Goal: Transaction & Acquisition: Purchase product/service

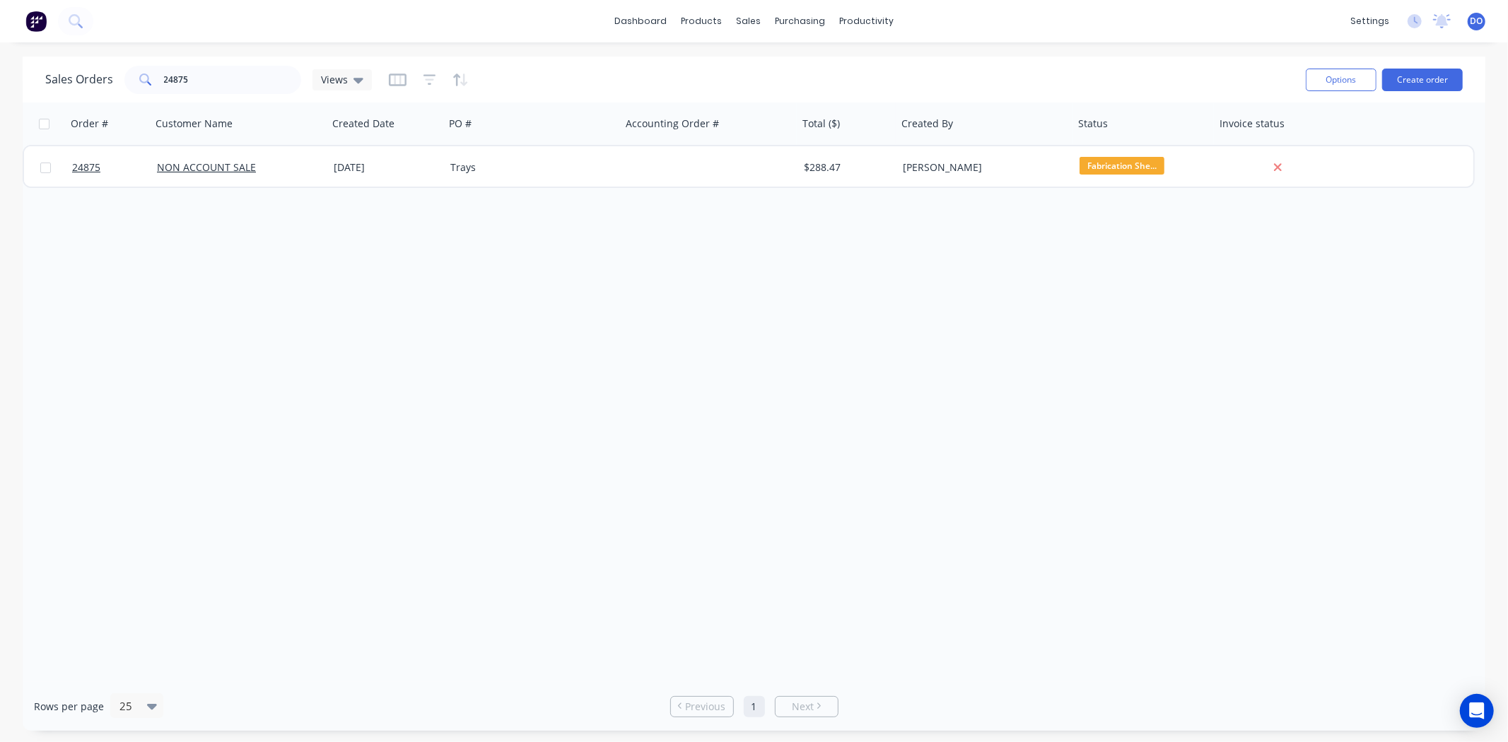
click at [250, 54] on div "dashboard products sales purchasing productivity dashboard products Product Cat…" at bounding box center [754, 371] width 1508 height 742
click at [280, 86] on input "24875" at bounding box center [233, 80] width 138 height 28
type input "2"
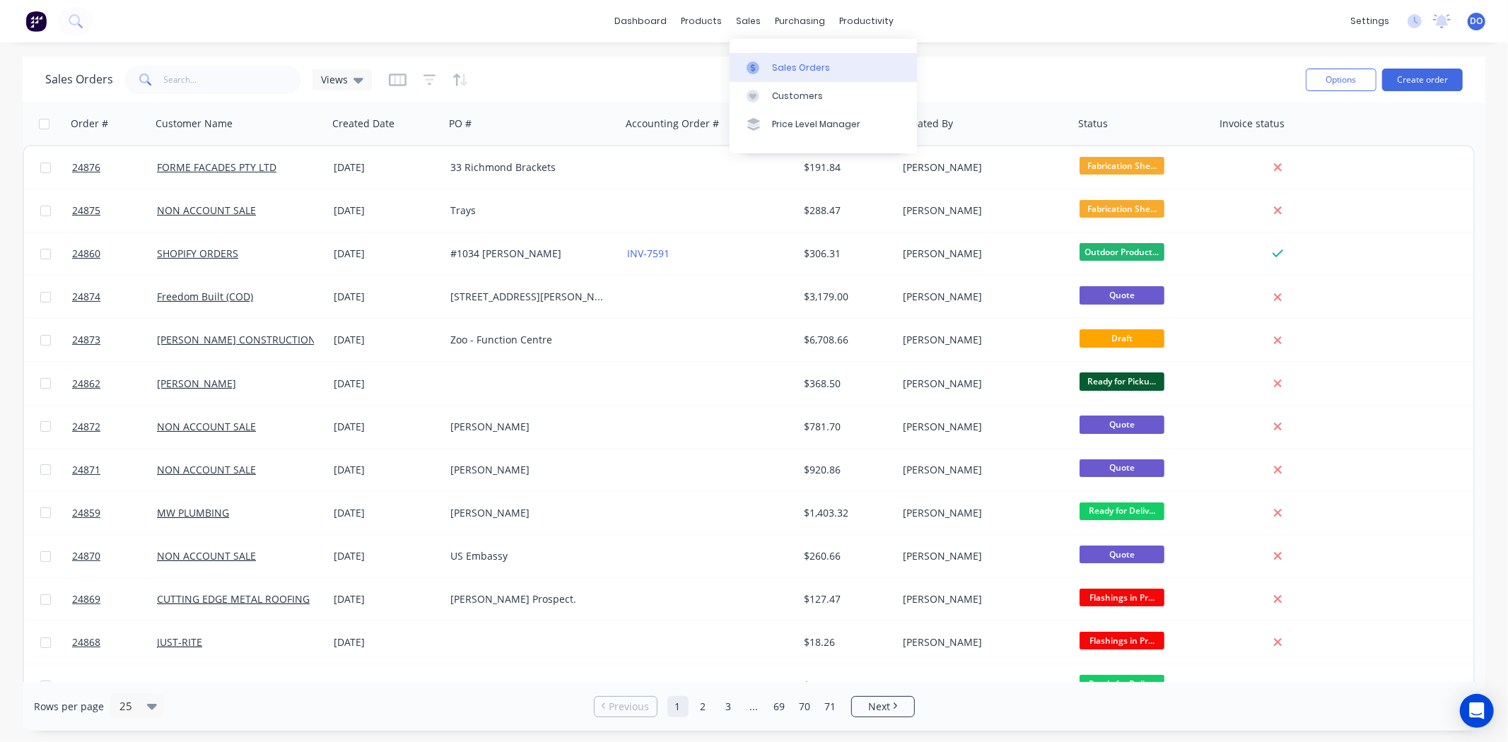
click at [781, 73] on div "Sales Orders" at bounding box center [801, 68] width 58 height 13
click at [180, 68] on input "text" at bounding box center [233, 80] width 138 height 28
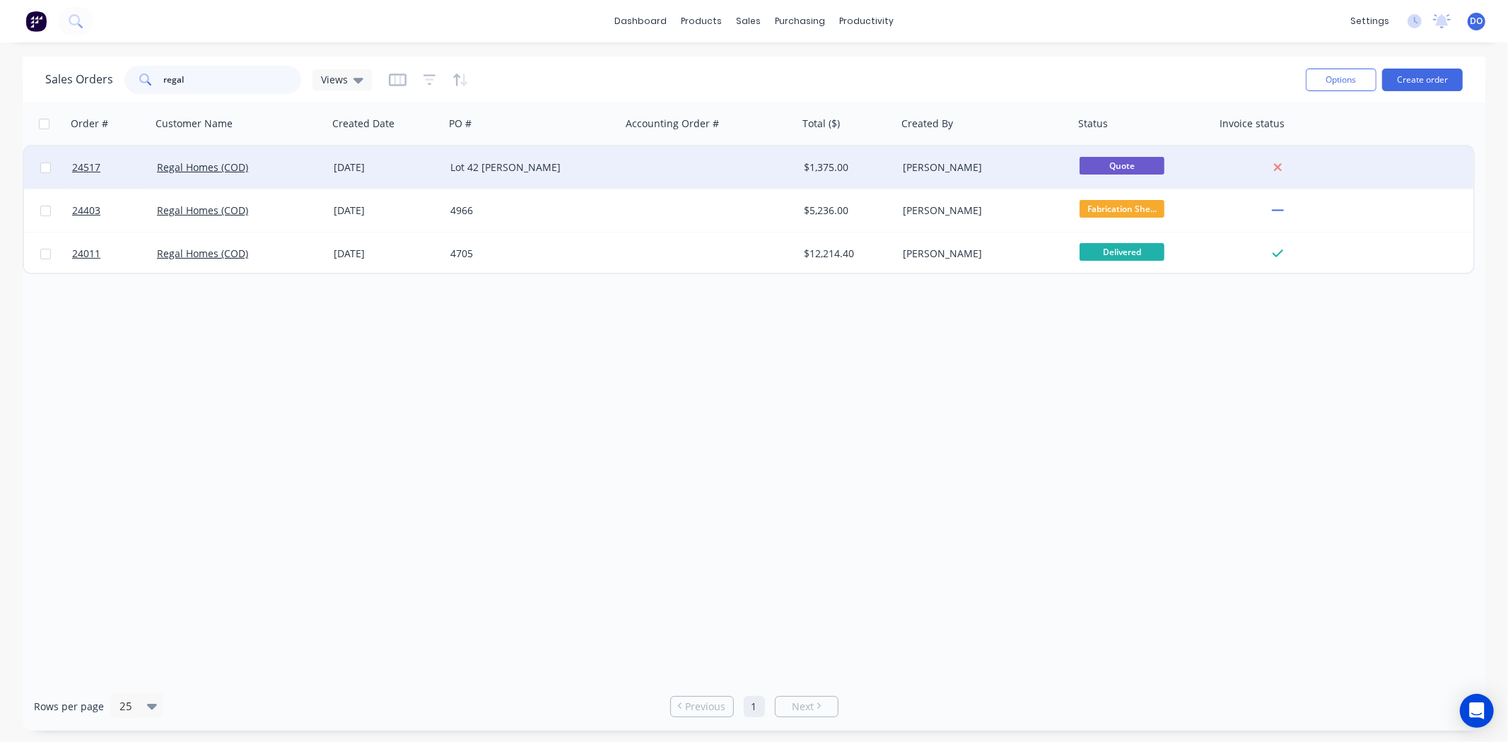
type input "regal"
click at [519, 175] on div "Lot 42 [PERSON_NAME]" at bounding box center [533, 167] width 177 height 42
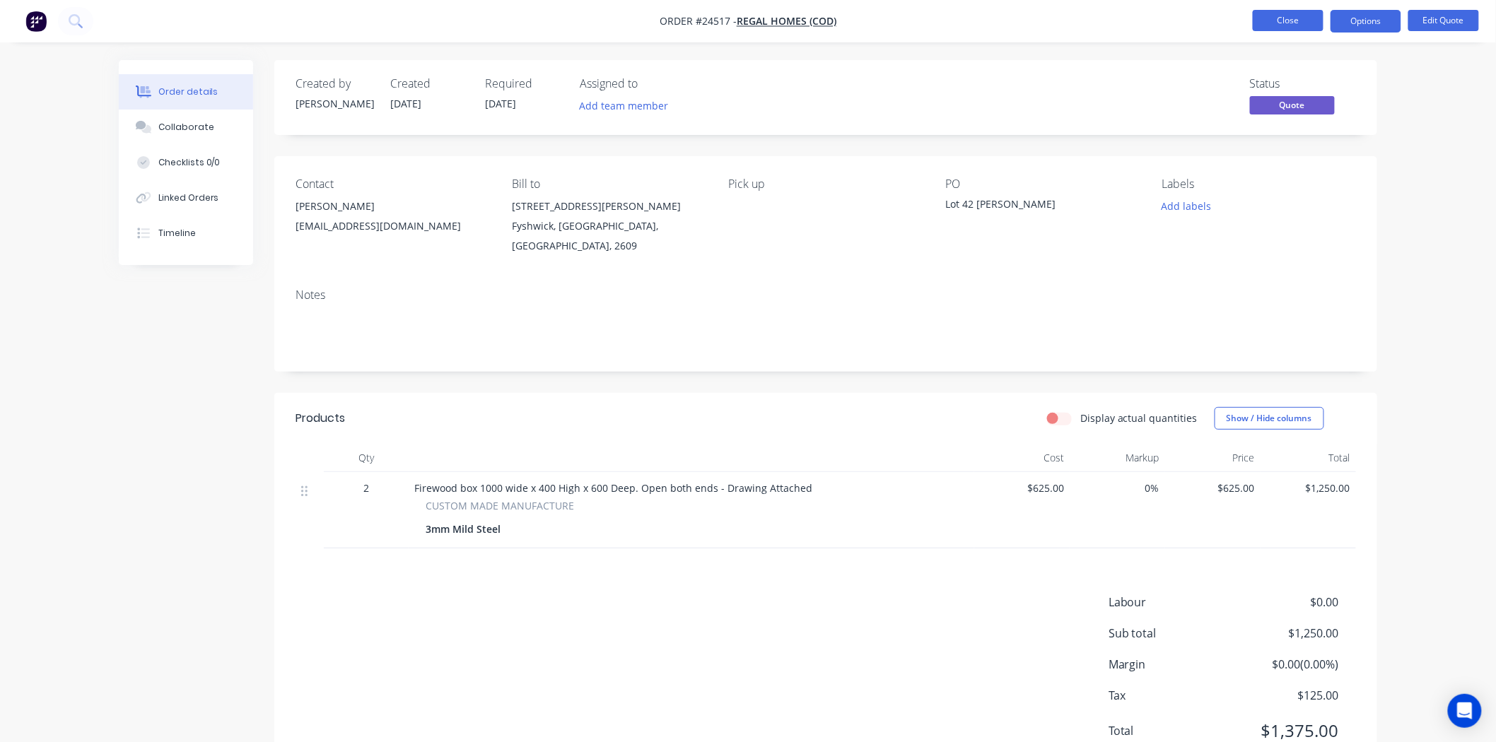
click at [1278, 18] on button "Close" at bounding box center [1288, 20] width 71 height 21
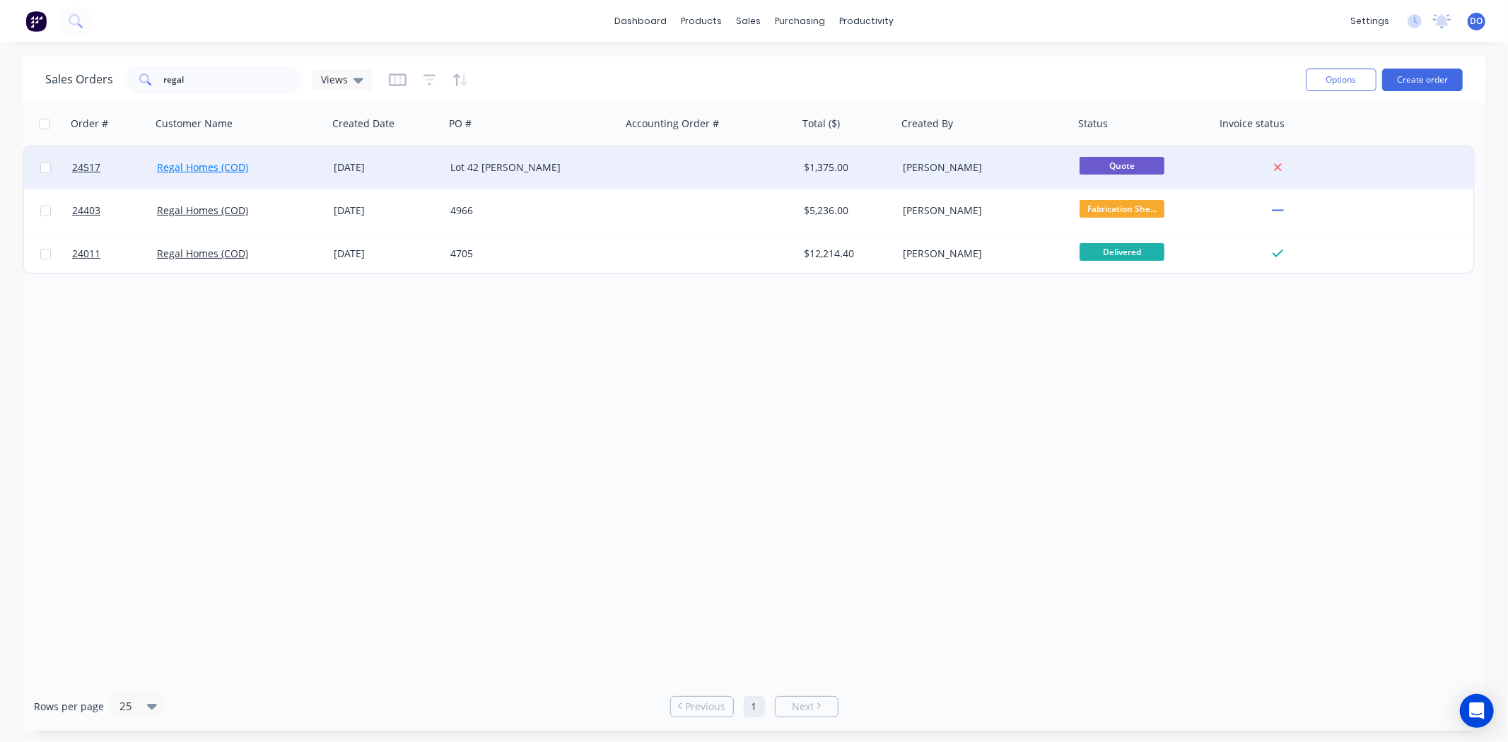
click at [204, 168] on link "Regal Homes (COD)" at bounding box center [202, 166] width 91 height 13
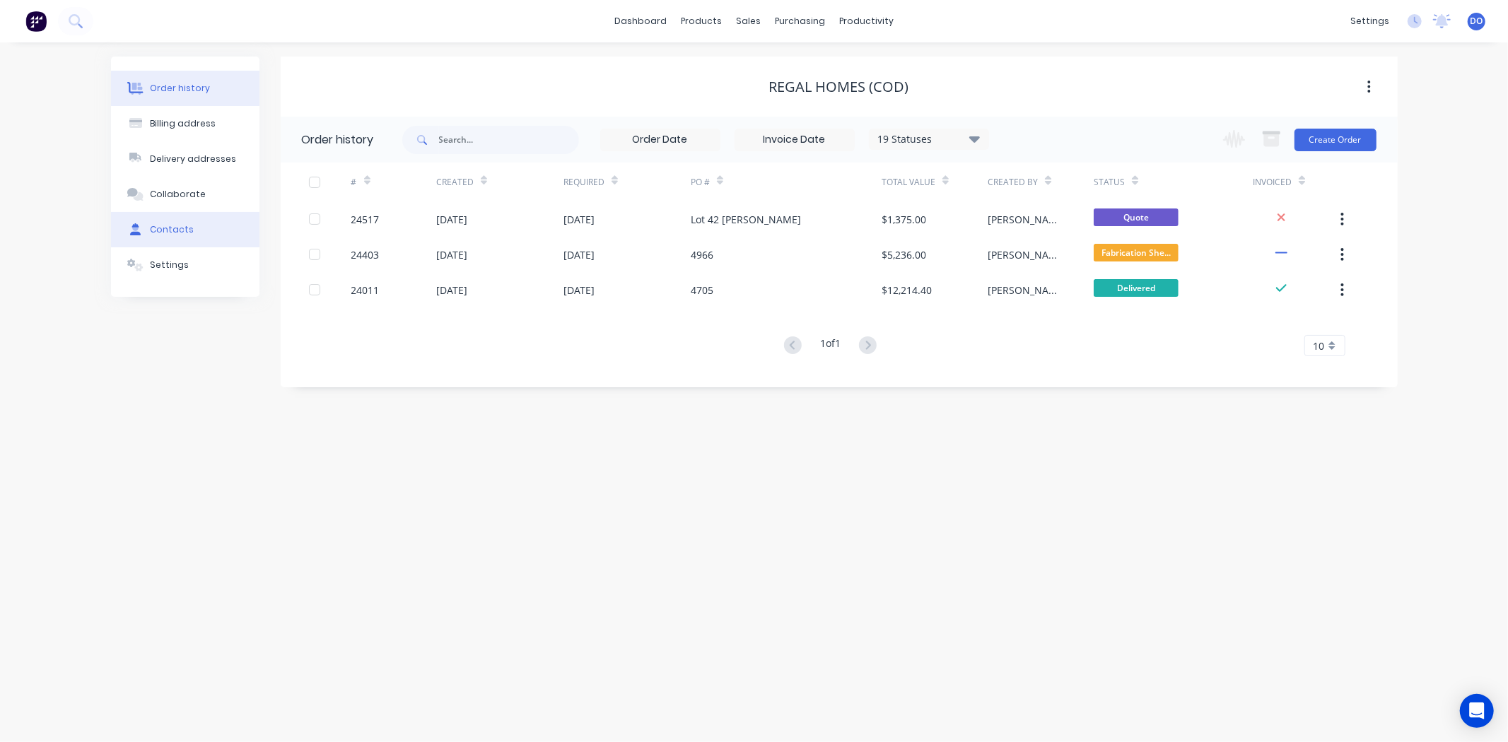
click at [184, 233] on div "Contacts" at bounding box center [172, 229] width 44 height 13
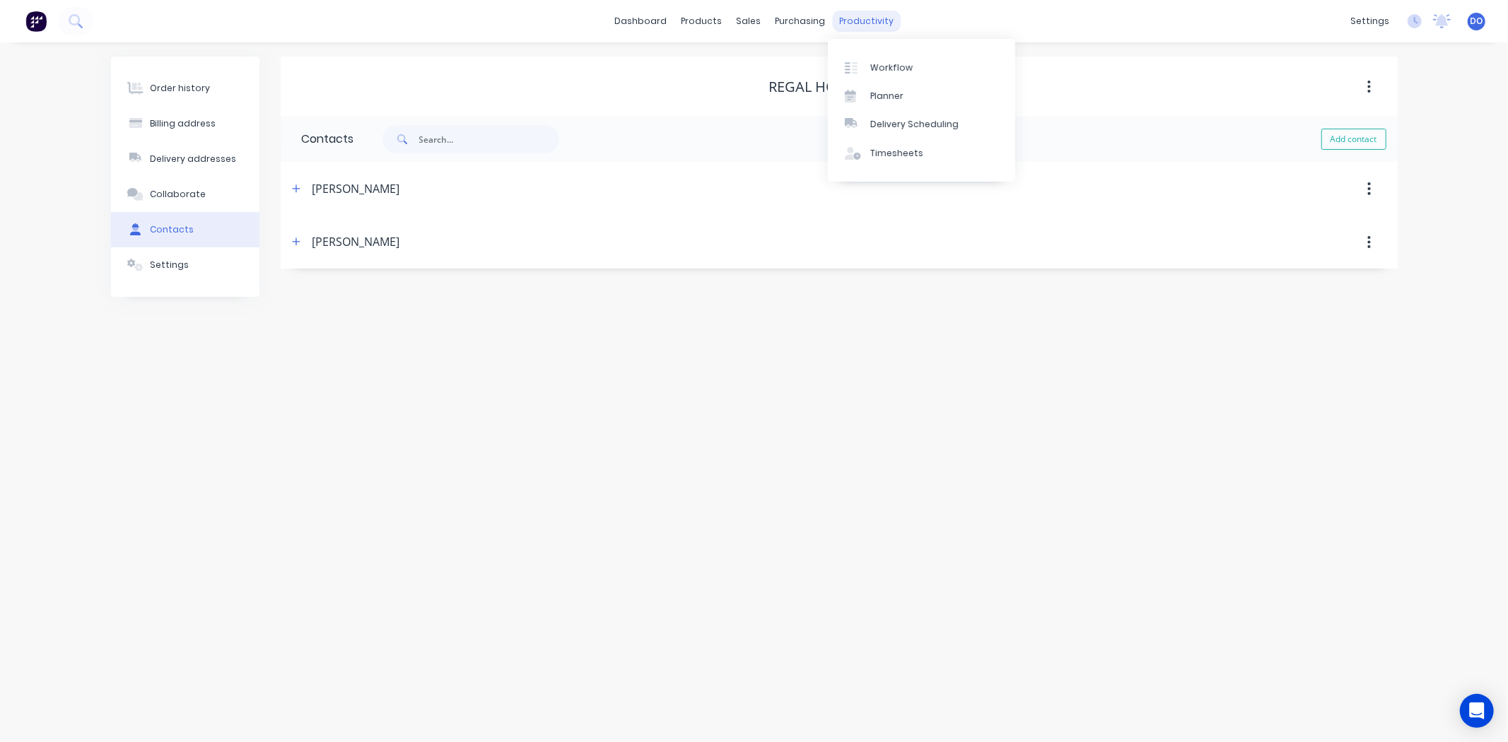
click at [878, 15] on div "productivity" at bounding box center [866, 21] width 69 height 21
click at [903, 122] on div "Delivery Scheduling" at bounding box center [914, 124] width 88 height 13
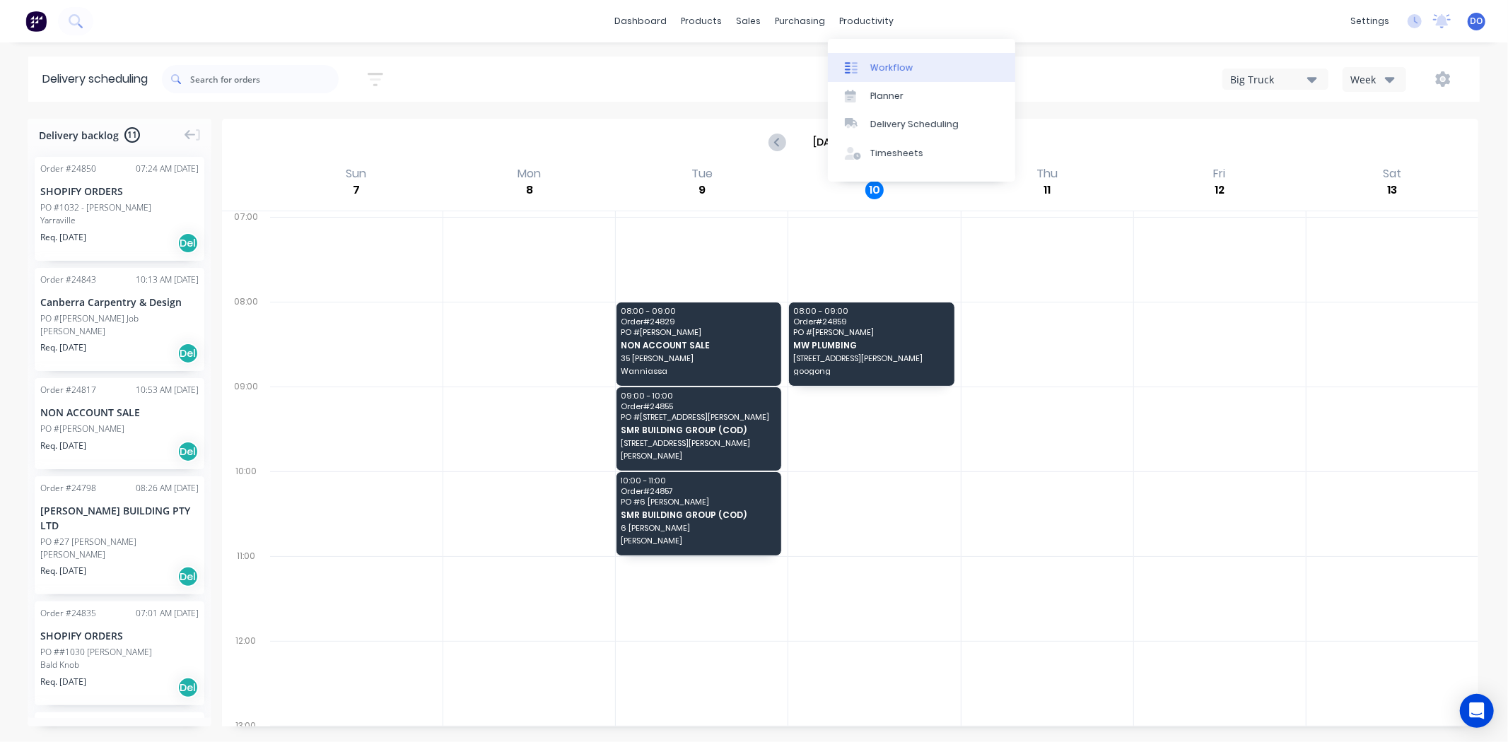
click at [893, 68] on div "Workflow" at bounding box center [891, 68] width 42 height 13
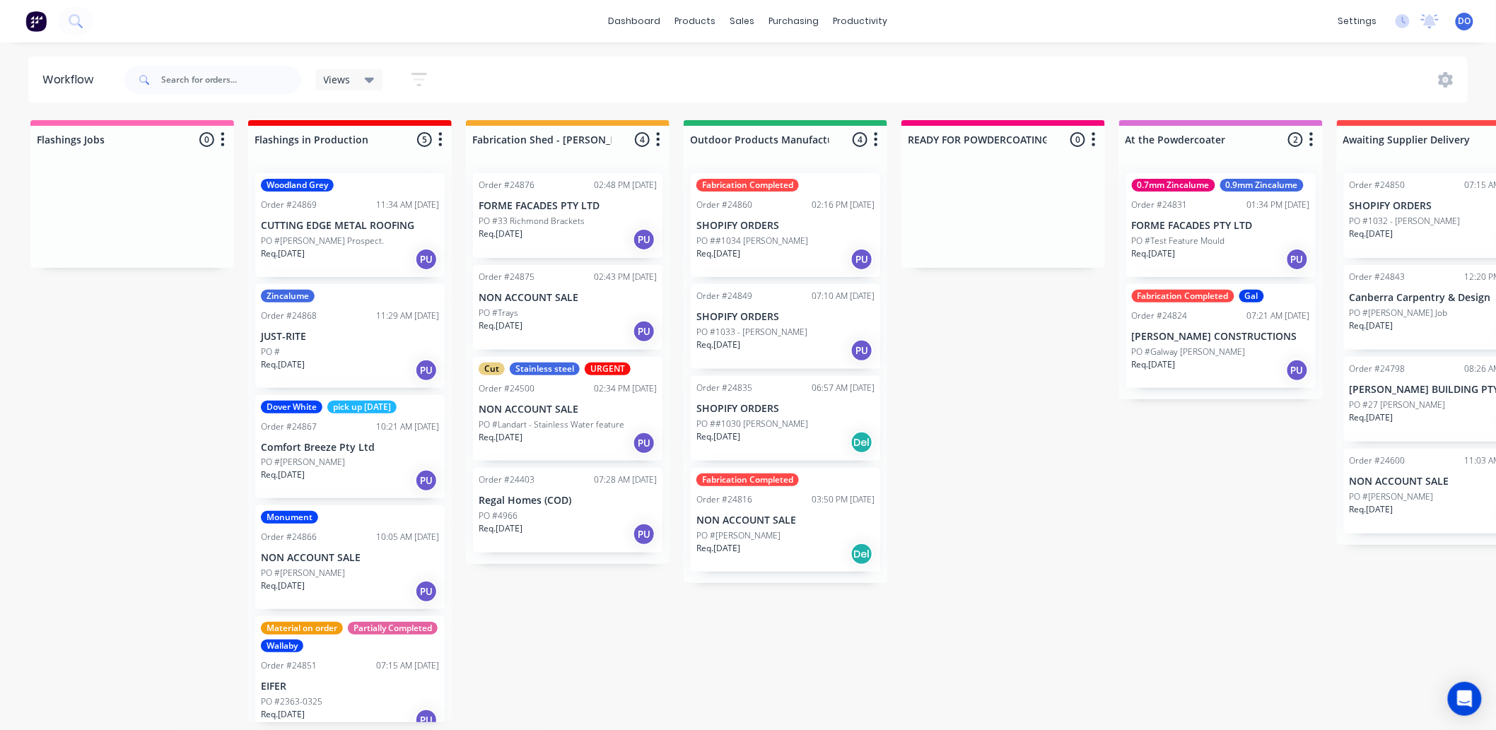
click at [539, 582] on div "Flashings Jobs 0 Status colour #FF69B4 hex #FF69B4 Save Cancel Notifications Em…" at bounding box center [1475, 421] width 2973 height 602
click at [816, 339] on div "Fabrication Completed Order #24860 02:16 PM [DATE] SHOPIFY ORDERS PO ##1034 [PE…" at bounding box center [786, 372] width 204 height 421
click at [543, 520] on div "PO #4966" at bounding box center [568, 516] width 178 height 13
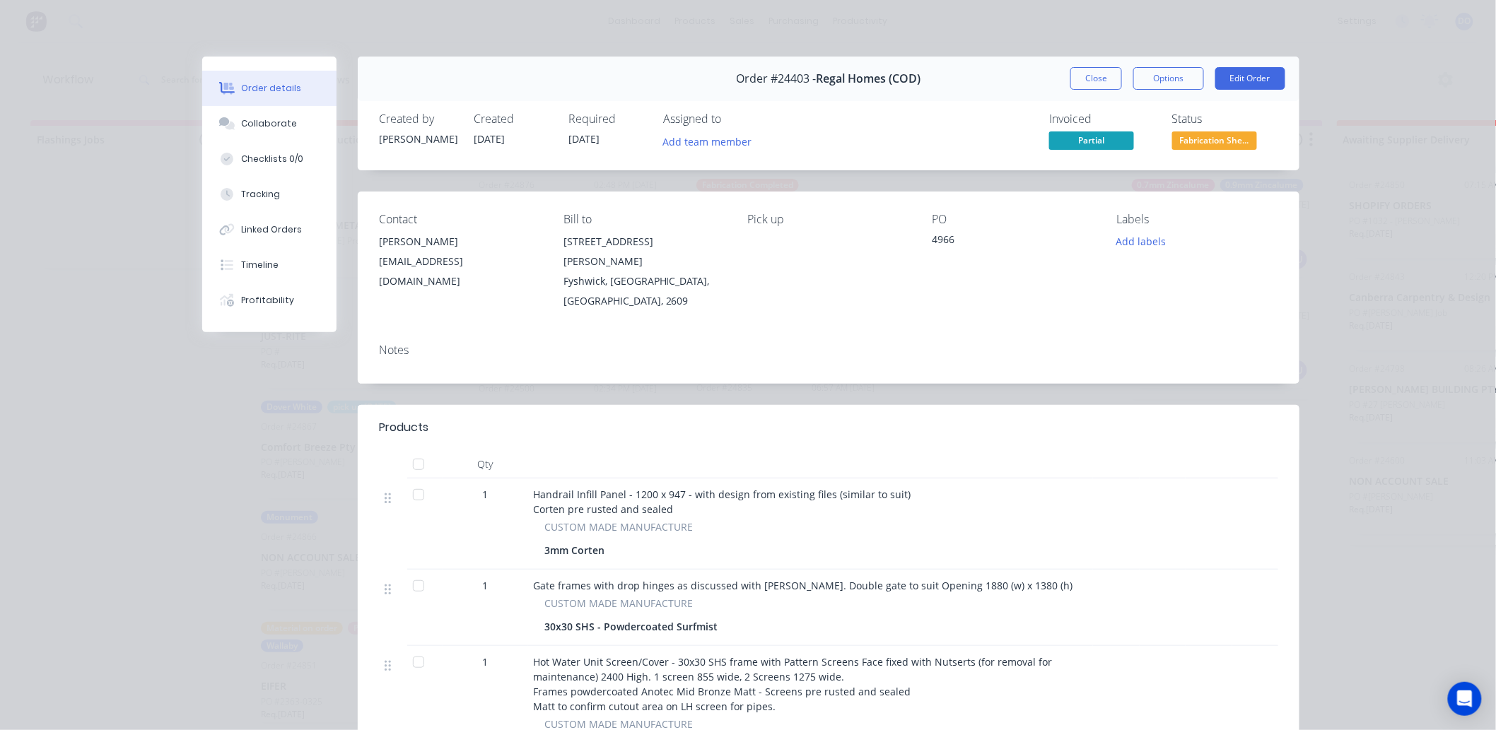
drag, startPoint x: 1090, startPoint y: 79, endPoint x: 899, endPoint y: 163, distance: 208.3
click at [1089, 79] on button "Close" at bounding box center [1096, 78] width 52 height 23
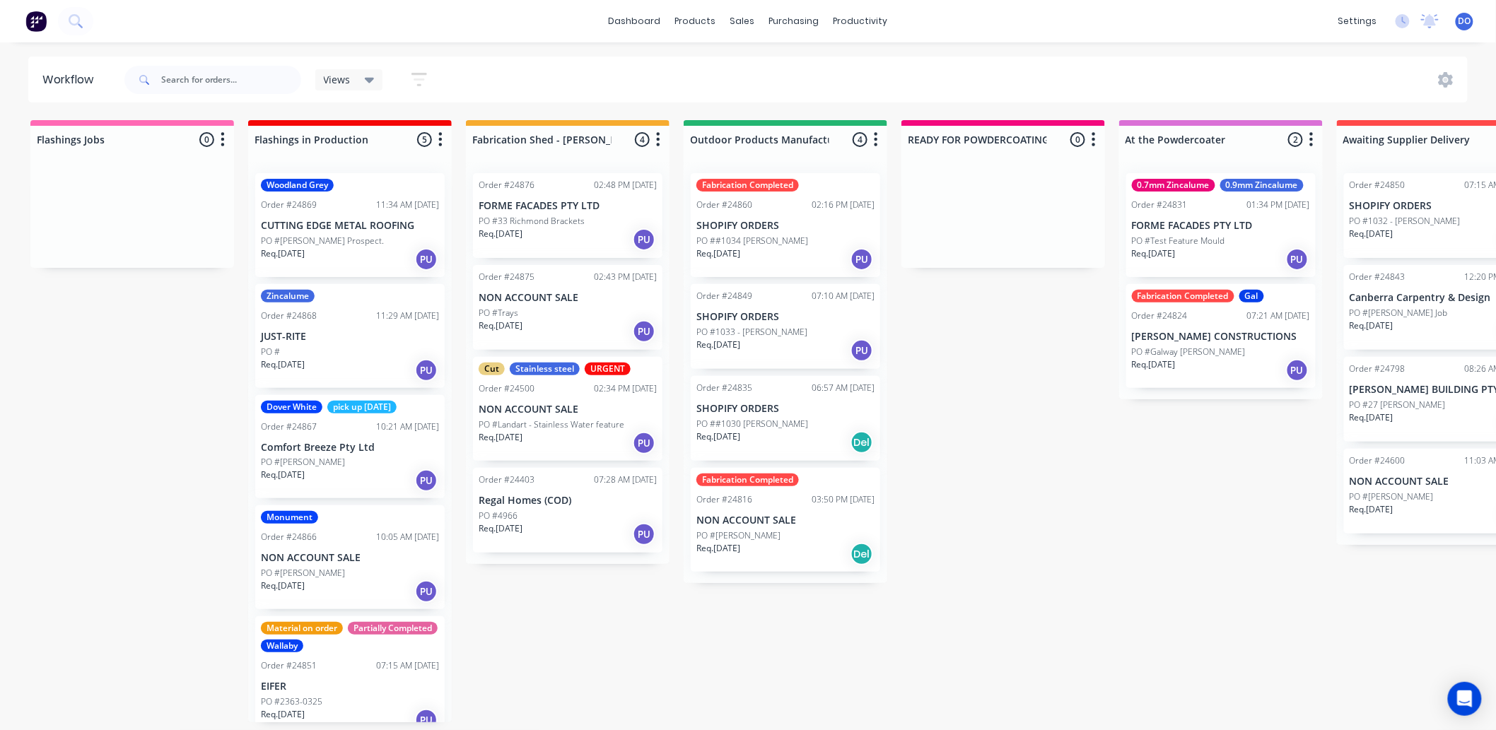
click at [524, 305] on div "Order #24875 02:43 PM [DATE] NON ACCOUNT SALE PO #Trays Req. [DATE] PU" at bounding box center [567, 307] width 189 height 85
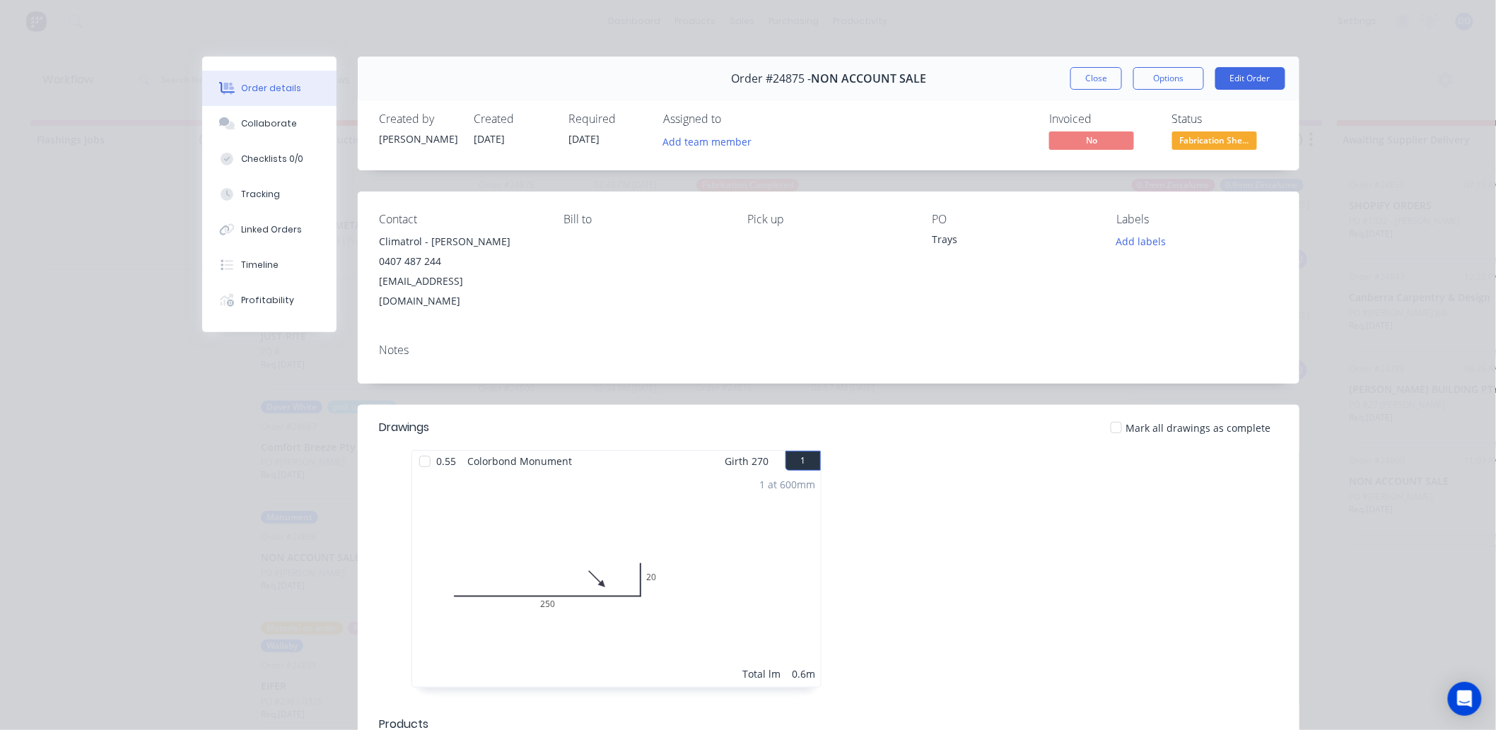
click at [1101, 69] on button "Close" at bounding box center [1096, 78] width 52 height 23
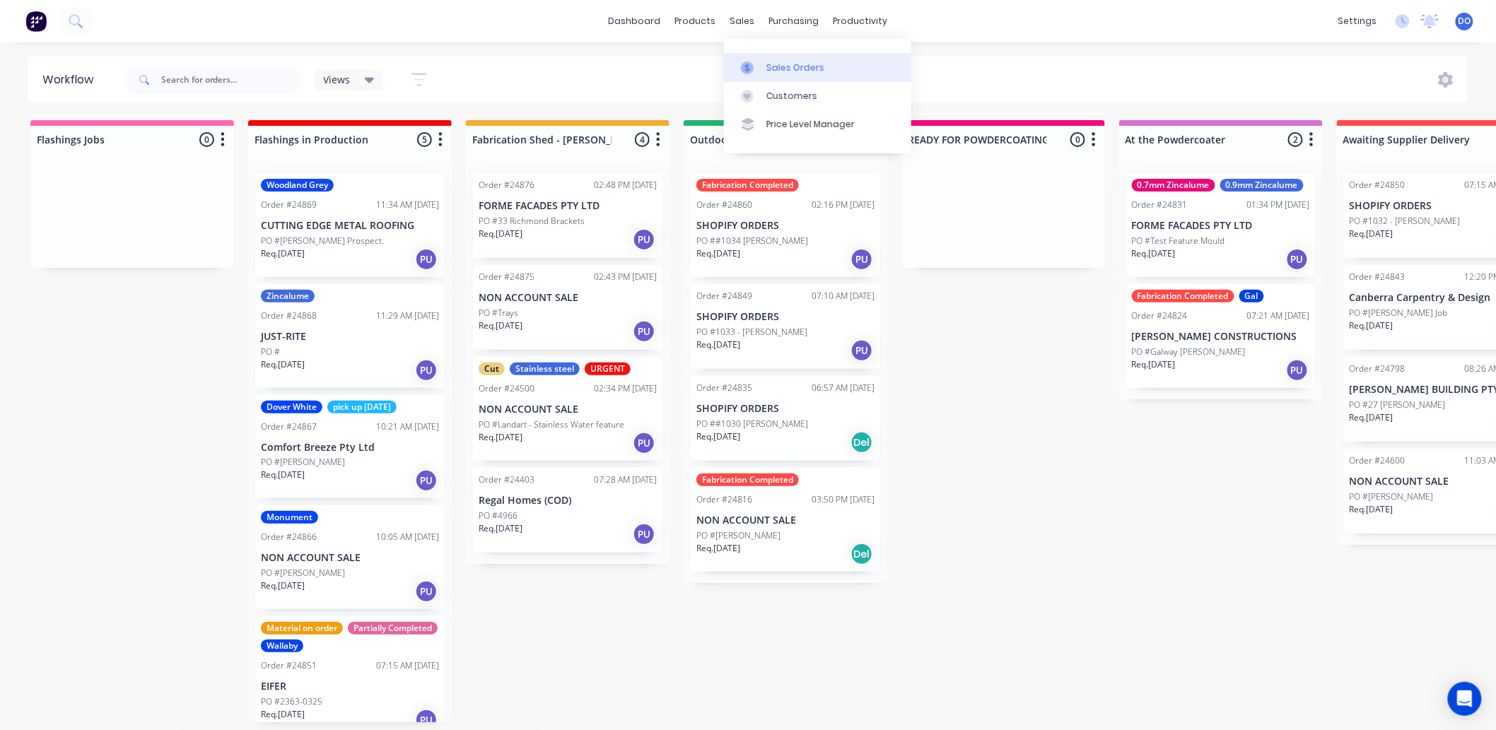
click at [751, 71] on icon at bounding box center [747, 68] width 13 height 13
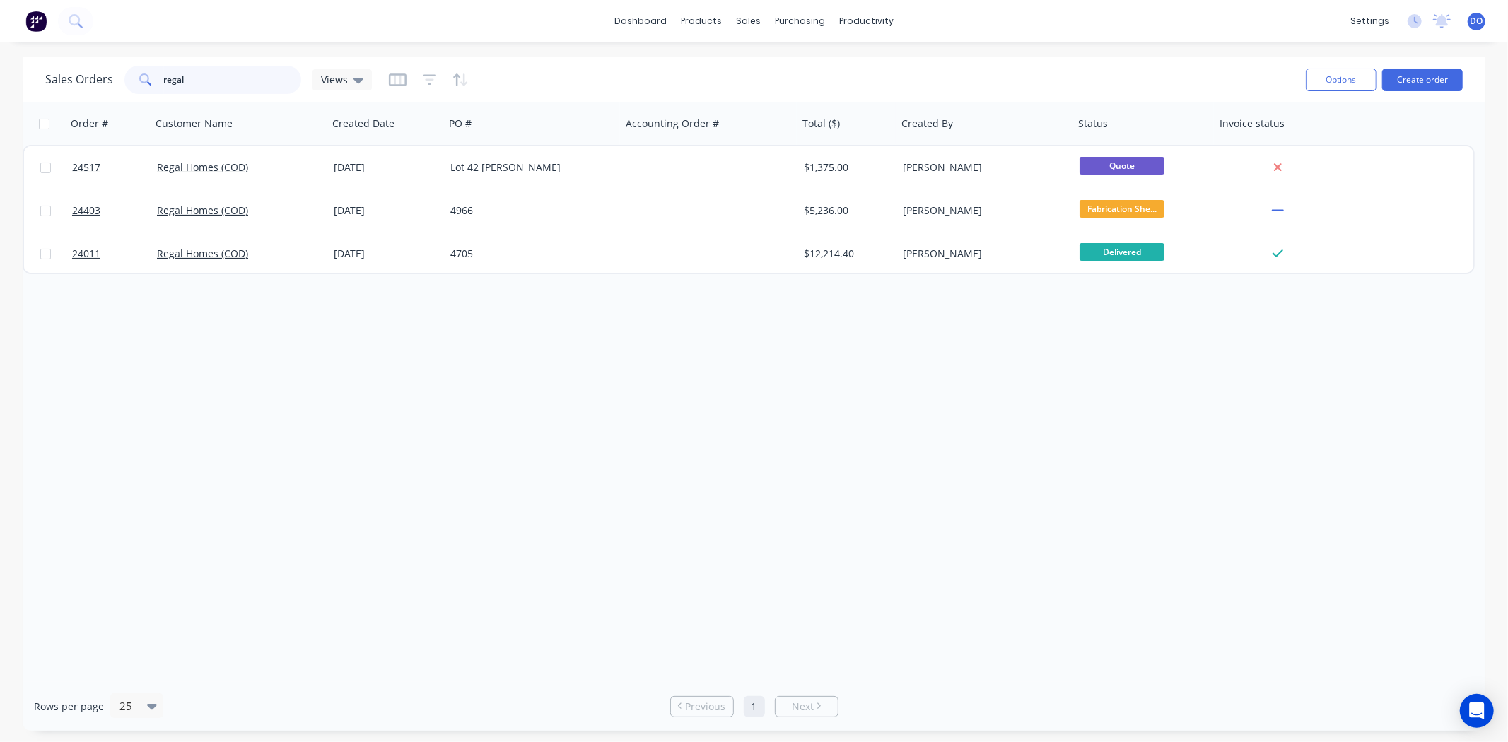
drag, startPoint x: 266, startPoint y: 69, endPoint x: 254, endPoint y: 69, distance: 11.3
click at [254, 69] on input "regal" at bounding box center [233, 80] width 138 height 28
type input "r"
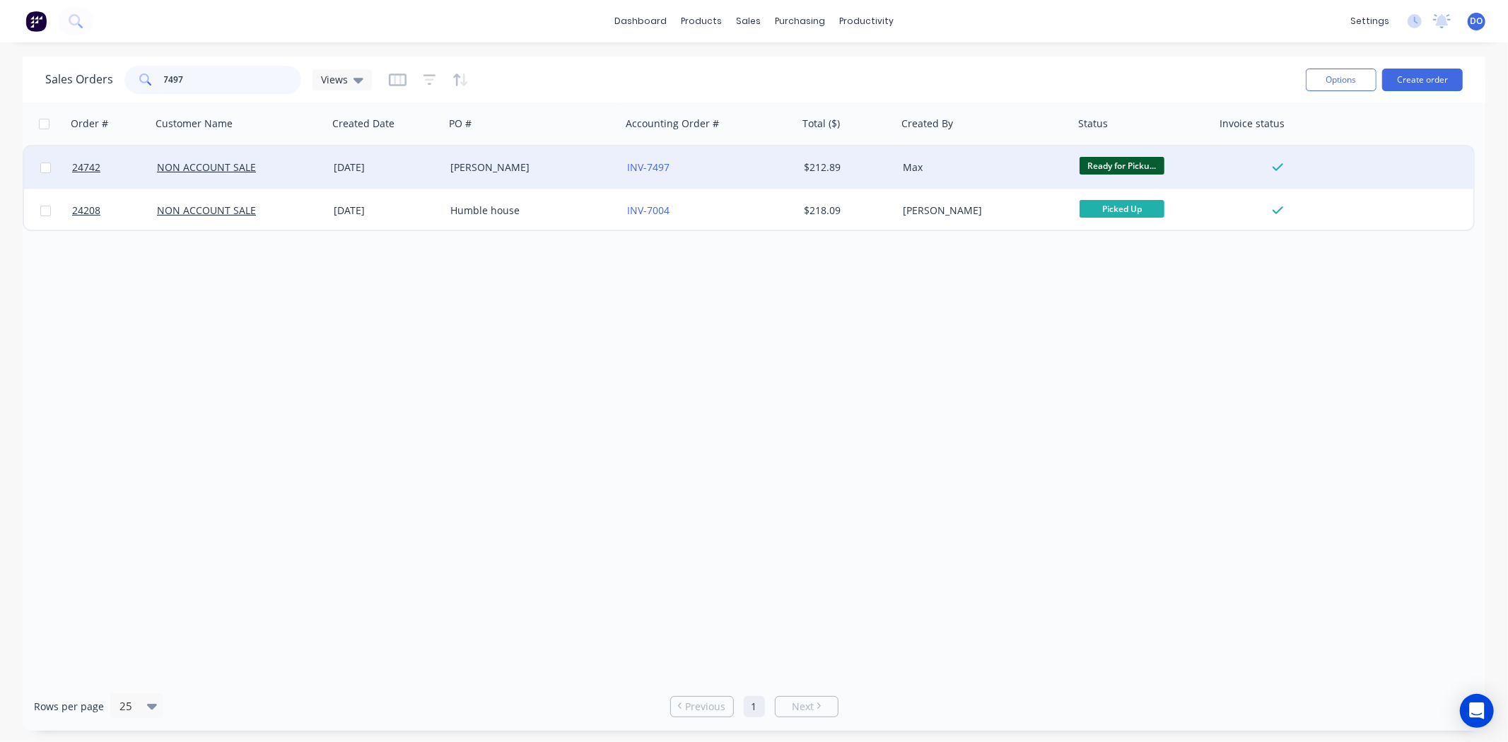
type input "7497"
click at [552, 180] on div "[PERSON_NAME]" at bounding box center [533, 167] width 177 height 42
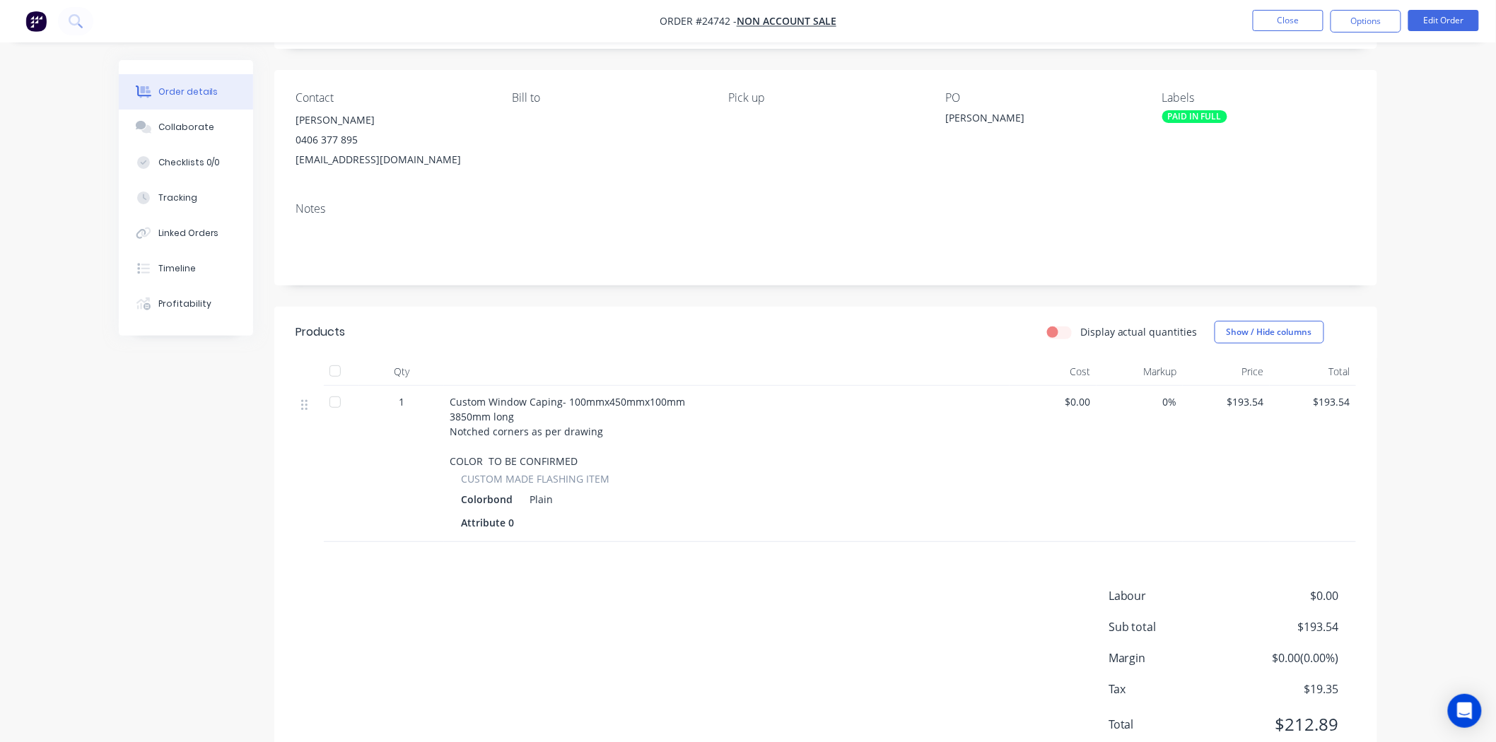
scroll to position [60, 0]
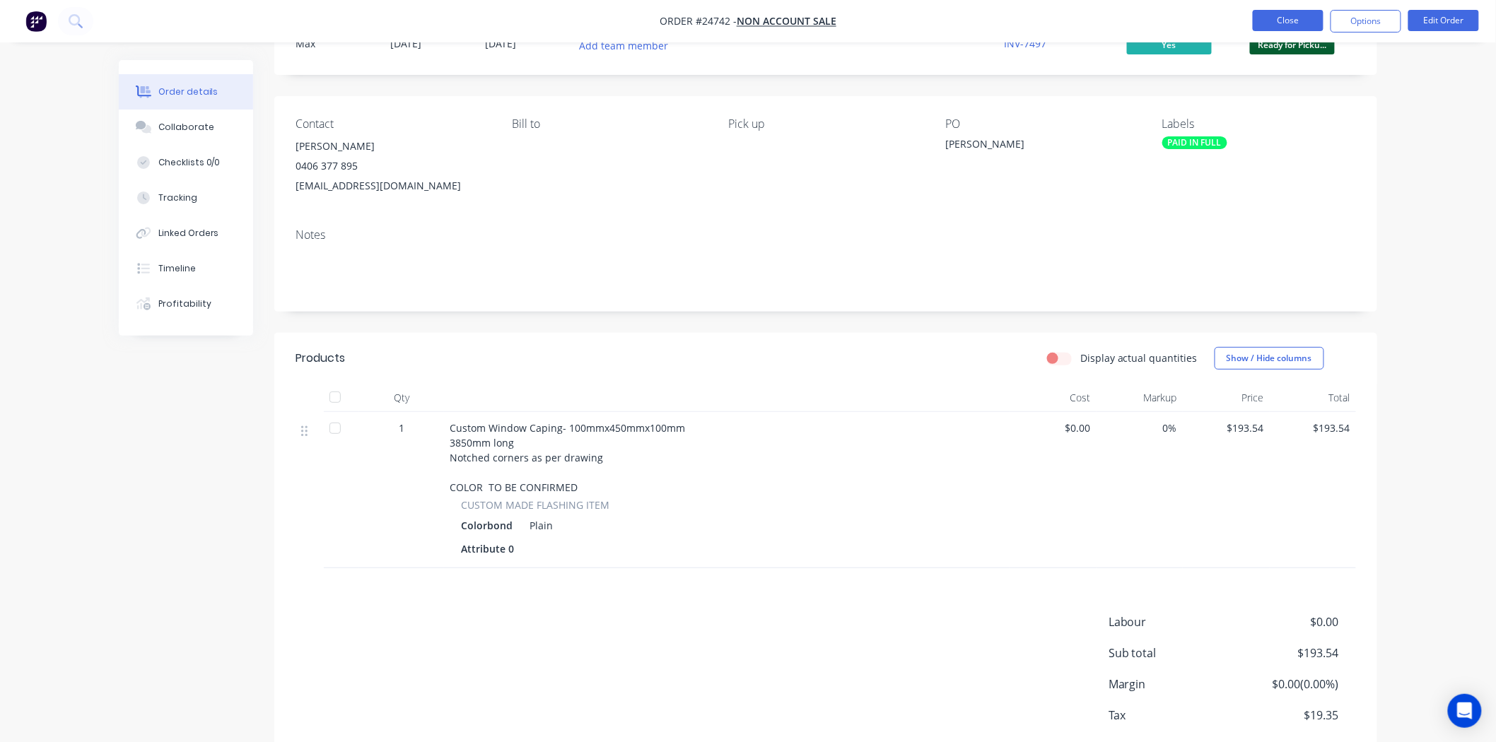
click at [1291, 26] on button "Close" at bounding box center [1288, 20] width 71 height 21
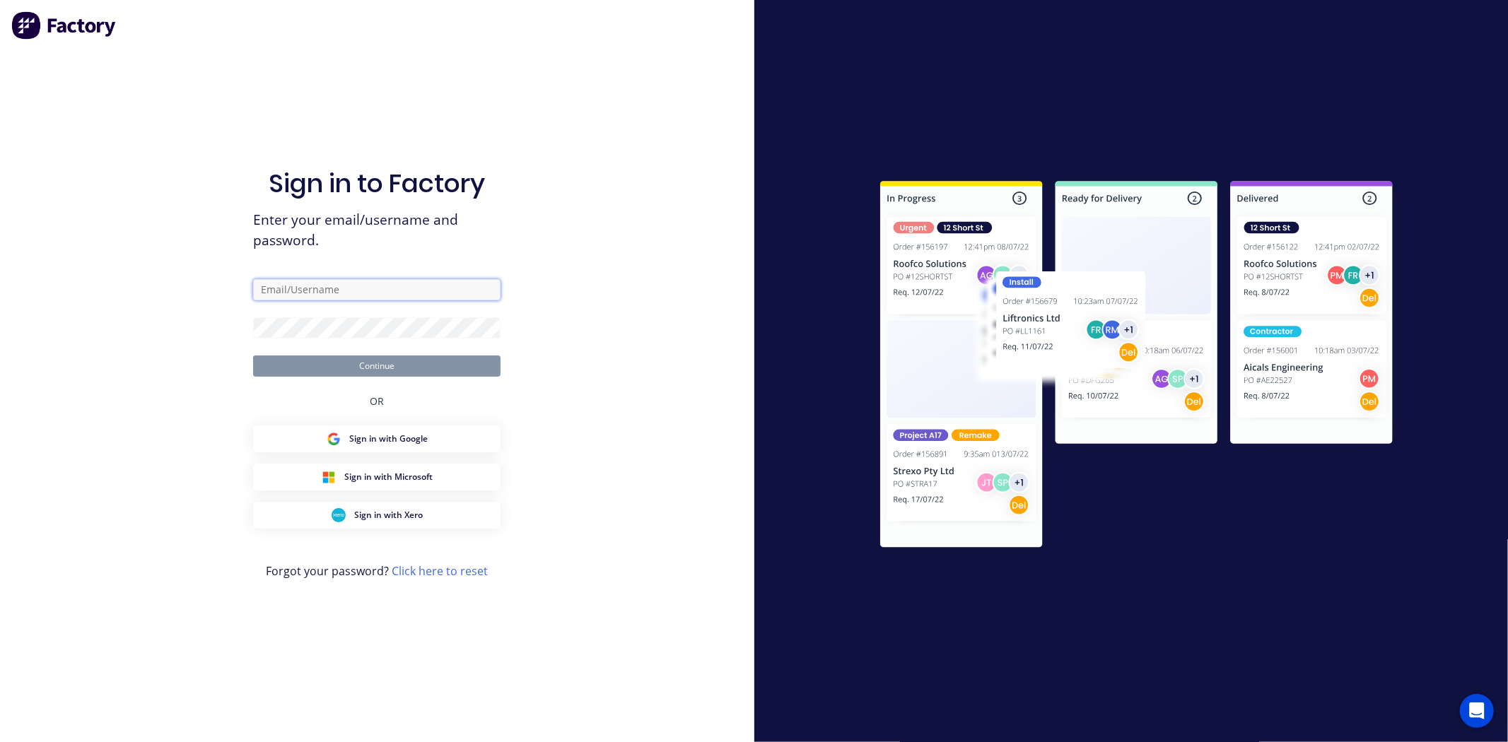
drag, startPoint x: 284, startPoint y: 295, endPoint x: 285, endPoint y: 305, distance: 9.2
click at [284, 295] on input "text" at bounding box center [376, 289] width 247 height 21
type input "[EMAIL_ADDRESS][DOMAIN_NAME]"
click at [253, 356] on button "Continue" at bounding box center [376, 366] width 247 height 21
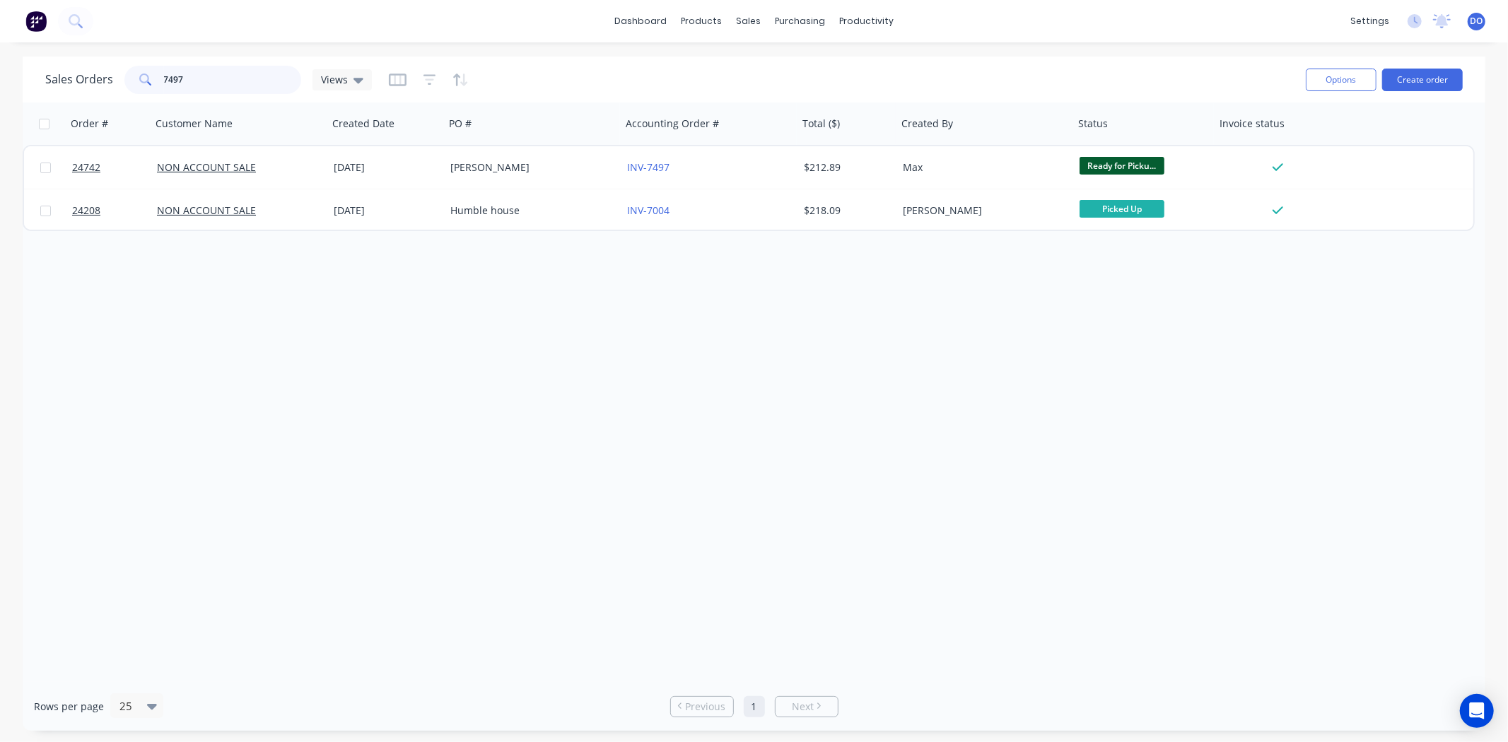
drag, startPoint x: 213, startPoint y: 81, endPoint x: 122, endPoint y: 80, distance: 91.2
click at [124, 80] on div "7497" at bounding box center [212, 80] width 177 height 28
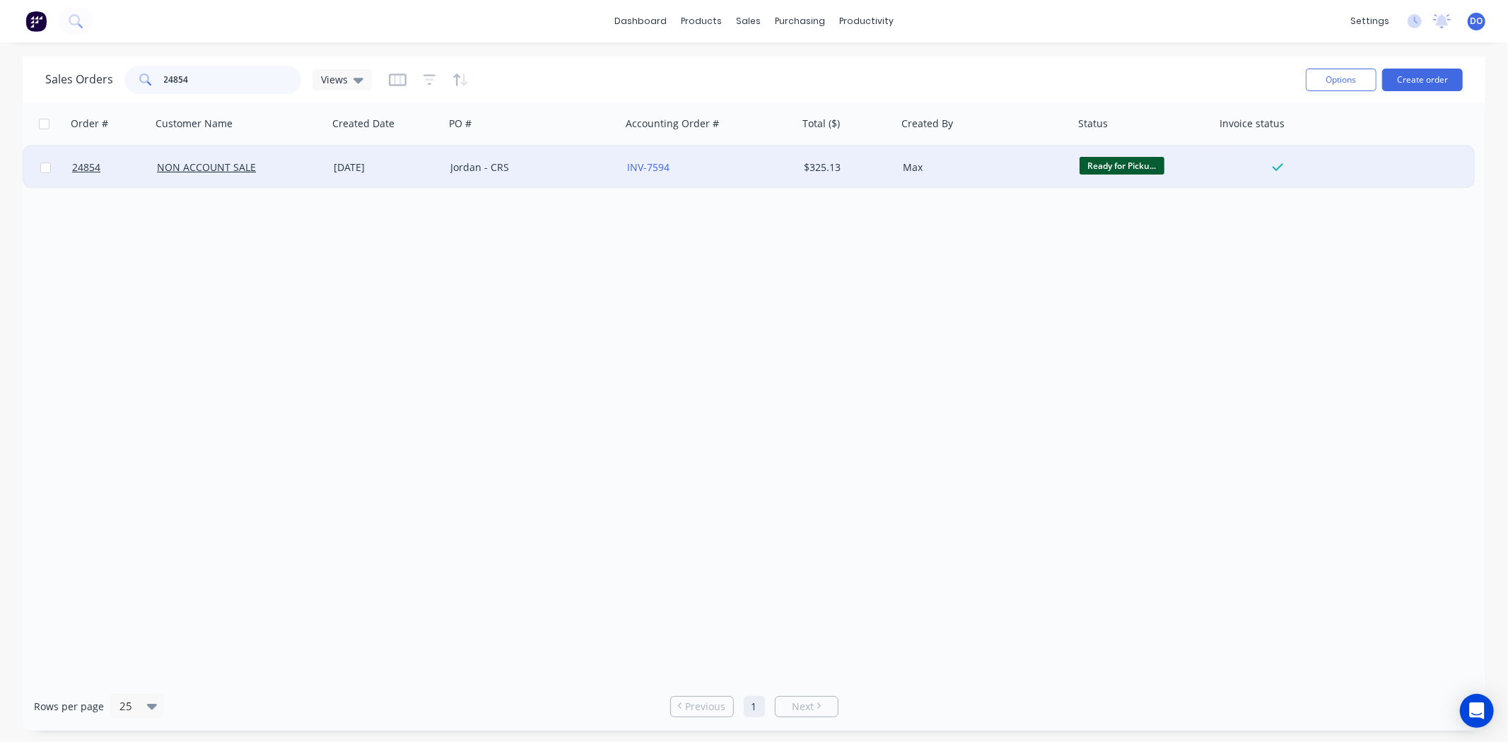
type input "24854"
click at [577, 177] on div "Jordan - CRS" at bounding box center [533, 167] width 177 height 42
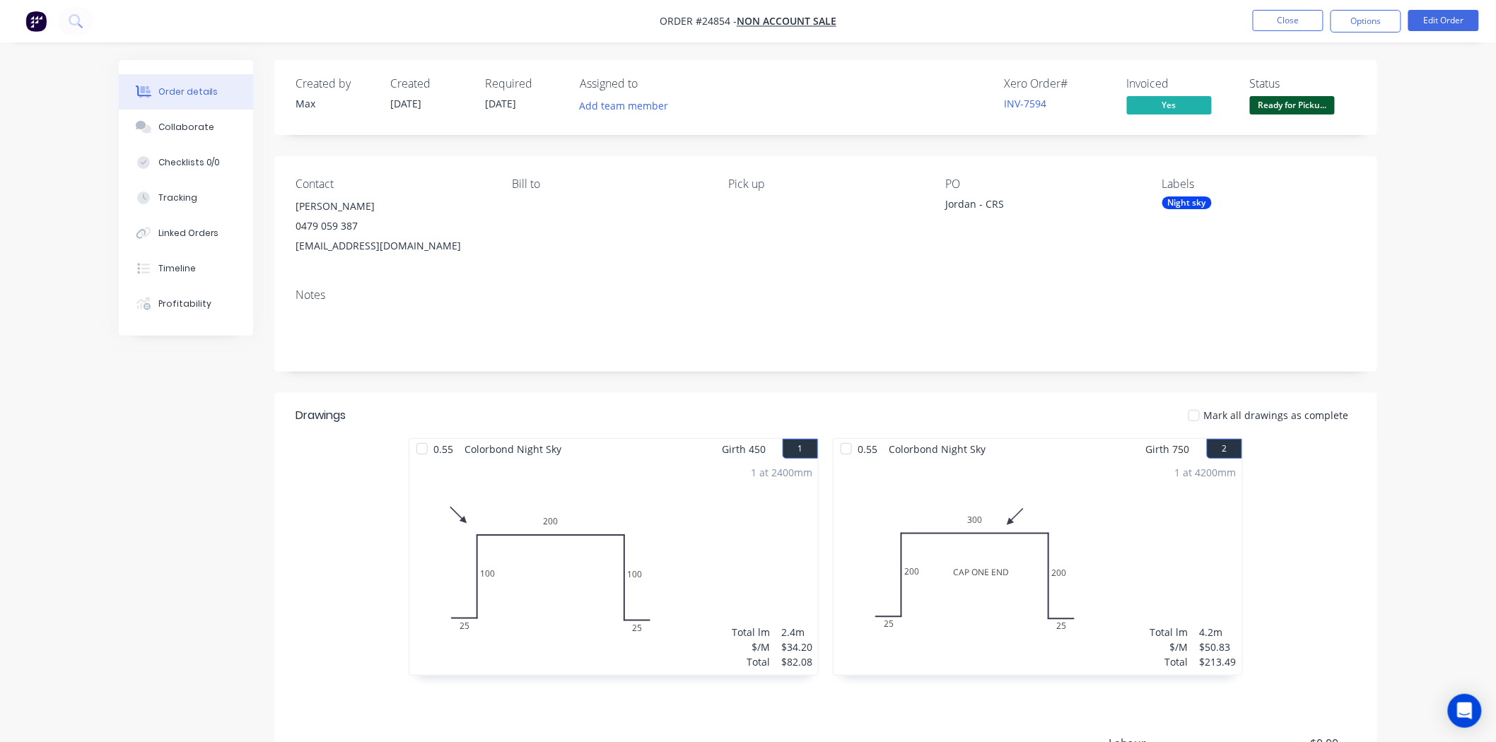
click at [1267, 8] on nav "Order #24854 - NON ACCOUNT SALE Close Options Edit Order" at bounding box center [748, 21] width 1496 height 42
click at [1267, 18] on button "Close" at bounding box center [1288, 20] width 71 height 21
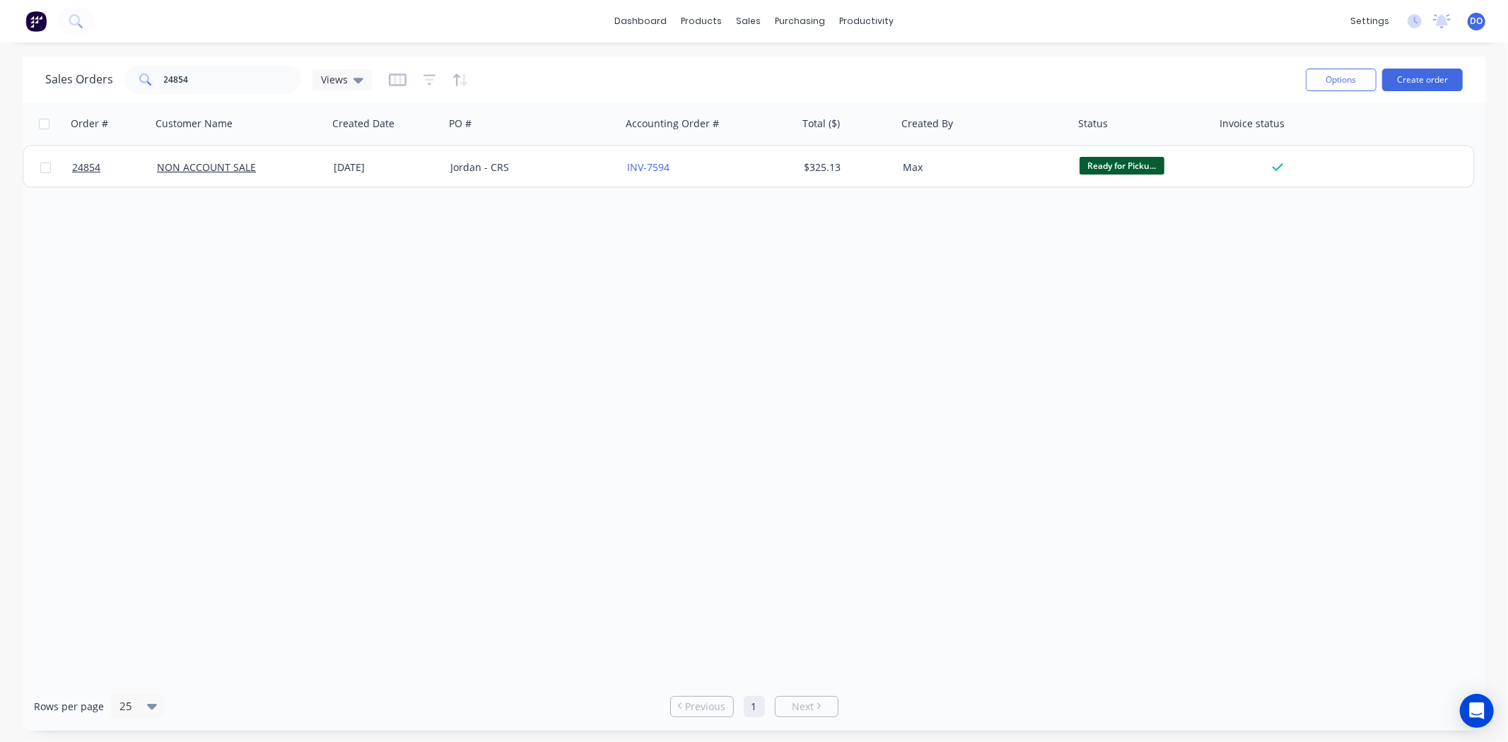
click at [1418, 418] on div "Order # Customer Name Created Date PO # Accounting Order # Total ($) Created By…" at bounding box center [754, 393] width 1463 height 580
click at [489, 392] on div "Order # Customer Name Created Date PO # Accounting Order # Total ($) Created By…" at bounding box center [754, 393] width 1463 height 580
click at [817, 62] on div "Purchase Orders" at bounding box center [846, 68] width 75 height 13
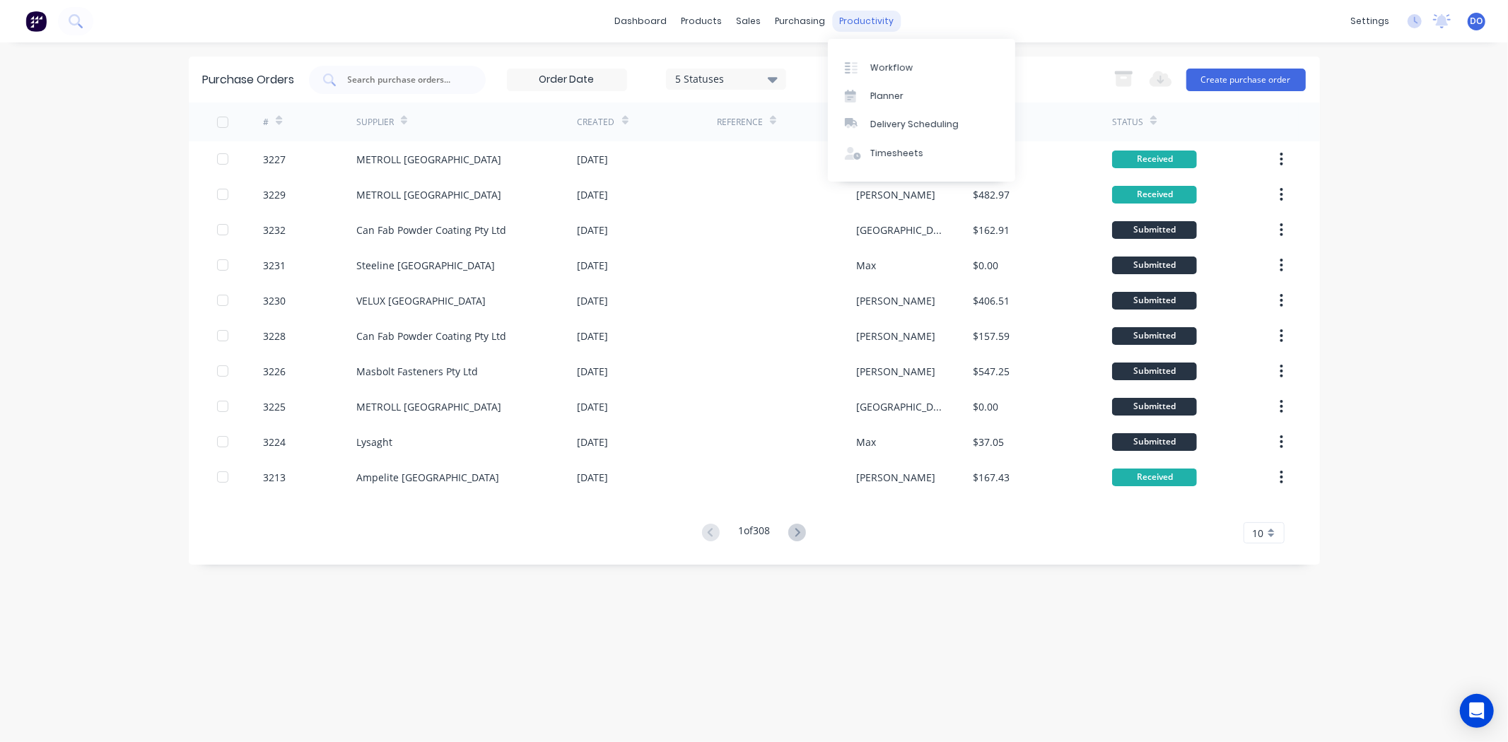
click at [907, 62] on div "Workflow" at bounding box center [891, 68] width 42 height 13
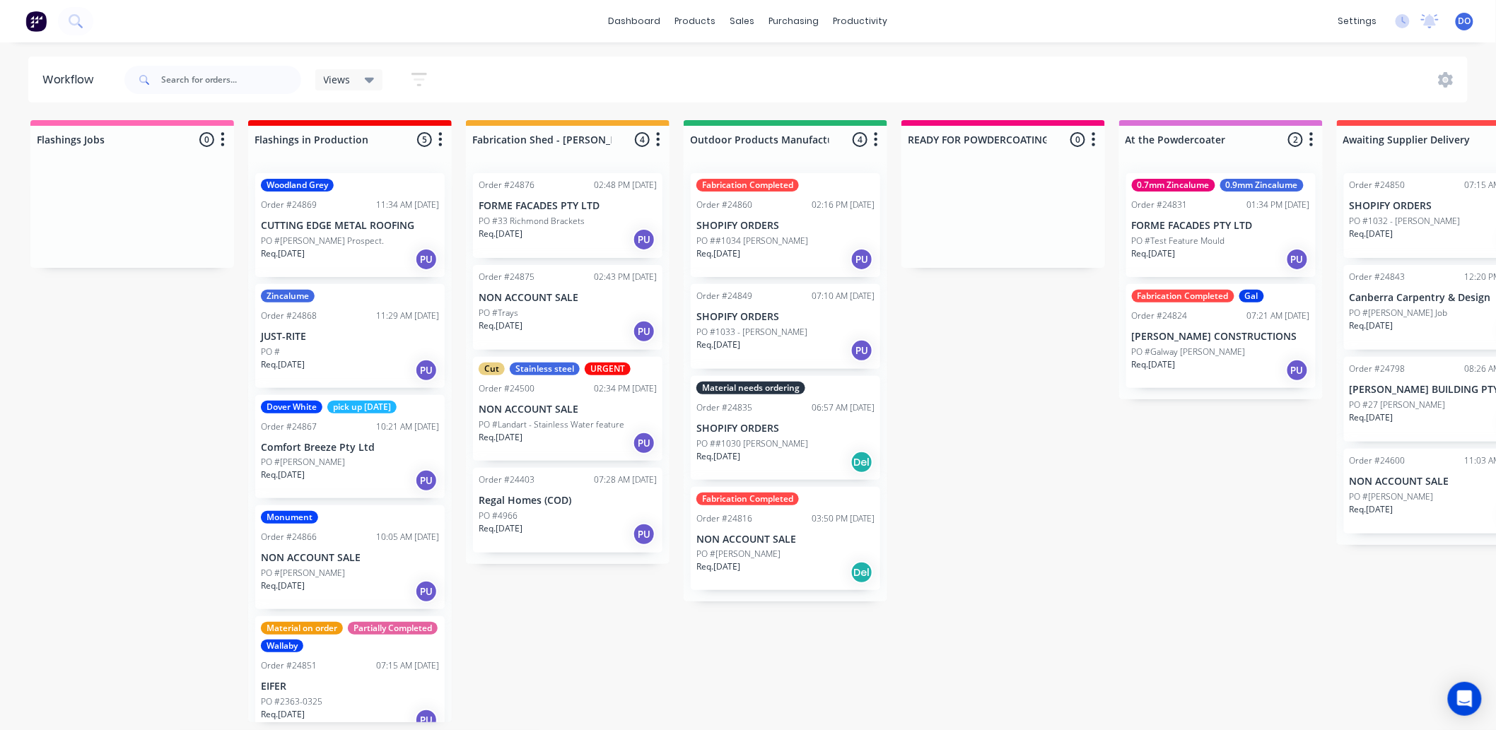
click at [376, 660] on div "07:15 AM [DATE]" at bounding box center [407, 666] width 63 height 13
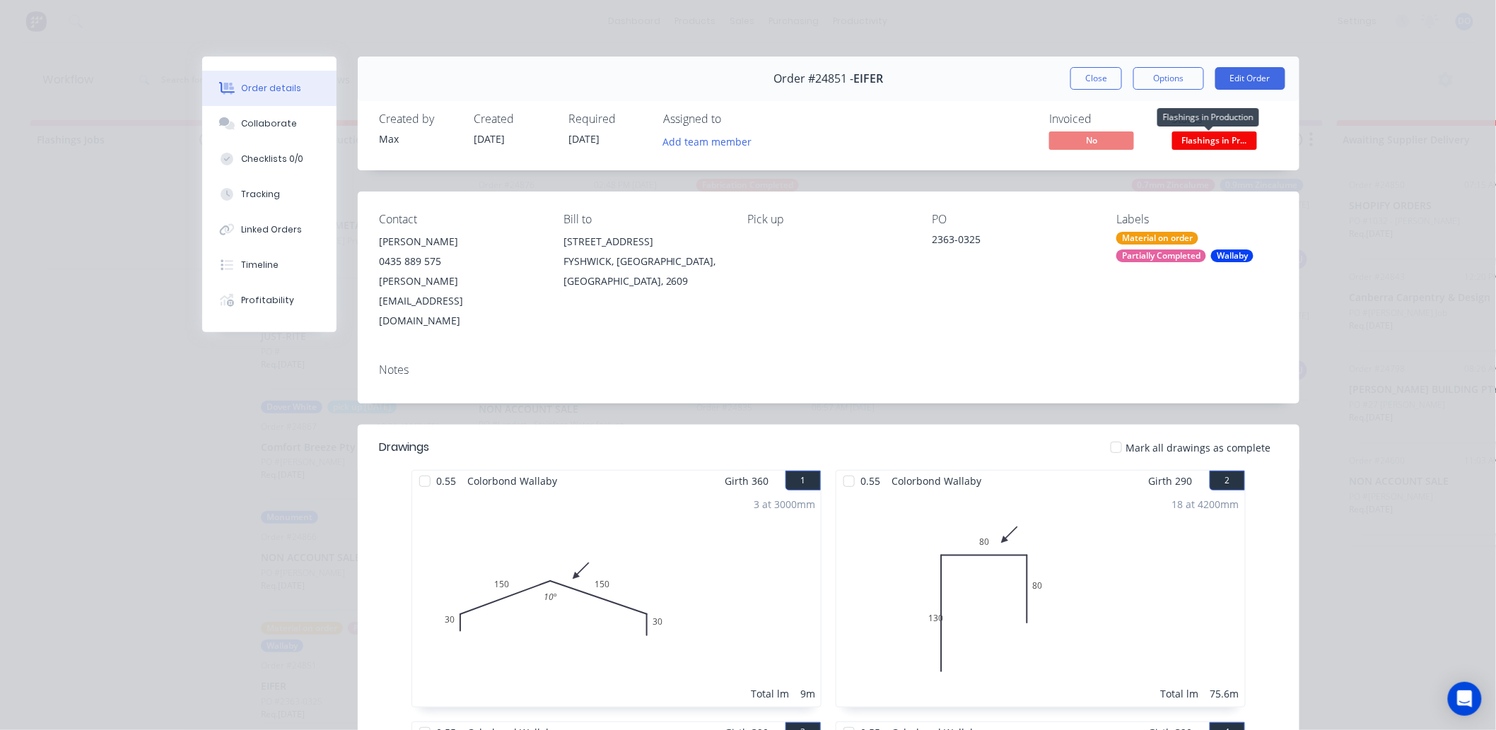
click at [1186, 144] on span "Flashings in Pr..." at bounding box center [1214, 140] width 85 height 18
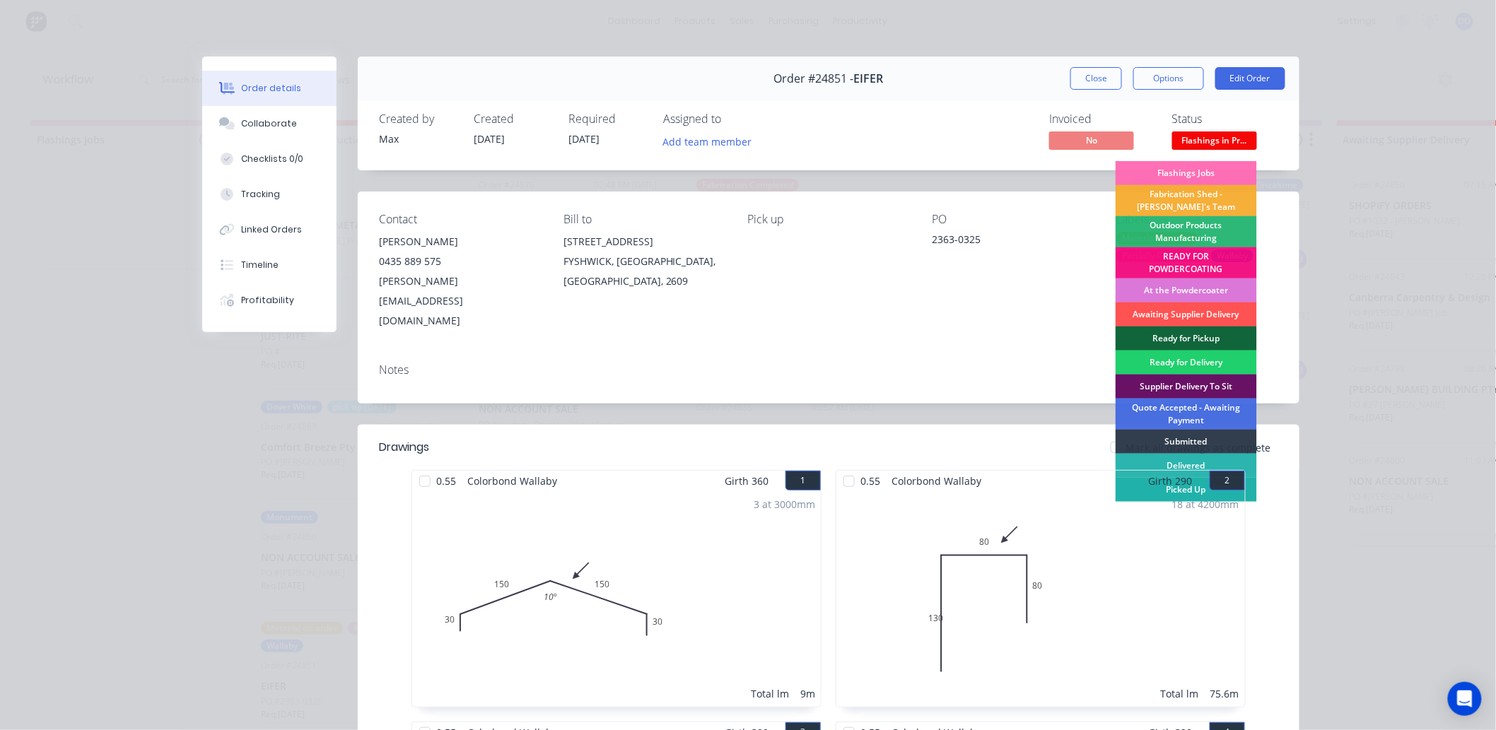
click at [1247, 495] on div "Picked Up" at bounding box center [1186, 490] width 141 height 24
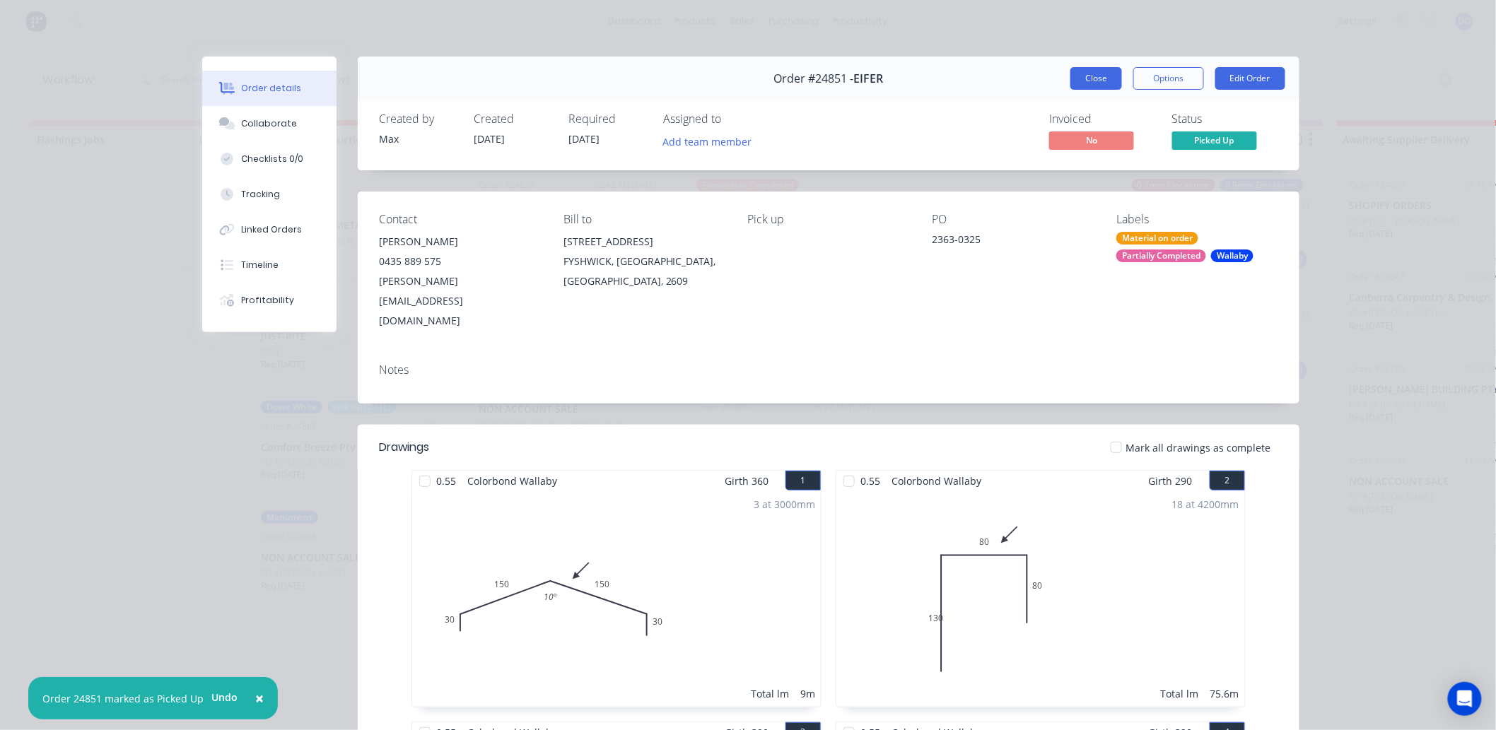
click at [1096, 75] on button "Close" at bounding box center [1096, 78] width 52 height 23
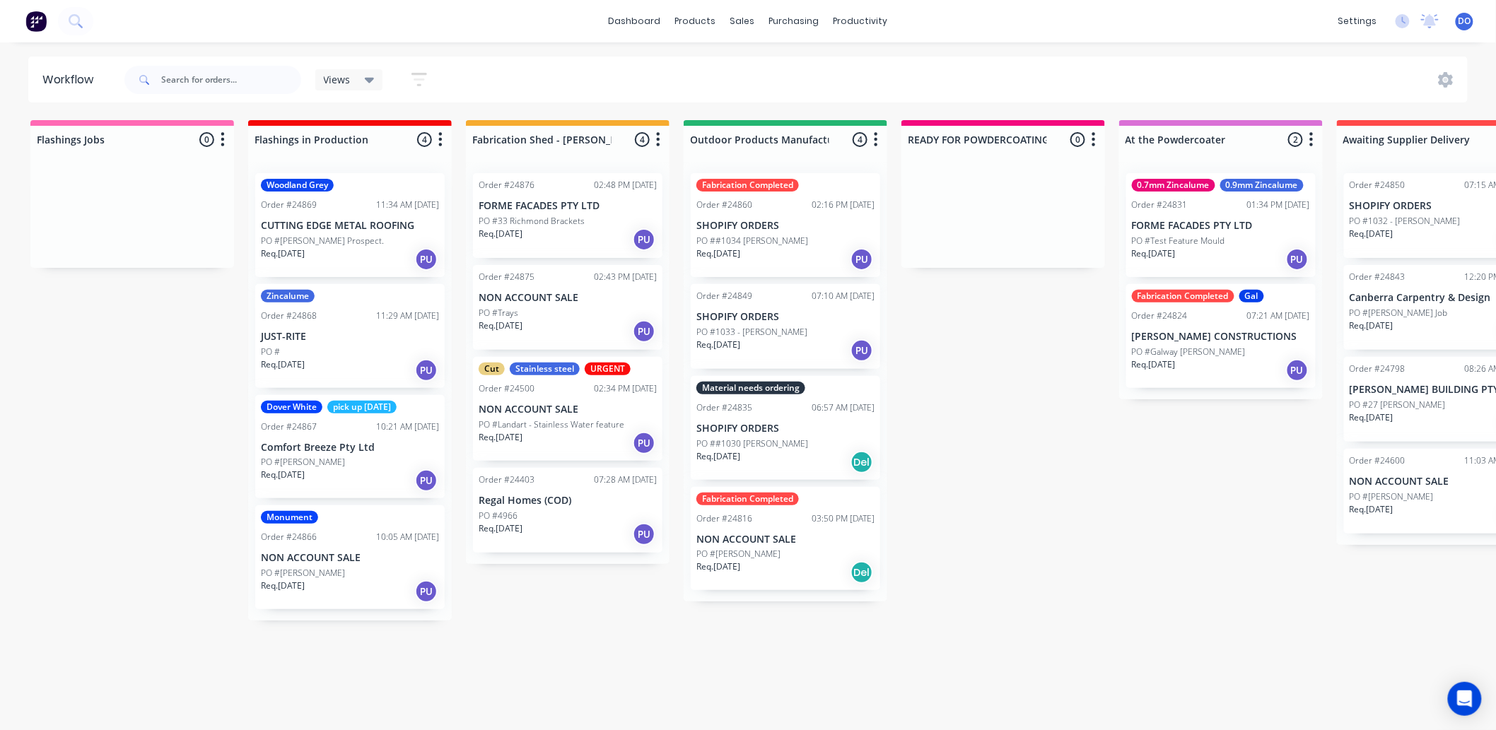
click at [349, 223] on p "CUTTING EDGE METAL ROOFING" at bounding box center [350, 226] width 178 height 12
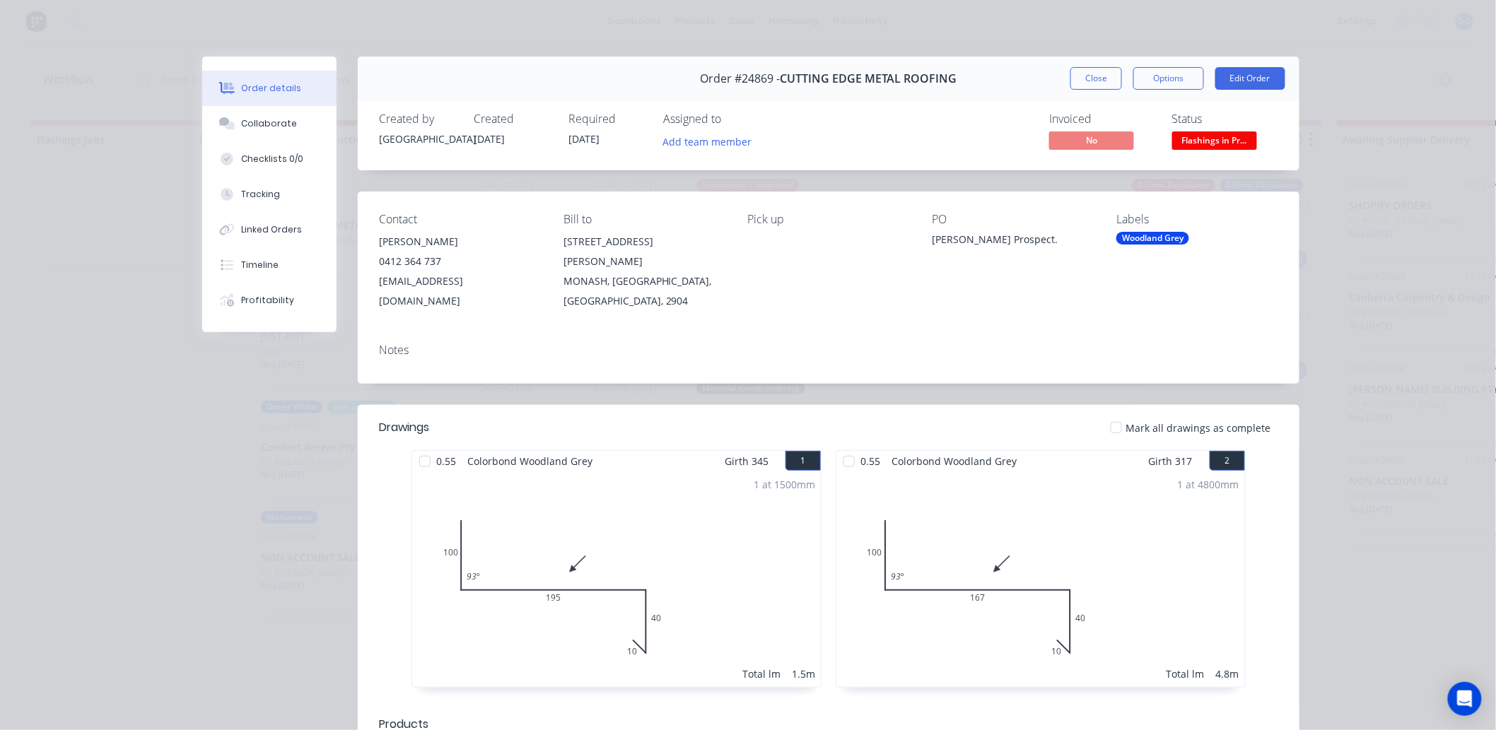
click at [1246, 153] on button "Flashings in Pr..." at bounding box center [1214, 141] width 85 height 21
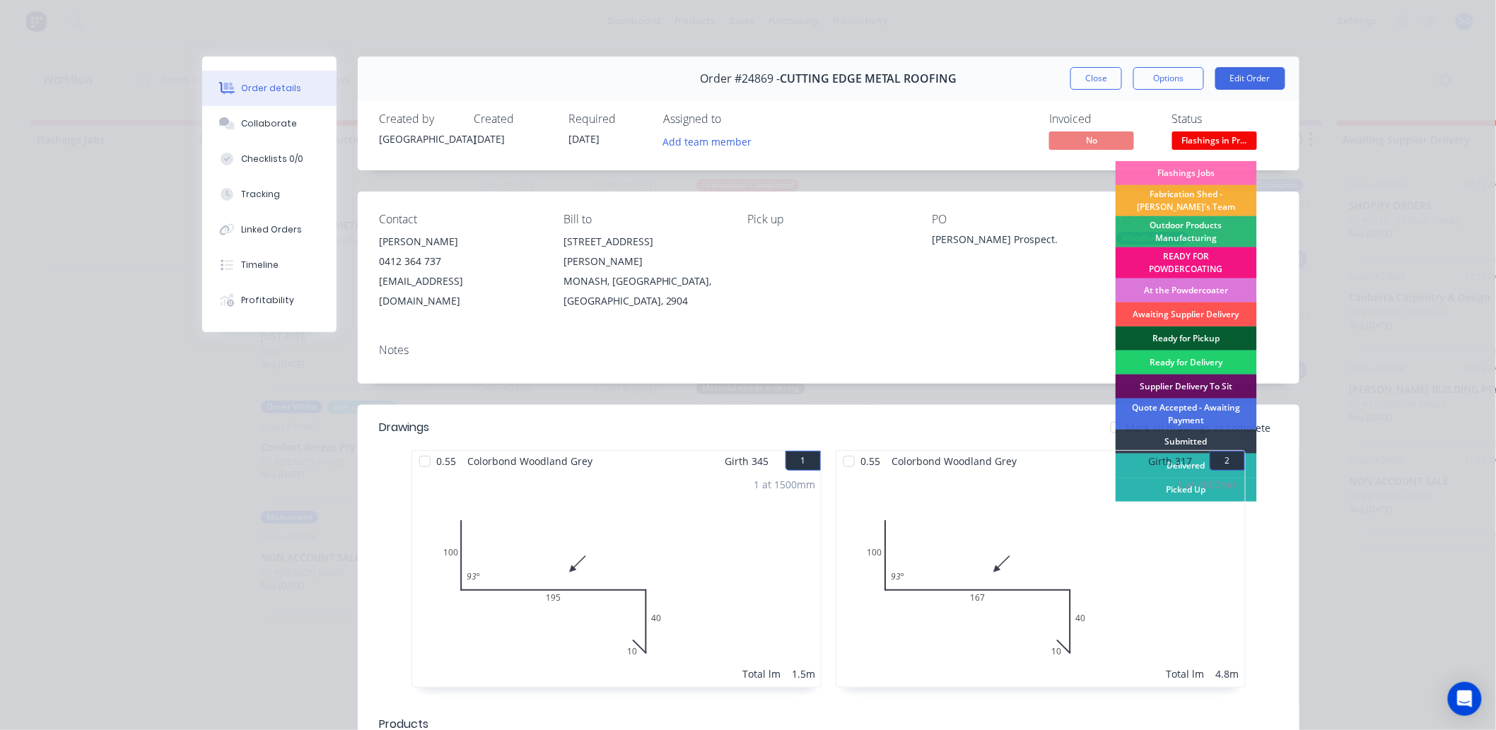
click at [1210, 344] on div "Ready for Pickup" at bounding box center [1186, 339] width 141 height 24
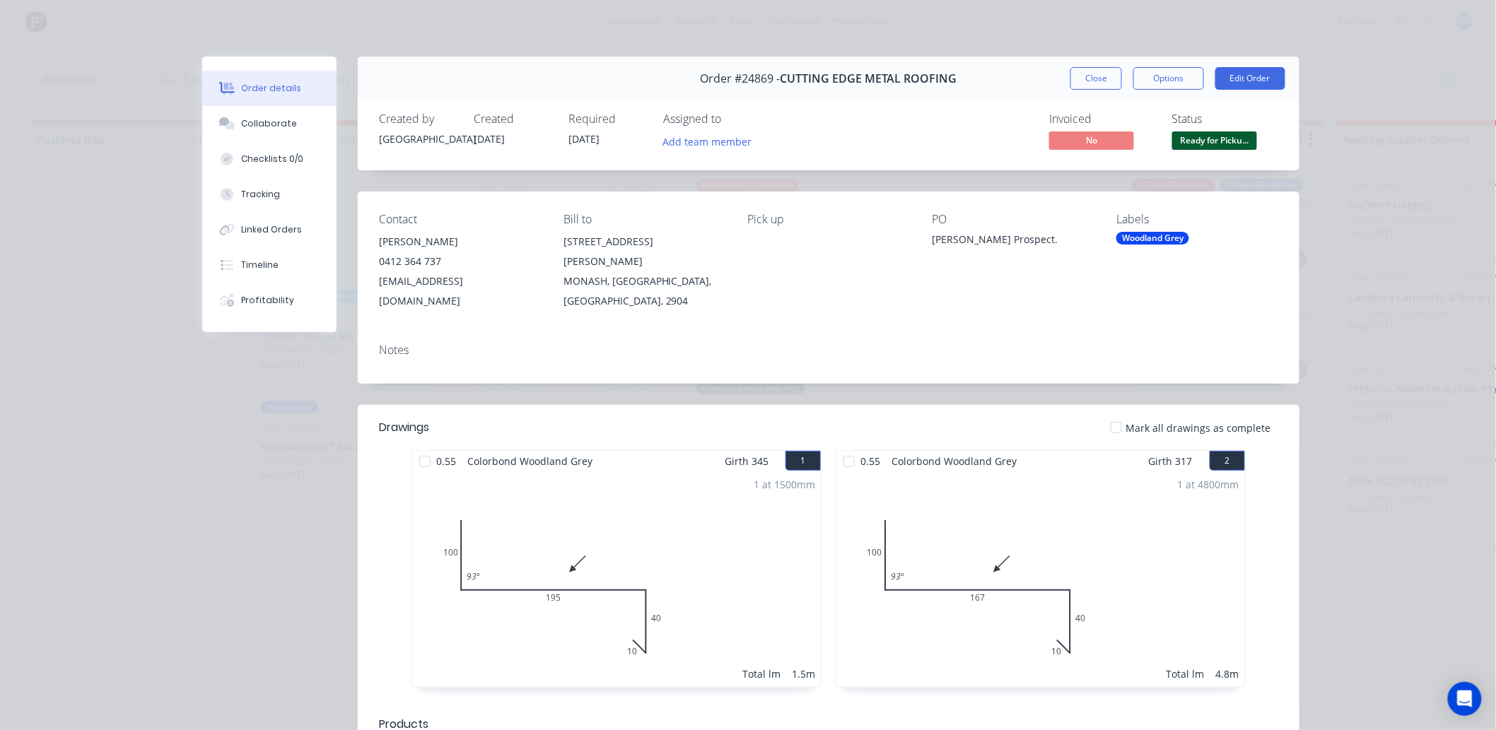
click at [1096, 81] on button "Close" at bounding box center [1096, 78] width 52 height 23
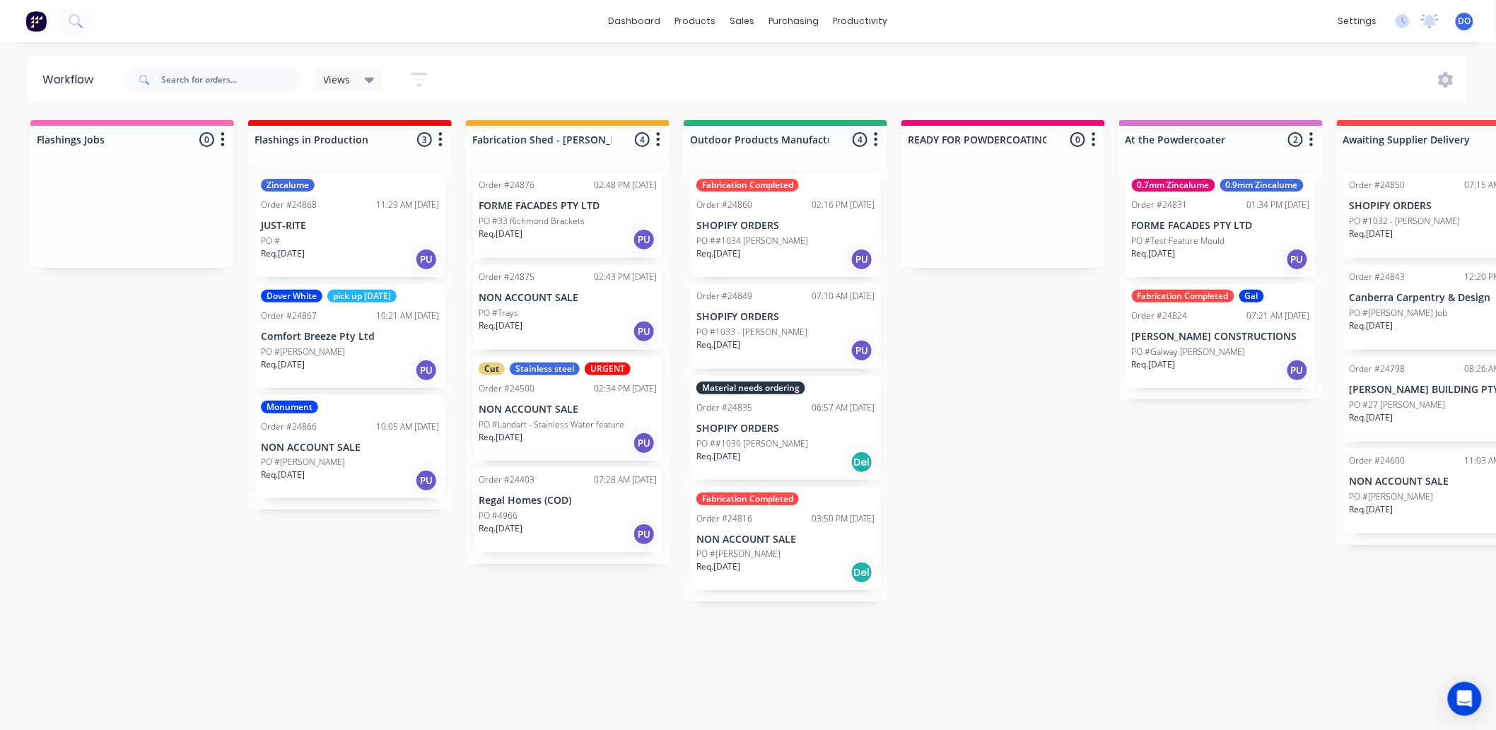
click at [332, 365] on div "Req. [DATE] PU" at bounding box center [350, 370] width 178 height 24
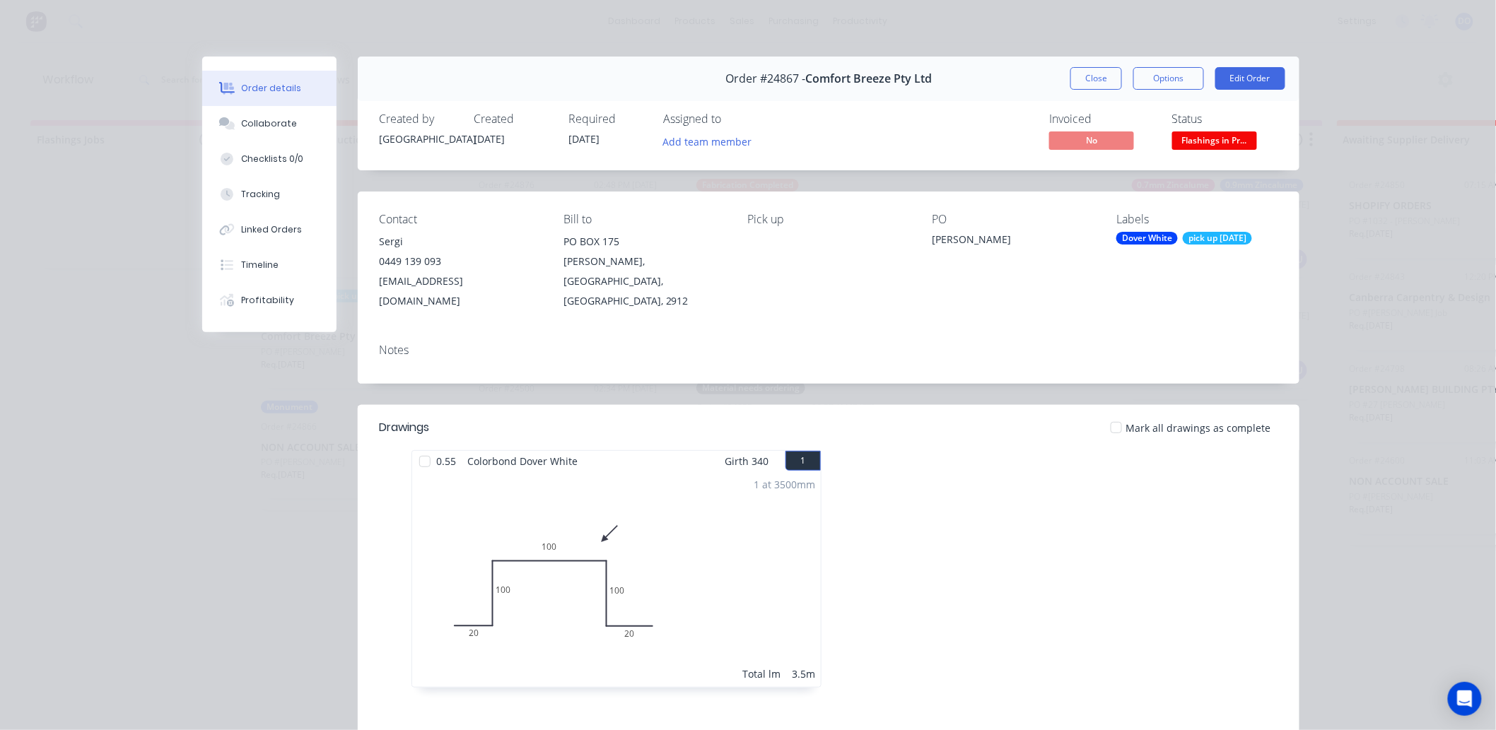
click at [1200, 151] on button "Flashings in Pr..." at bounding box center [1214, 141] width 85 height 21
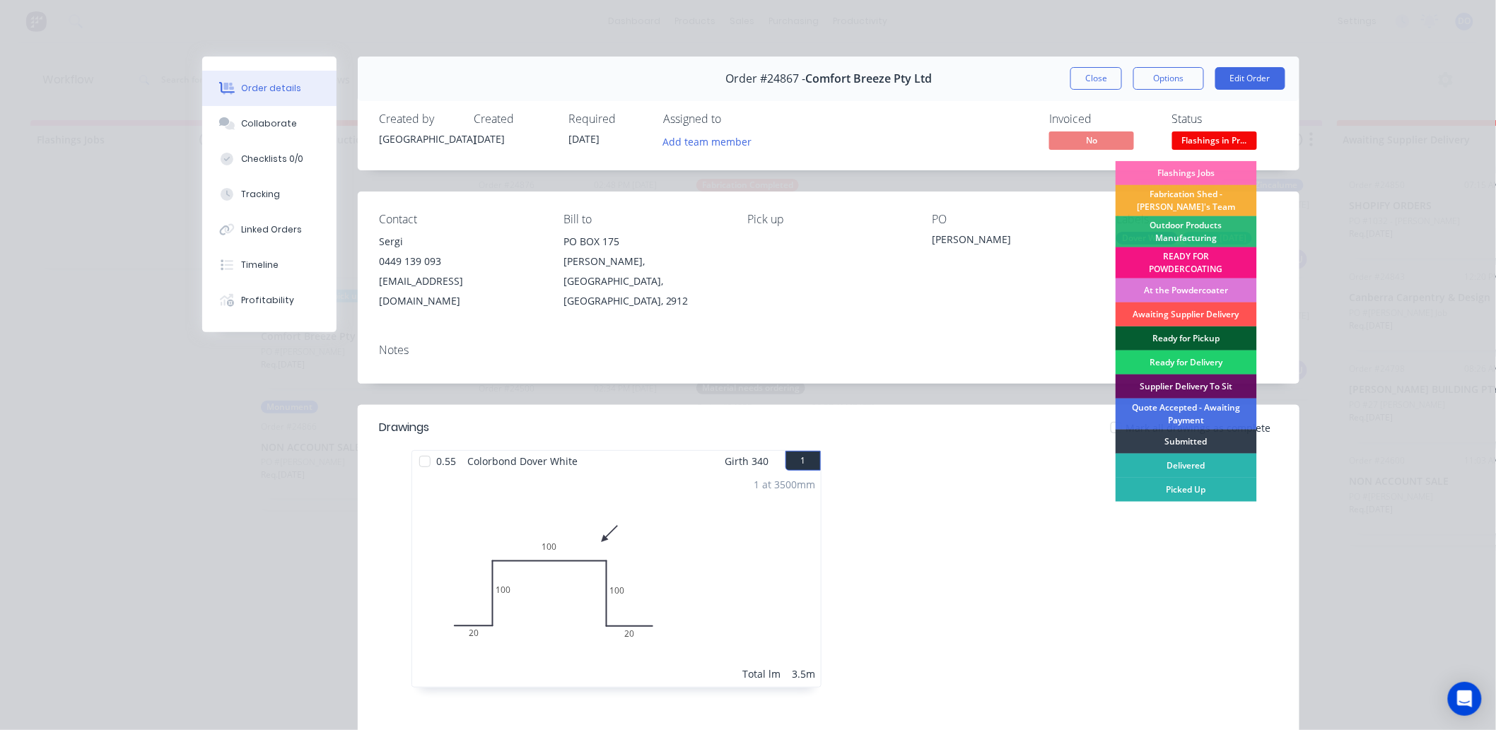
click at [1142, 339] on div "Ready for Pickup" at bounding box center [1186, 339] width 141 height 24
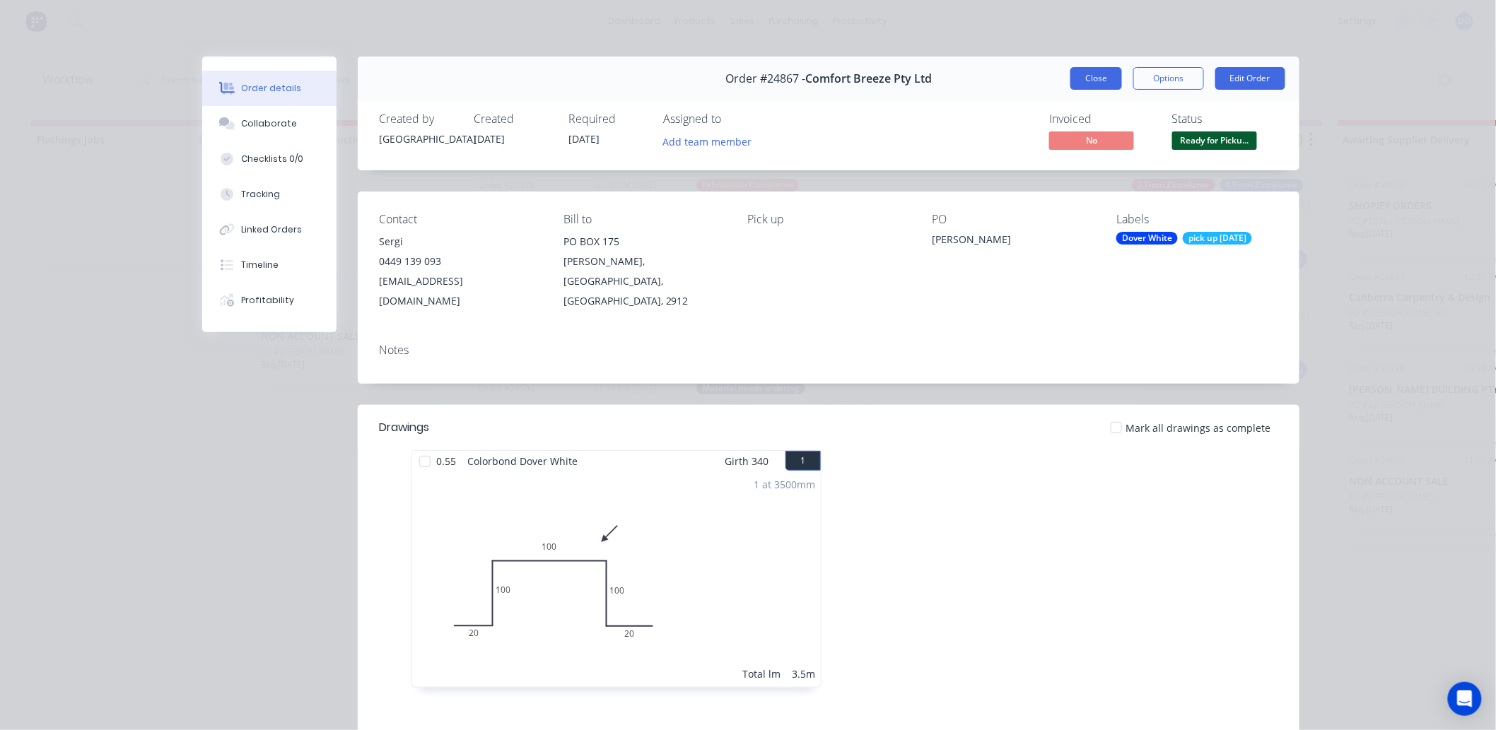
click at [1094, 71] on button "Close" at bounding box center [1096, 78] width 52 height 23
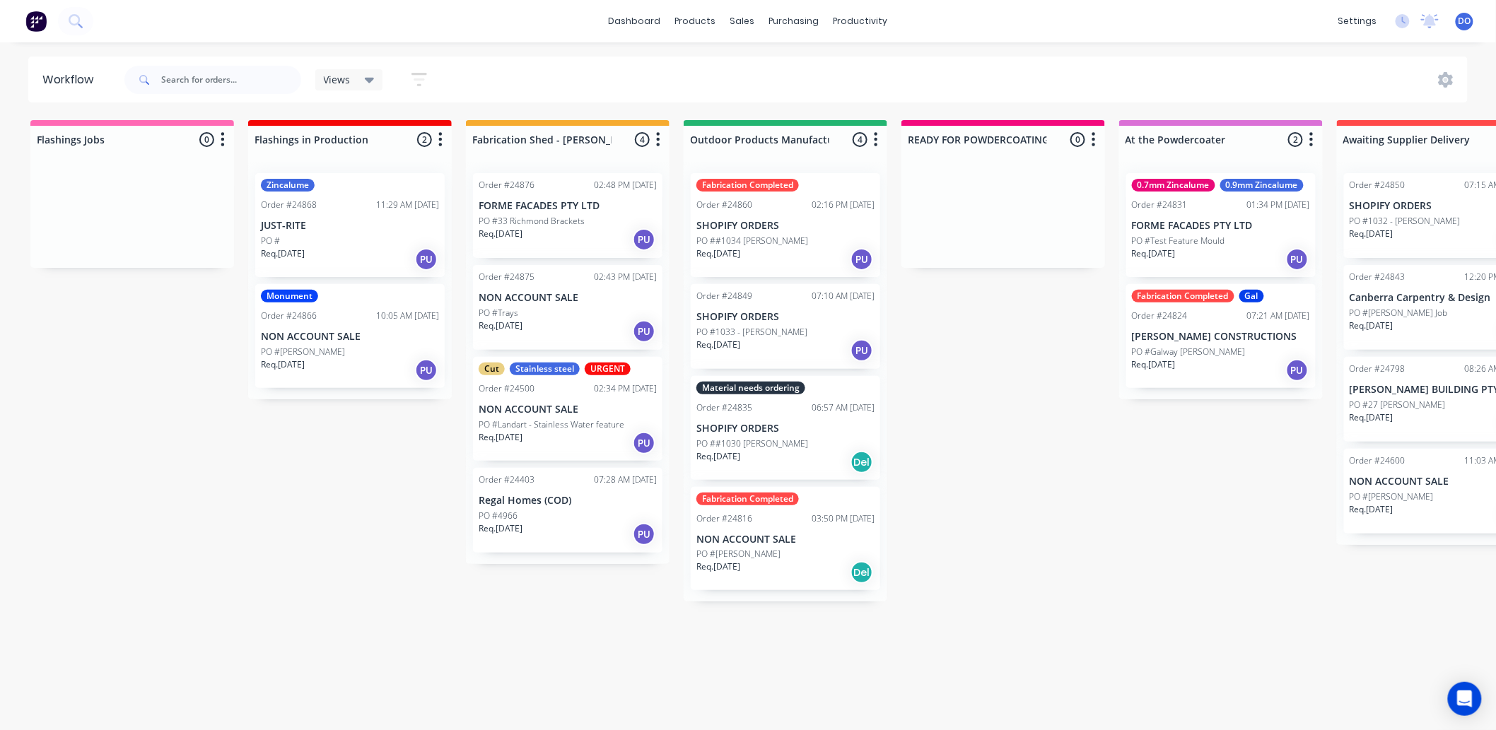
click at [353, 210] on div "Order #24868 11:29 AM [DATE]" at bounding box center [350, 205] width 178 height 13
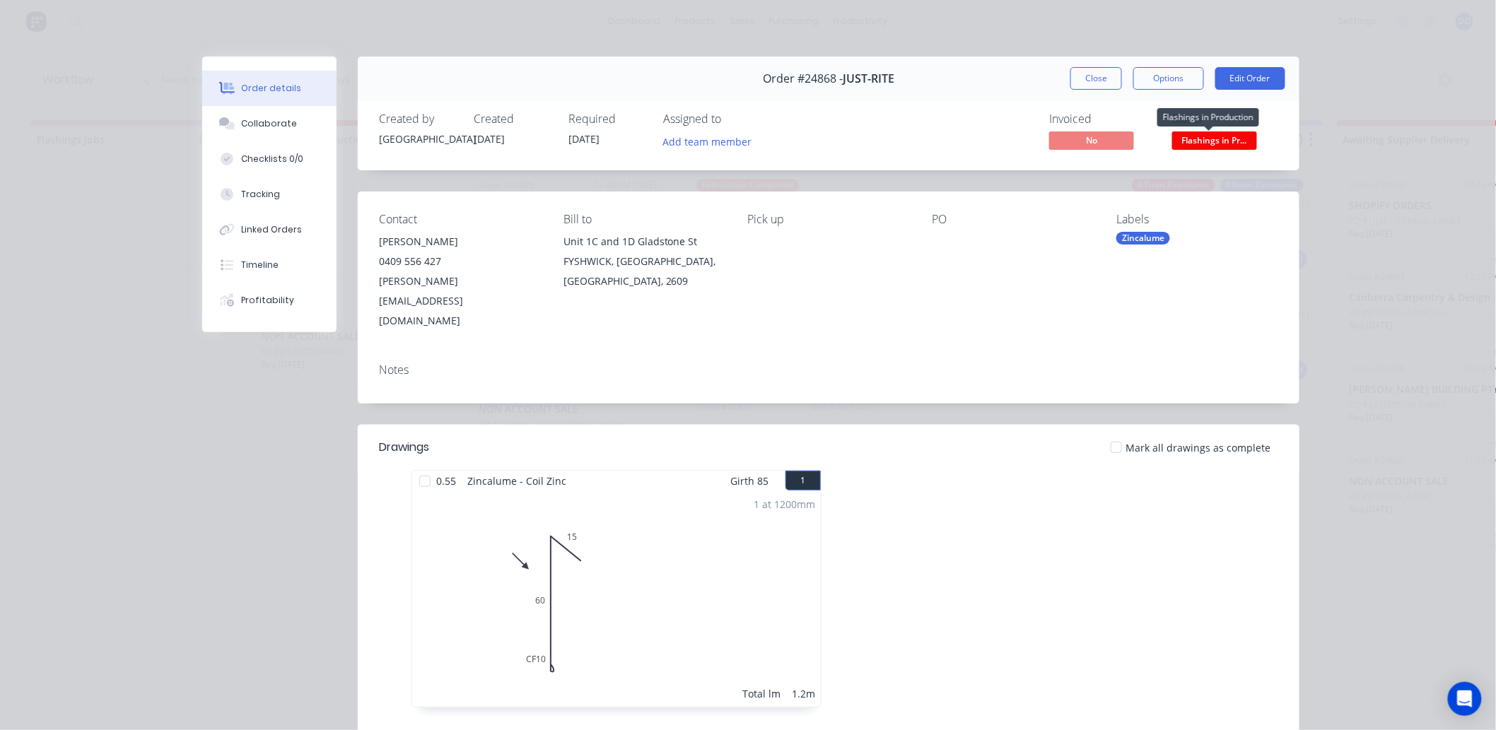
click at [1223, 149] on span "Flashings in Pr..." at bounding box center [1214, 140] width 85 height 18
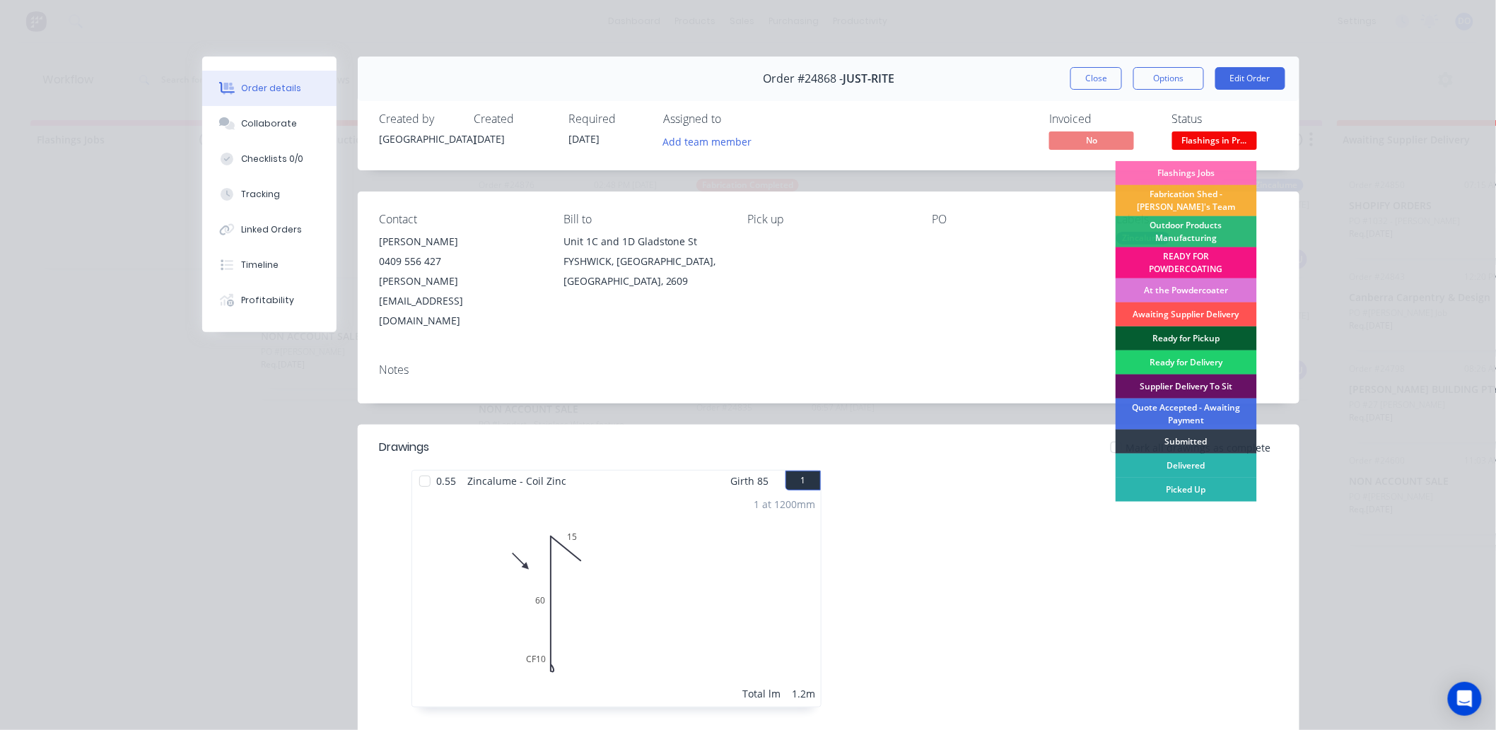
click at [1157, 334] on div "Ready for Pickup" at bounding box center [1186, 339] width 141 height 24
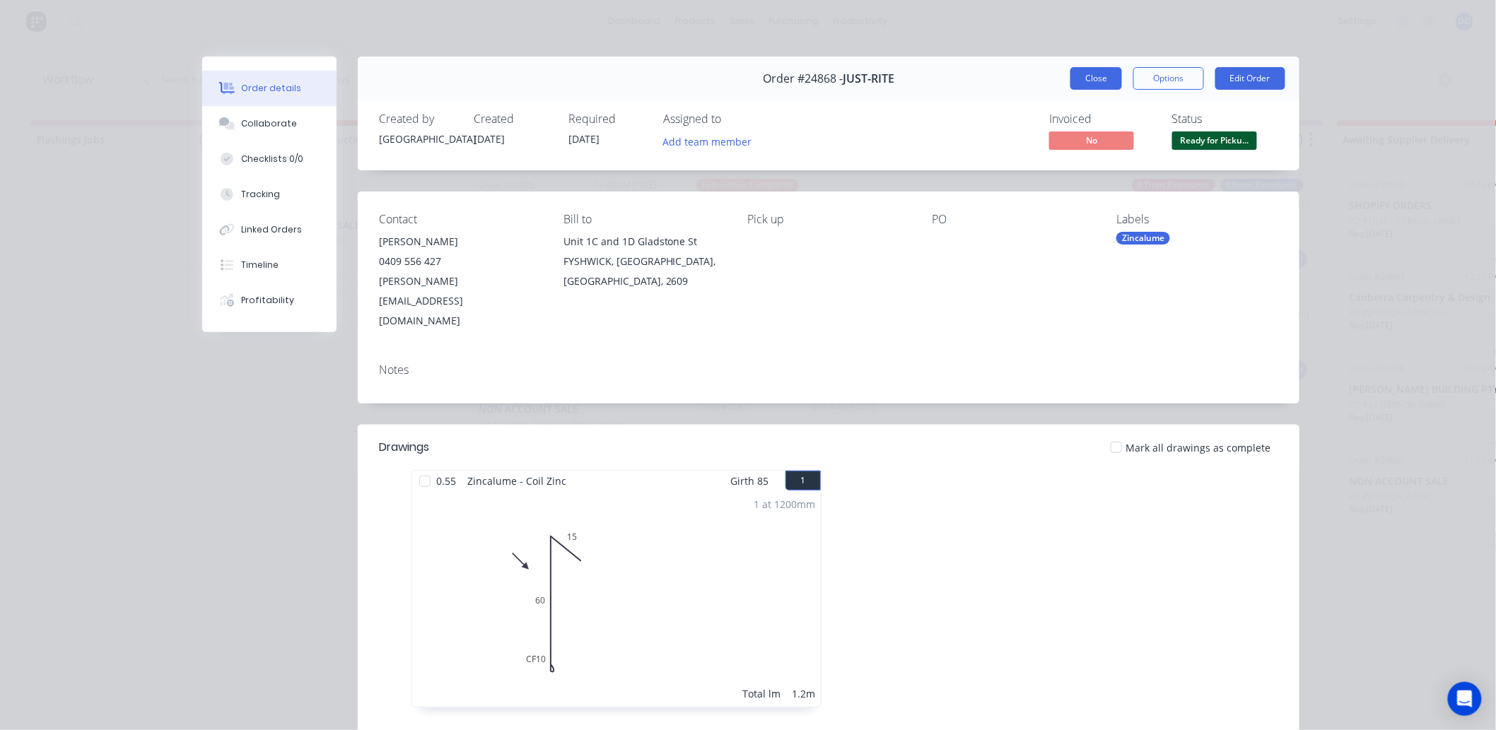
click at [1108, 76] on button "Close" at bounding box center [1096, 78] width 52 height 23
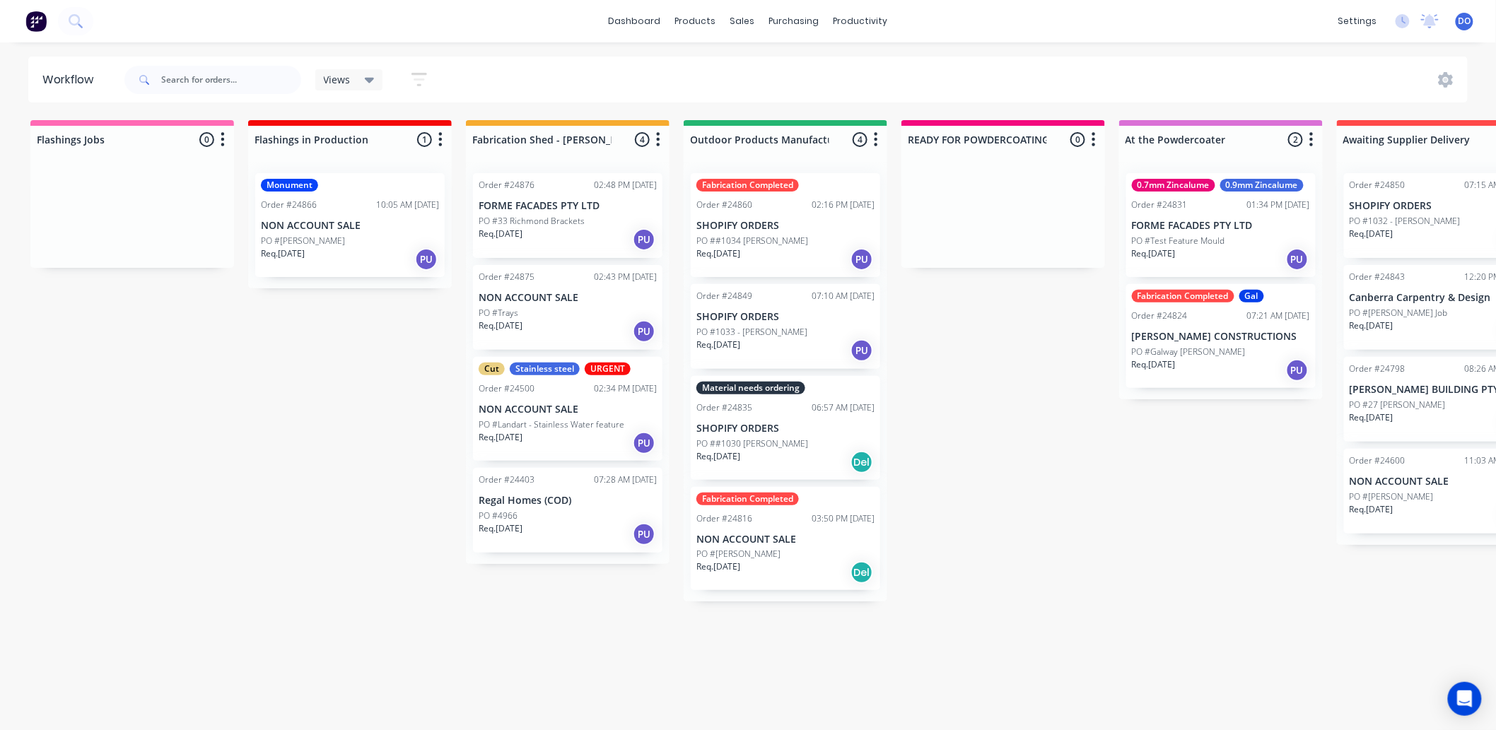
click at [345, 253] on div "Req. [DATE] PU" at bounding box center [350, 259] width 178 height 24
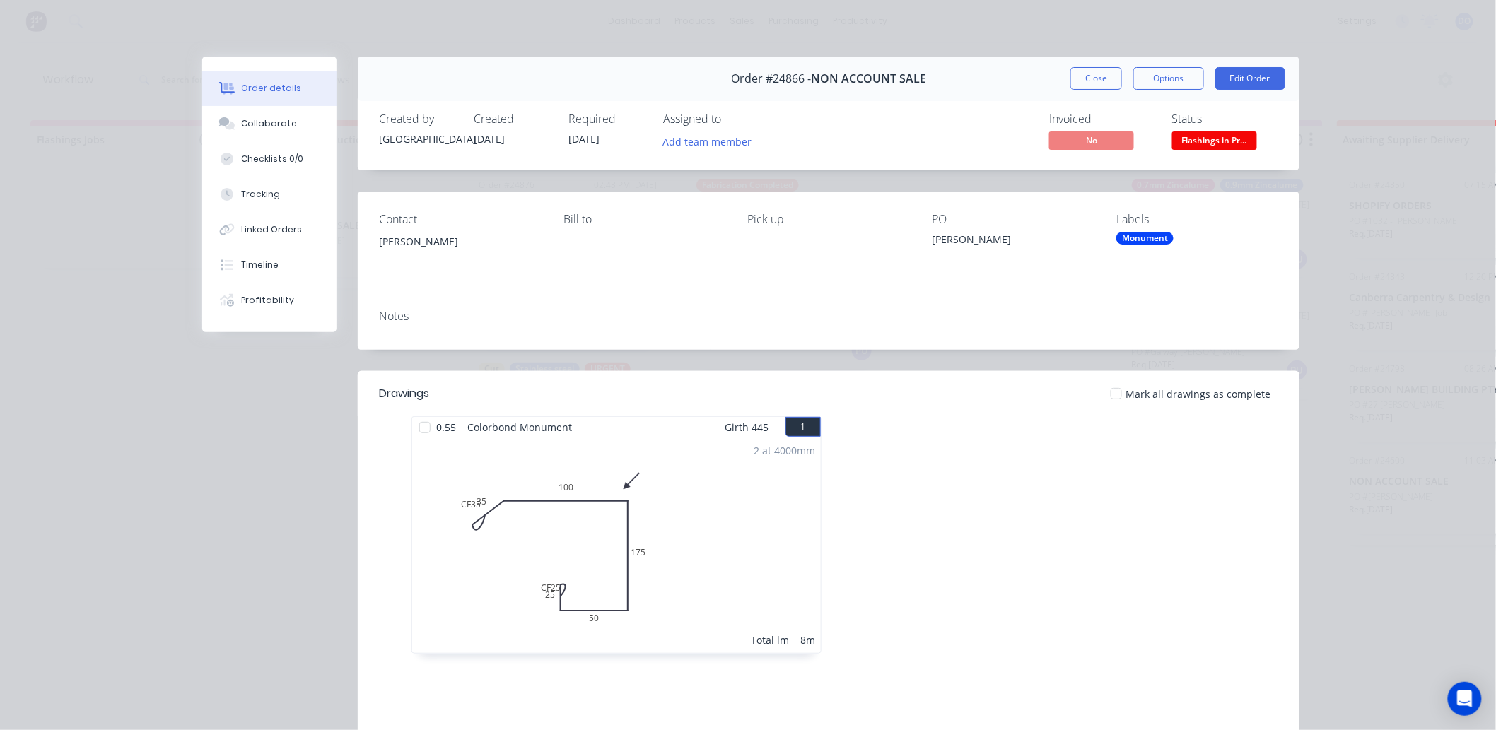
click at [1193, 146] on span "Flashings in Pr..." at bounding box center [1214, 140] width 85 height 18
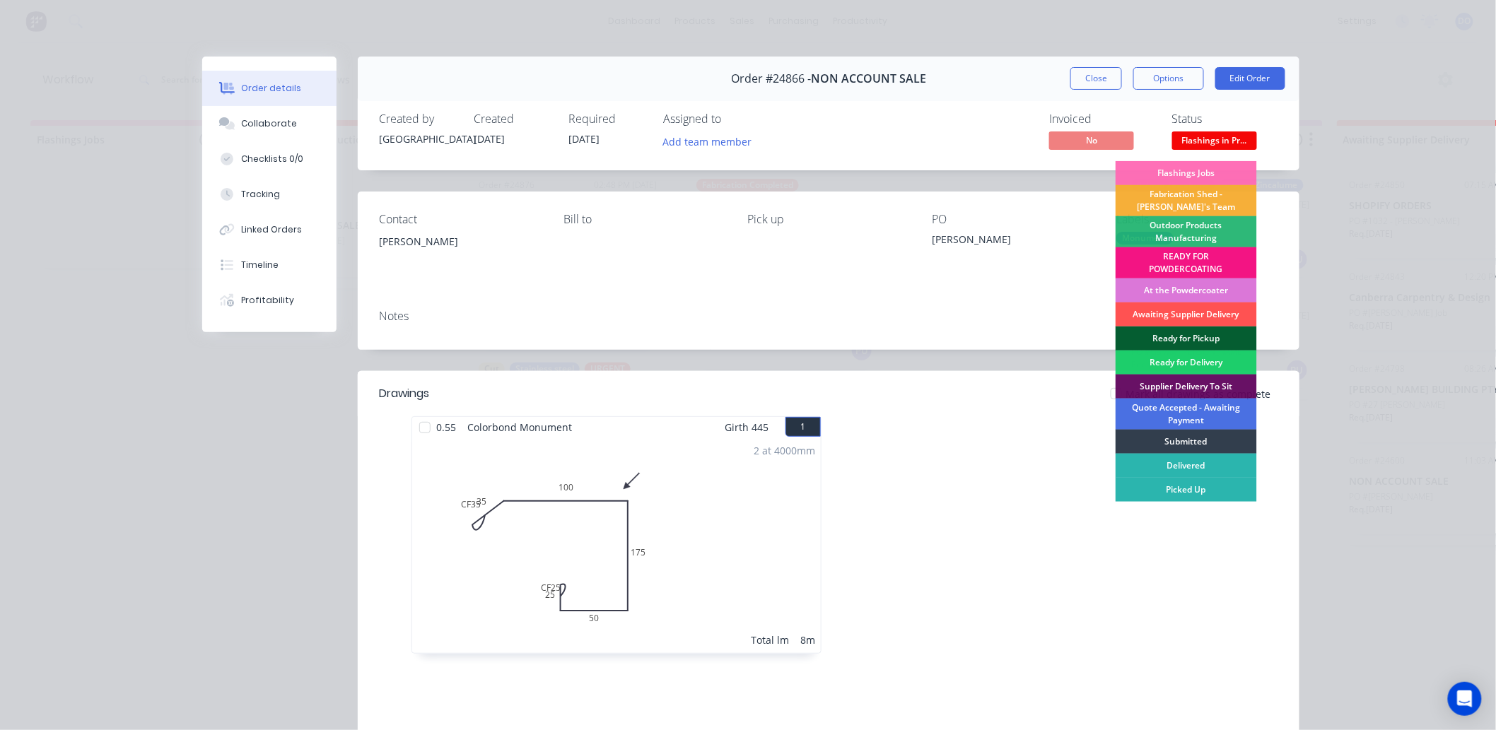
click at [1186, 345] on div "Ready for Pickup" at bounding box center [1186, 339] width 141 height 24
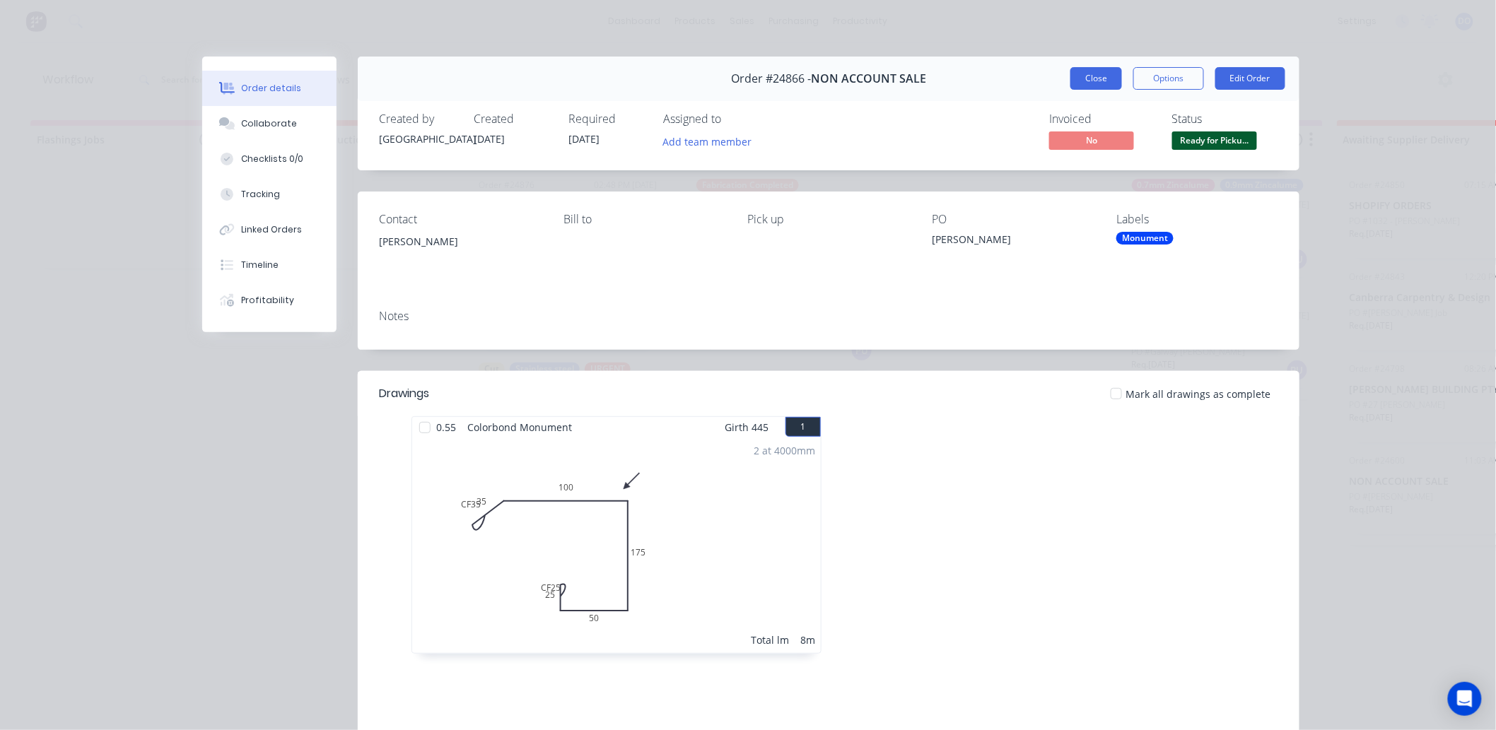
click at [1072, 80] on button "Close" at bounding box center [1096, 78] width 52 height 23
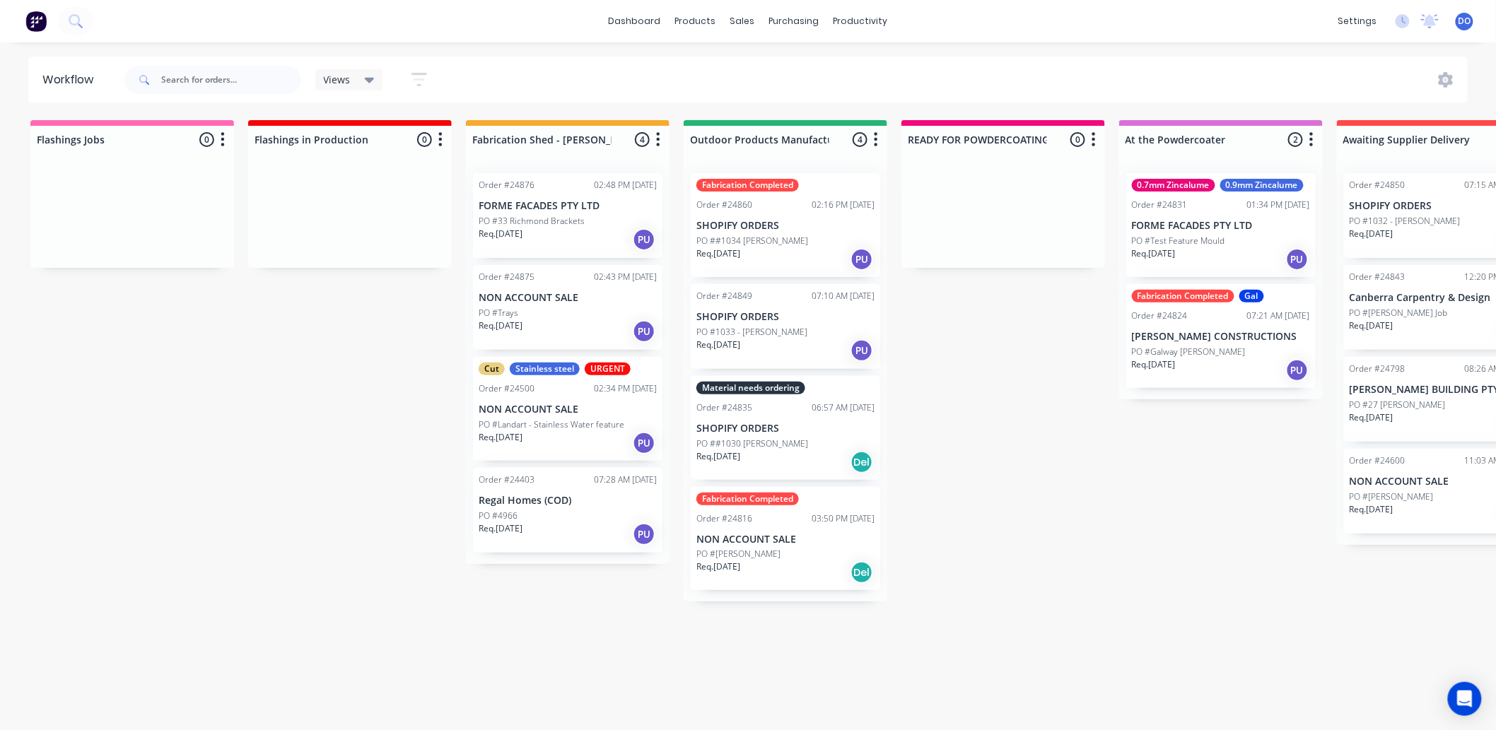
click at [115, 428] on div "Flashings Jobs 0 Status colour #FF69B4 hex #FF69B4 Save Cancel Notifications Em…" at bounding box center [1475, 421] width 2973 height 602
click at [761, 67] on div at bounding box center [751, 68] width 21 height 13
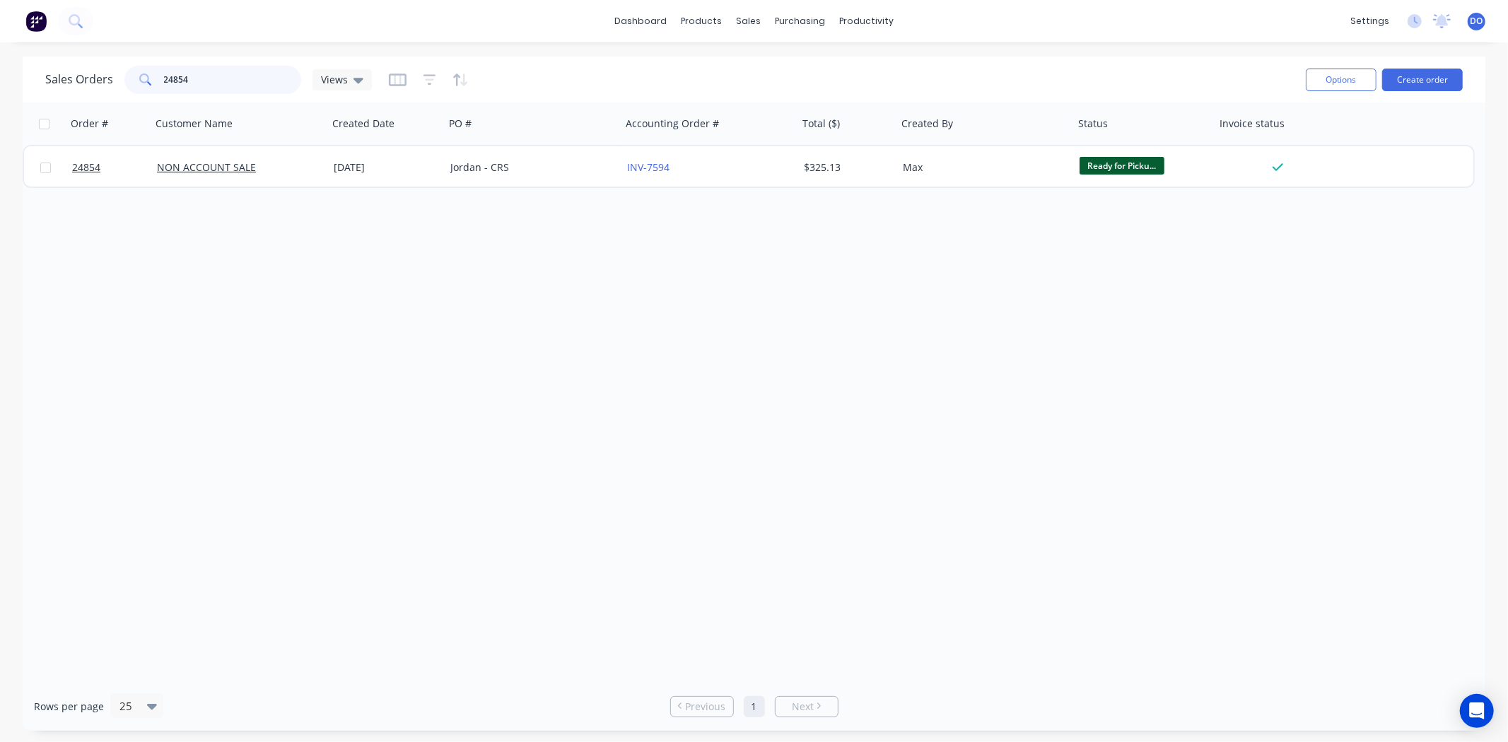
click at [201, 90] on input "24854" at bounding box center [233, 80] width 138 height 28
type input "2"
type input "cbc"
click at [370, 271] on div "Order # Customer Name Created Date PO # Accounting Order # Total ($) Created By…" at bounding box center [754, 393] width 1463 height 580
drag, startPoint x: 242, startPoint y: 81, endPoint x: 47, endPoint y: 124, distance: 200.4
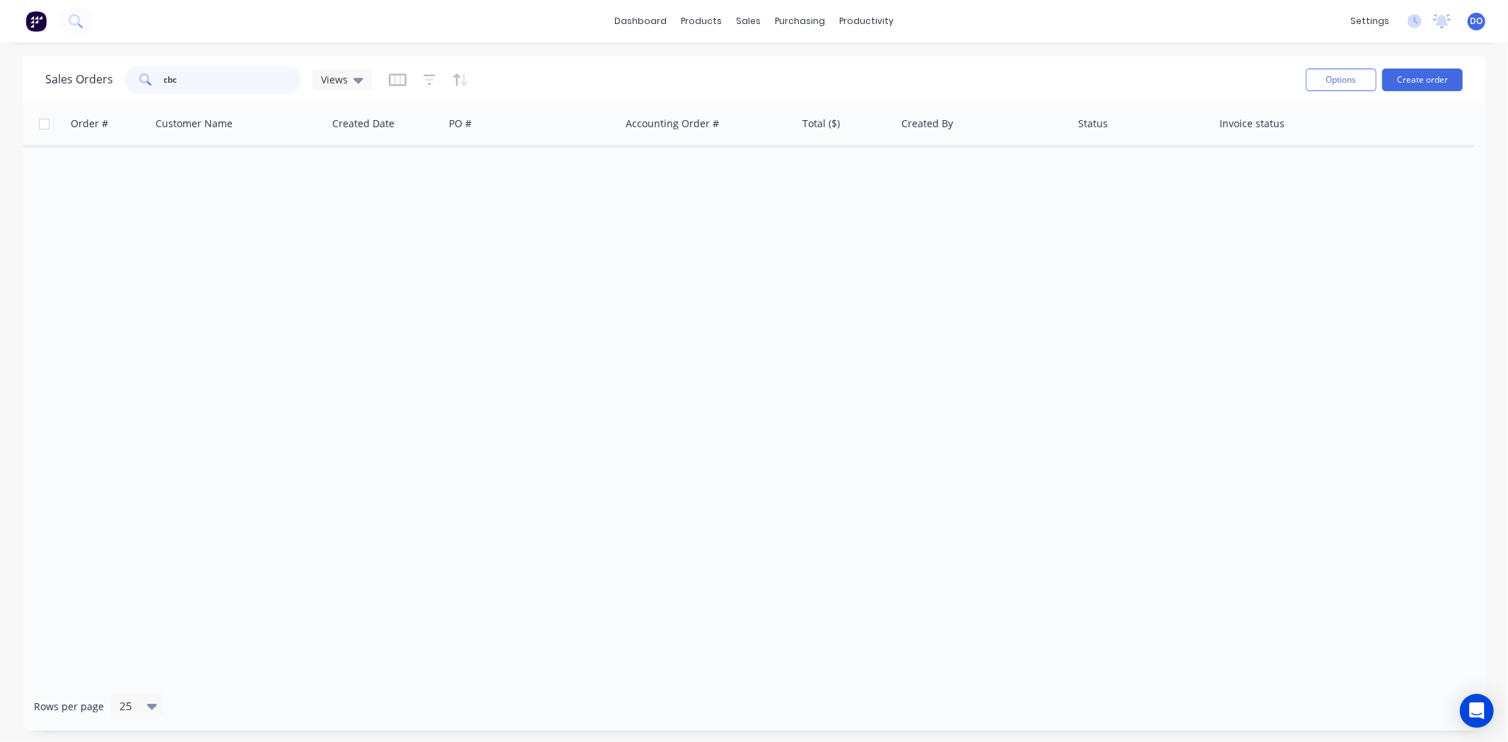
click at [47, 124] on div "Sales Orders cbc Views Options Create order Order # Customer Name Created Date …" at bounding box center [754, 394] width 1463 height 674
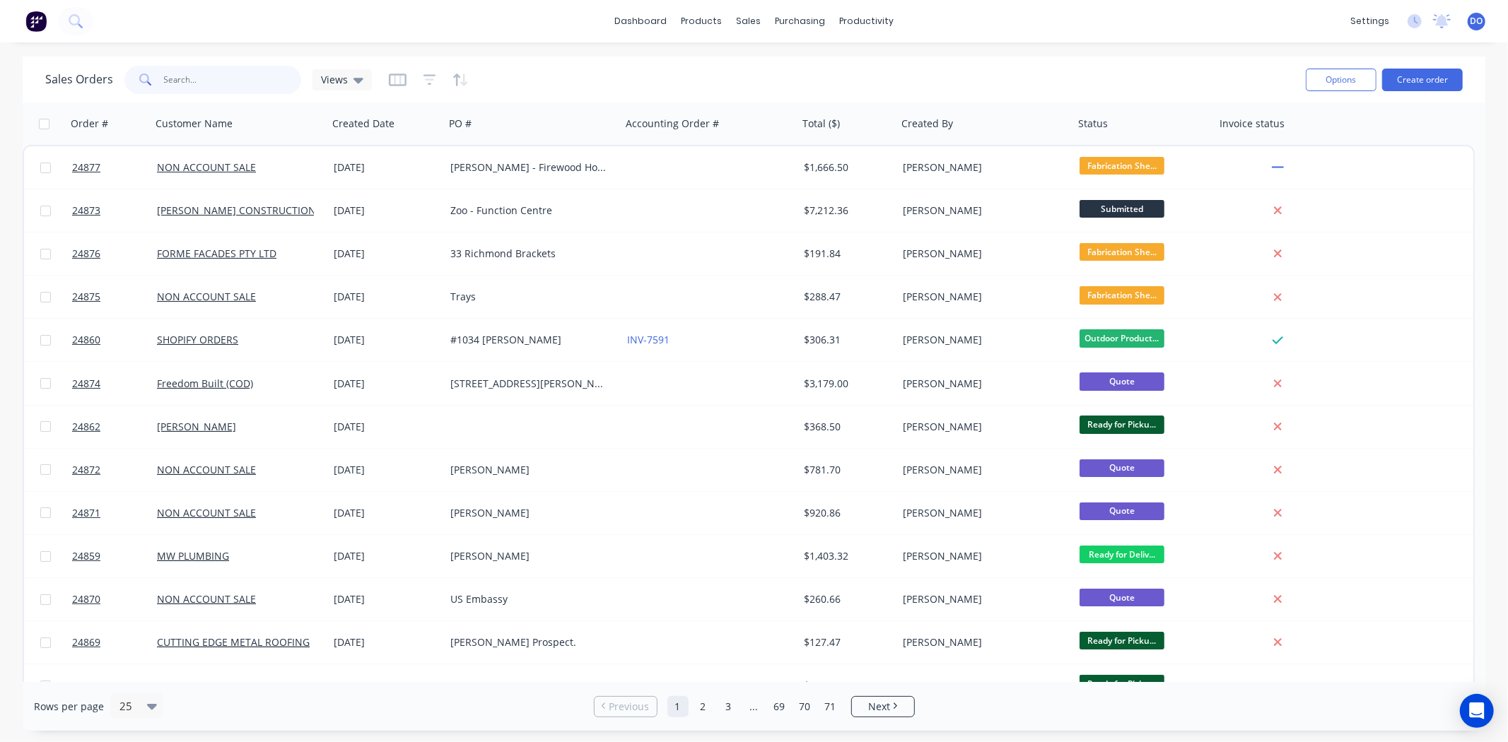
paste input "[PERSON_NAME][EMAIL_ADDRESS][DOMAIN_NAME]"
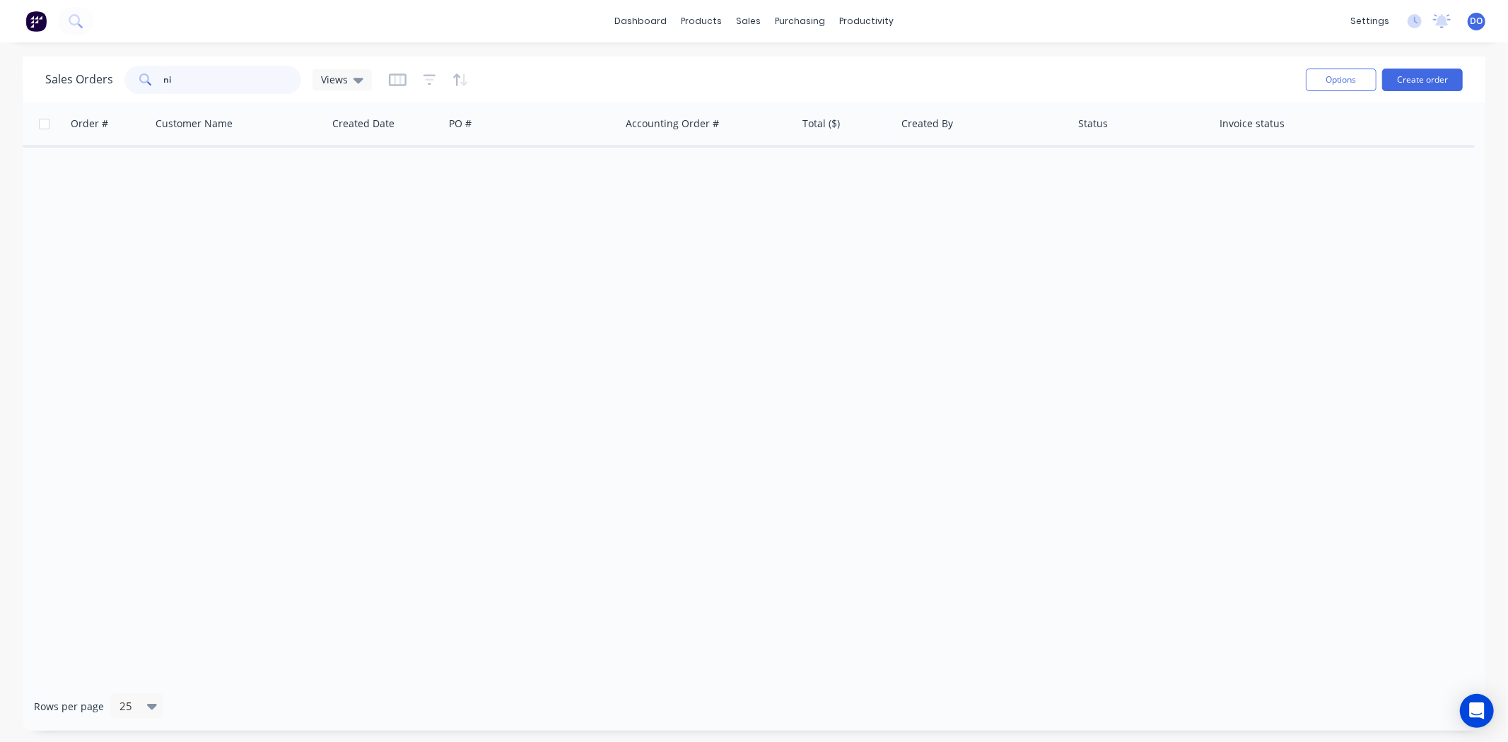
type input "n"
type input "[PERSON_NAME]"
click at [1425, 89] on button "Create order" at bounding box center [1422, 80] width 81 height 23
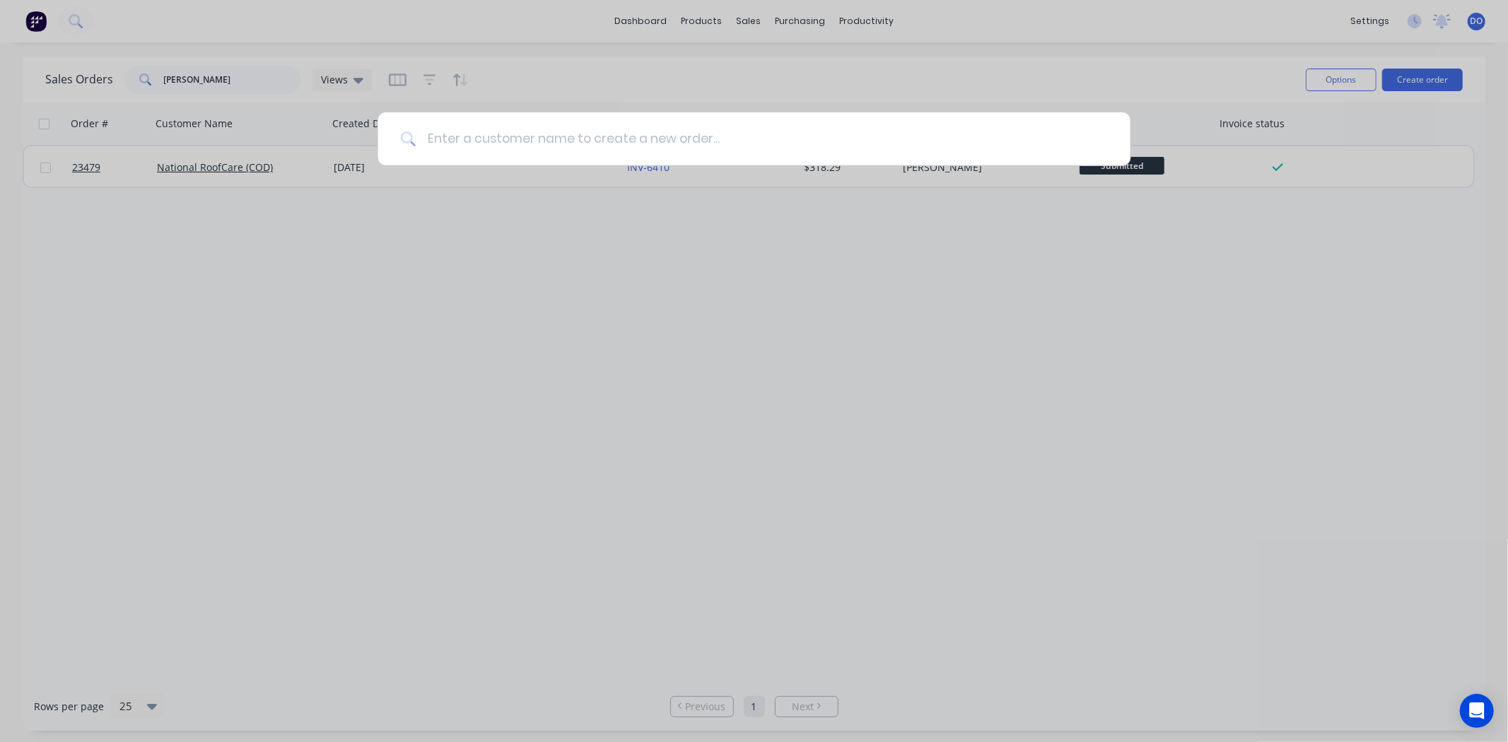
click at [761, 131] on input at bounding box center [762, 138] width 692 height 53
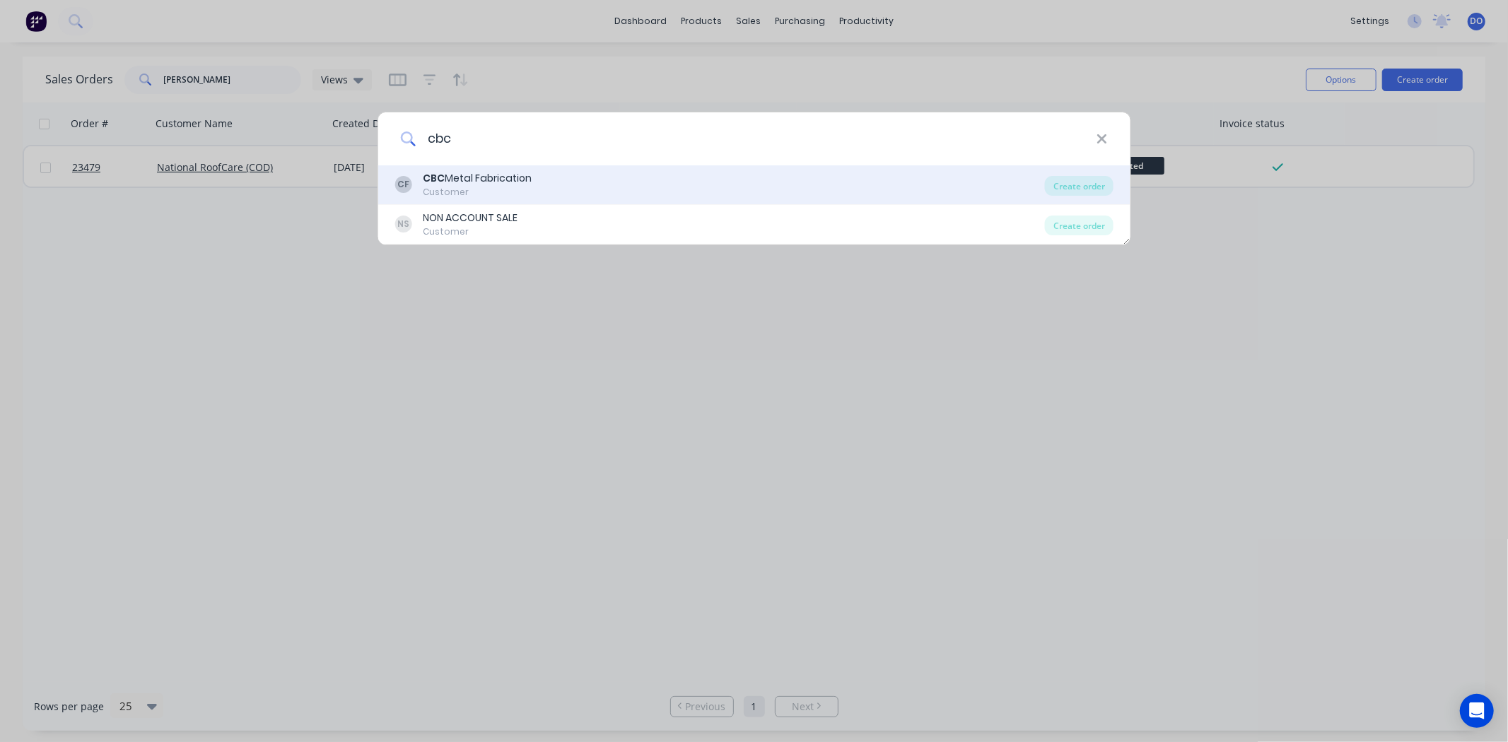
type input "cbc"
click at [719, 186] on div "CF CBC Metal Fabrication Customer" at bounding box center [719, 185] width 650 height 28
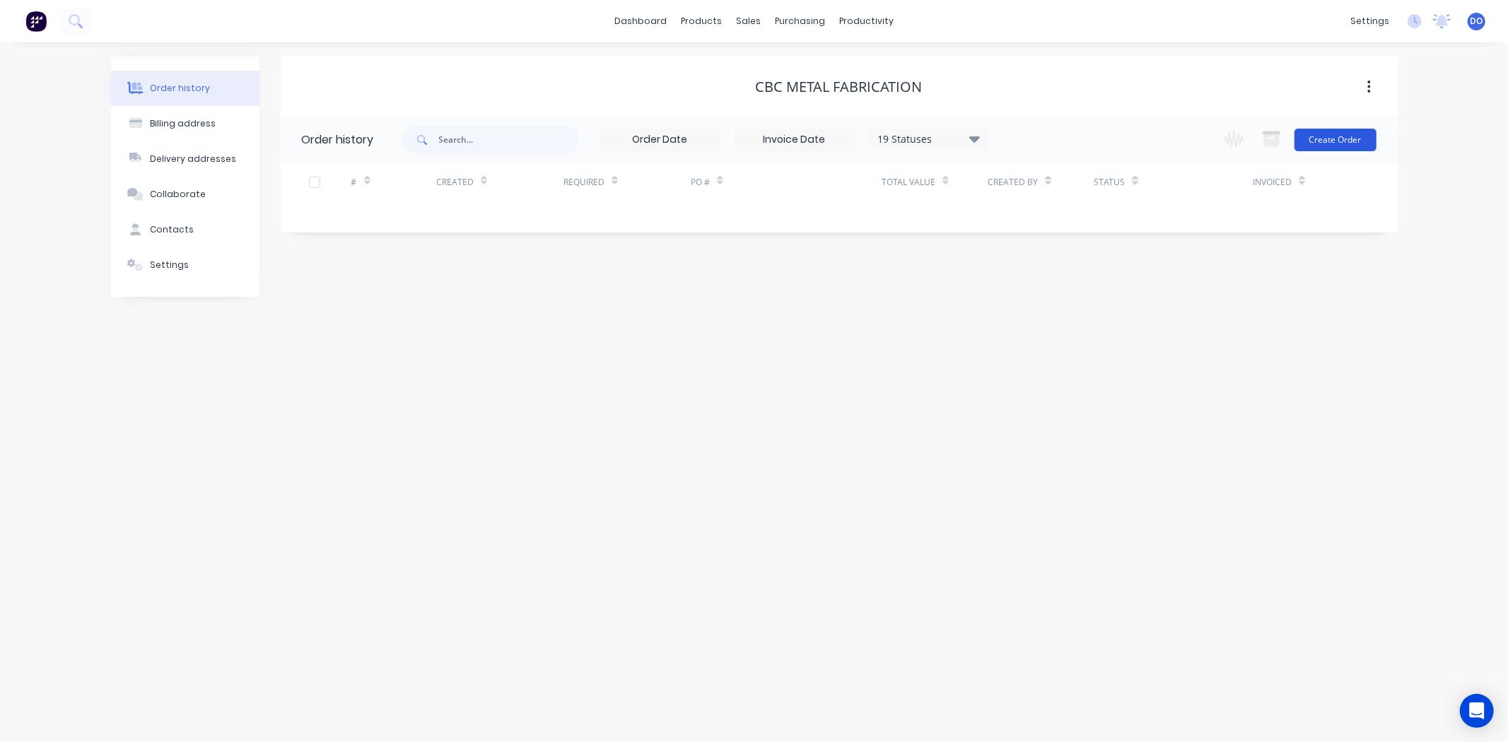
click at [1352, 142] on button "Create Order" at bounding box center [1335, 140] width 82 height 23
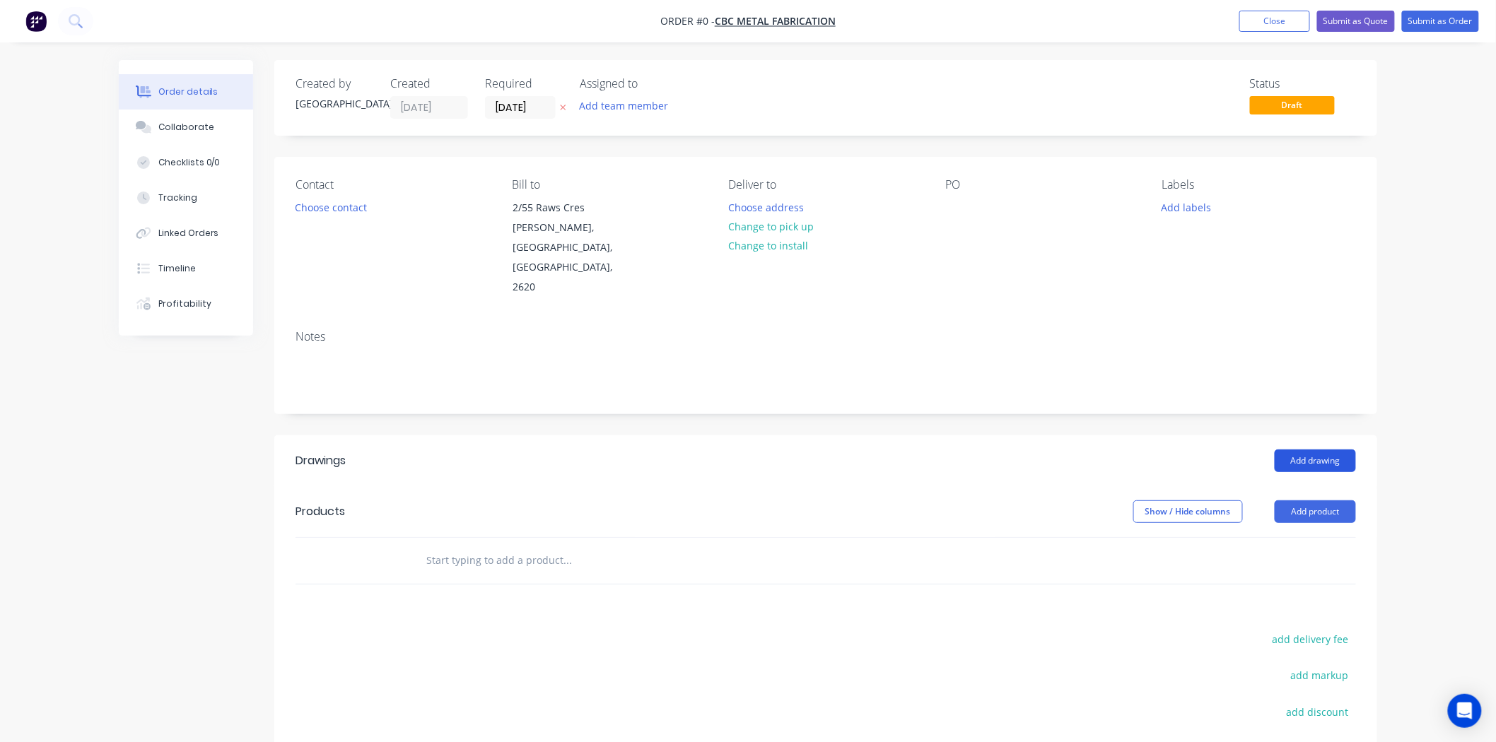
click at [1337, 450] on button "Add drawing" at bounding box center [1315, 461] width 81 height 23
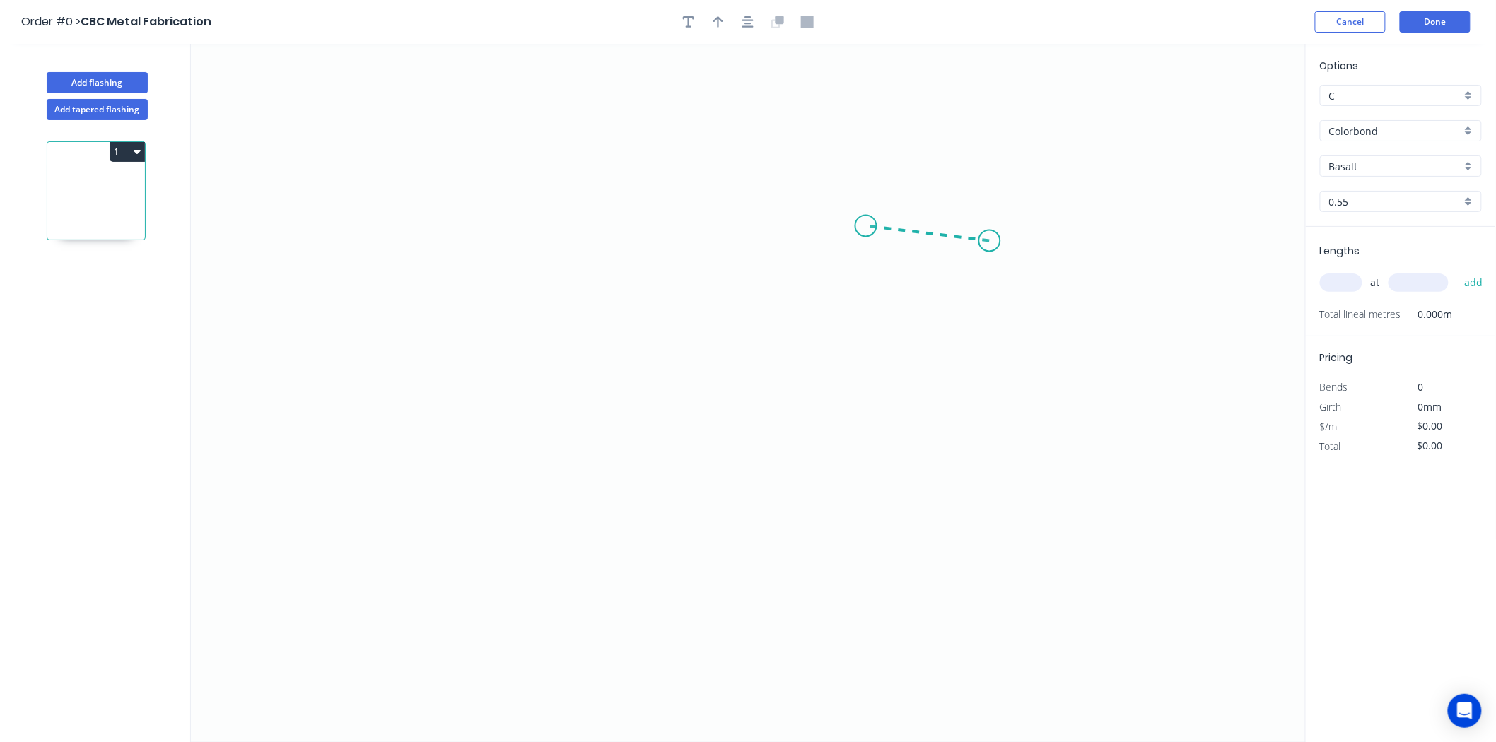
drag, startPoint x: 985, startPoint y: 227, endPoint x: 866, endPoint y: 226, distance: 118.8
click at [866, 226] on icon "0" at bounding box center [748, 393] width 1115 height 698
click at [393, 233] on icon "0 ?" at bounding box center [748, 393] width 1115 height 698
drag, startPoint x: 397, startPoint y: 219, endPoint x: 550, endPoint y: 228, distance: 152.9
click at [550, 228] on circle at bounding box center [549, 226] width 21 height 21
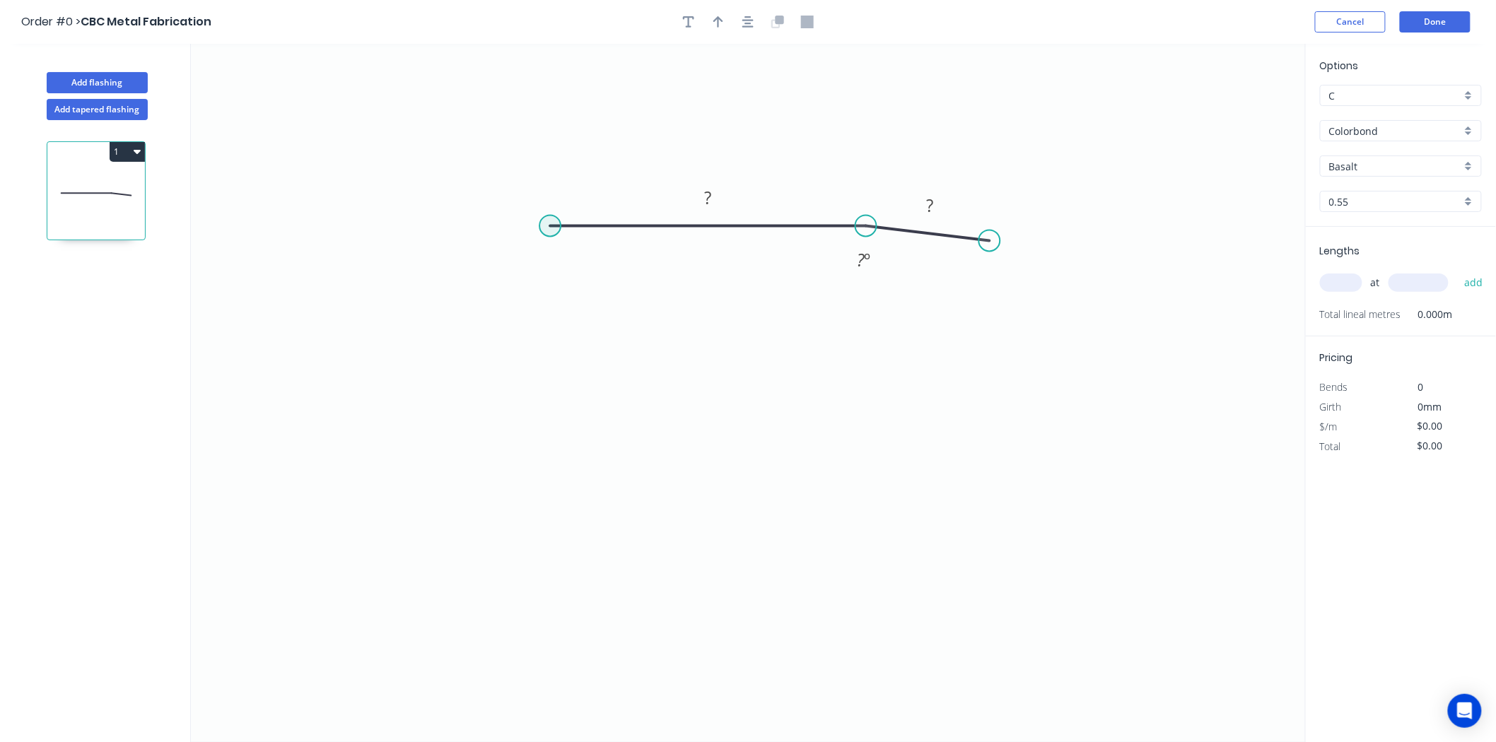
click at [550, 228] on circle at bounding box center [549, 226] width 21 height 21
click at [548, 559] on icon "0 ? ? ? º" at bounding box center [748, 393] width 1115 height 698
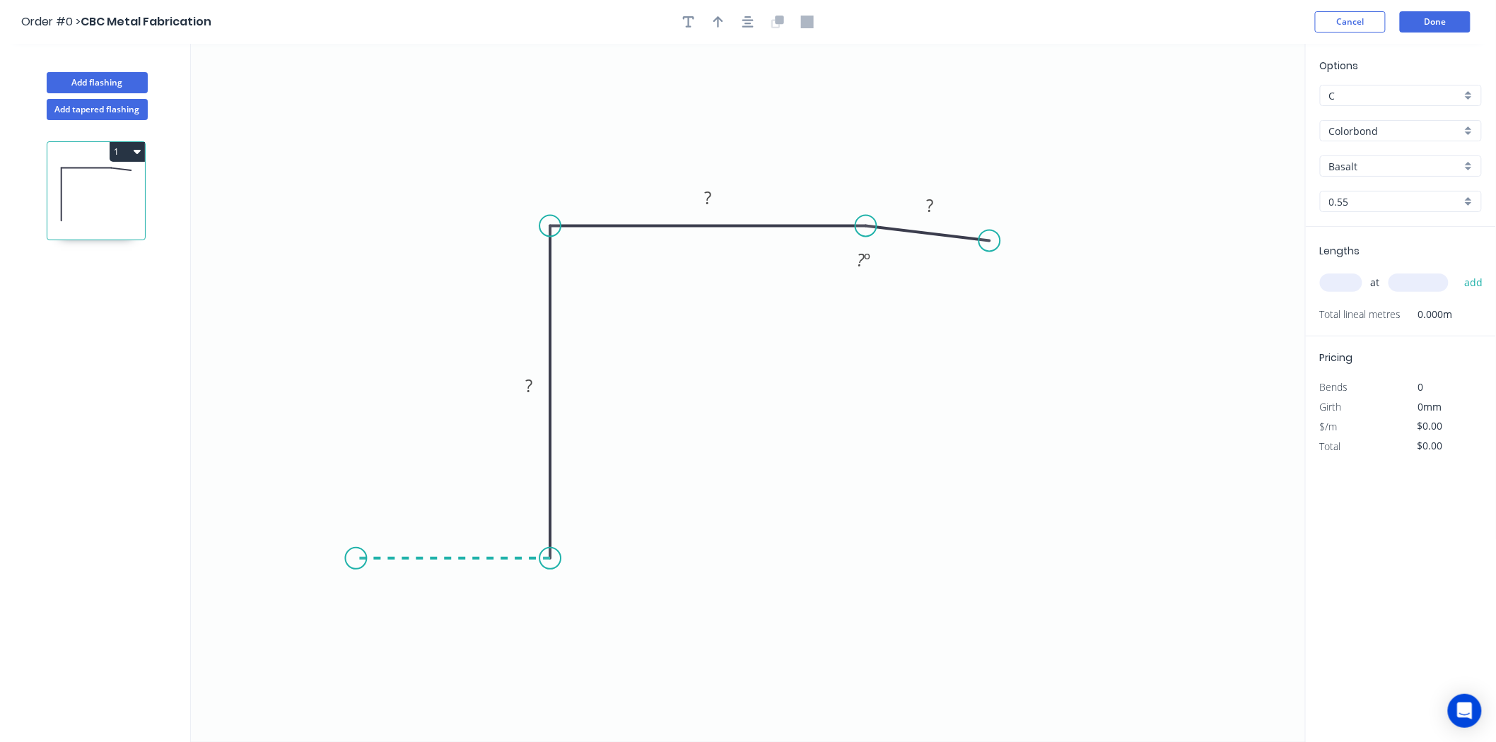
click at [340, 549] on icon "0 ? ? ? ? º" at bounding box center [748, 393] width 1115 height 698
click at [276, 624] on icon "0 ? ? ? ? ? º" at bounding box center [748, 393] width 1115 height 698
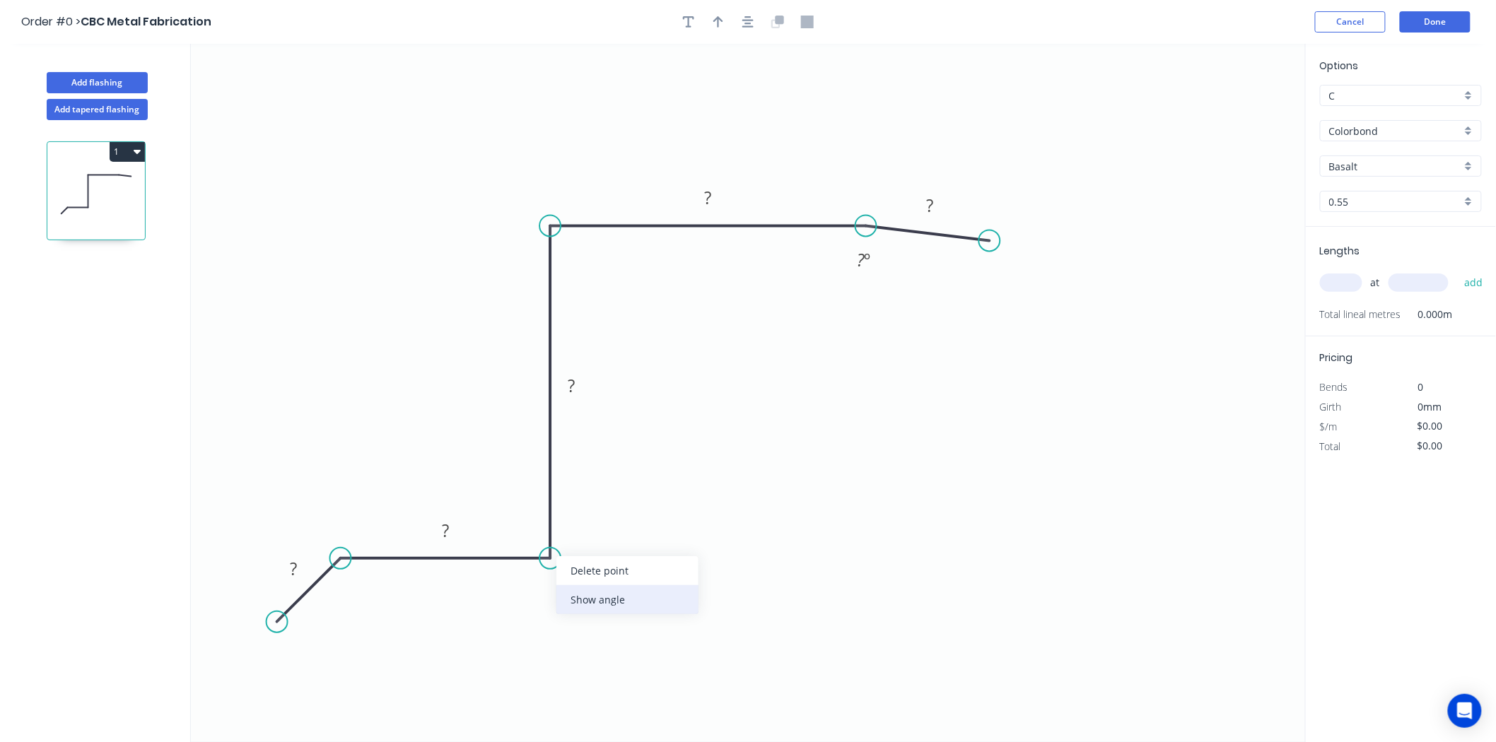
click at [589, 595] on div "Show angle" at bounding box center [627, 599] width 142 height 29
click at [299, 567] on rect at bounding box center [293, 570] width 28 height 20
click at [365, 611] on div "Show angle" at bounding box center [407, 611] width 142 height 29
click at [348, 589] on tspan "?" at bounding box center [351, 589] width 8 height 23
click at [720, 17] on icon "button" at bounding box center [718, 22] width 10 height 13
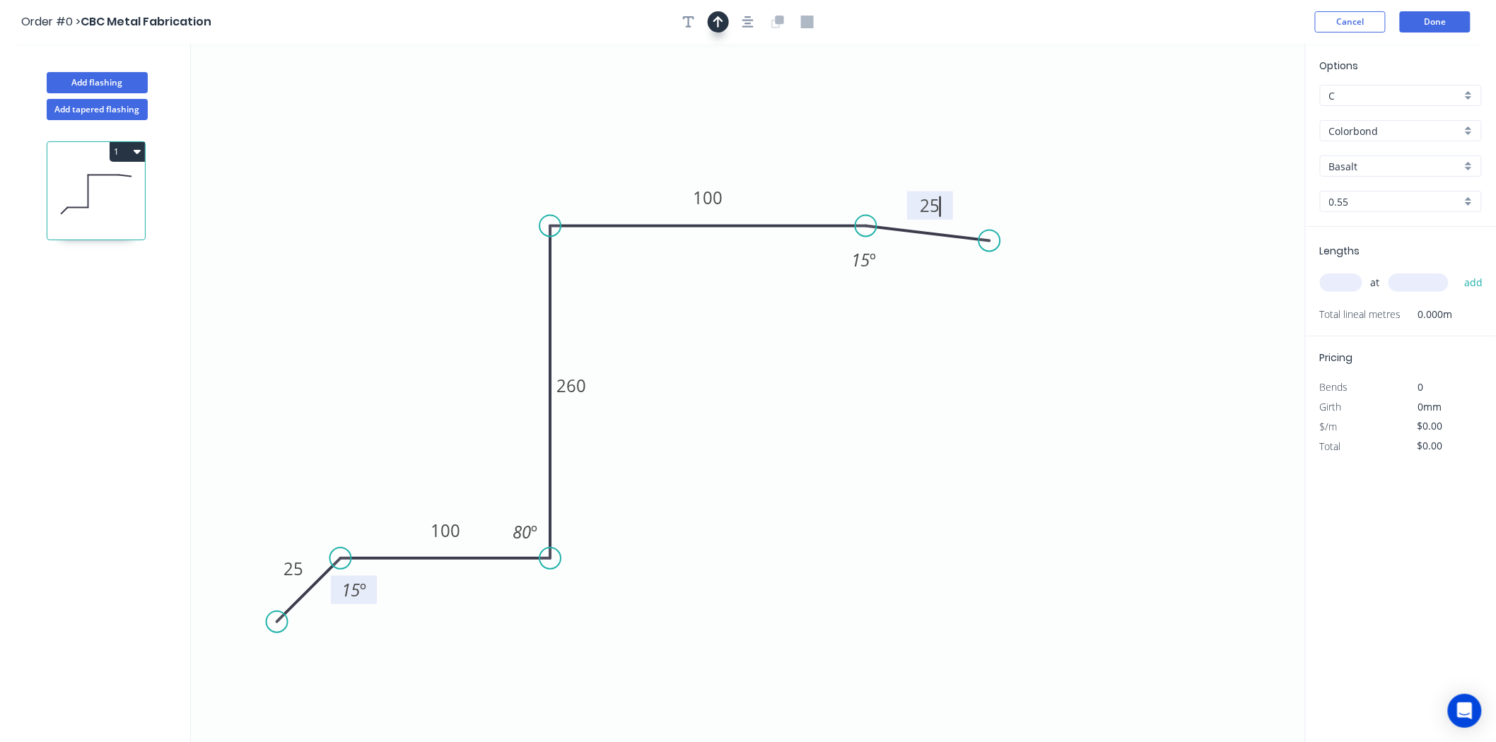
type input "$33.83"
drag, startPoint x: 1237, startPoint y: 114, endPoint x: 454, endPoint y: 255, distance: 795.9
click at [454, 254] on icon at bounding box center [457, 231] width 13 height 45
click at [1415, 163] on input "Basalt" at bounding box center [1395, 166] width 132 height 15
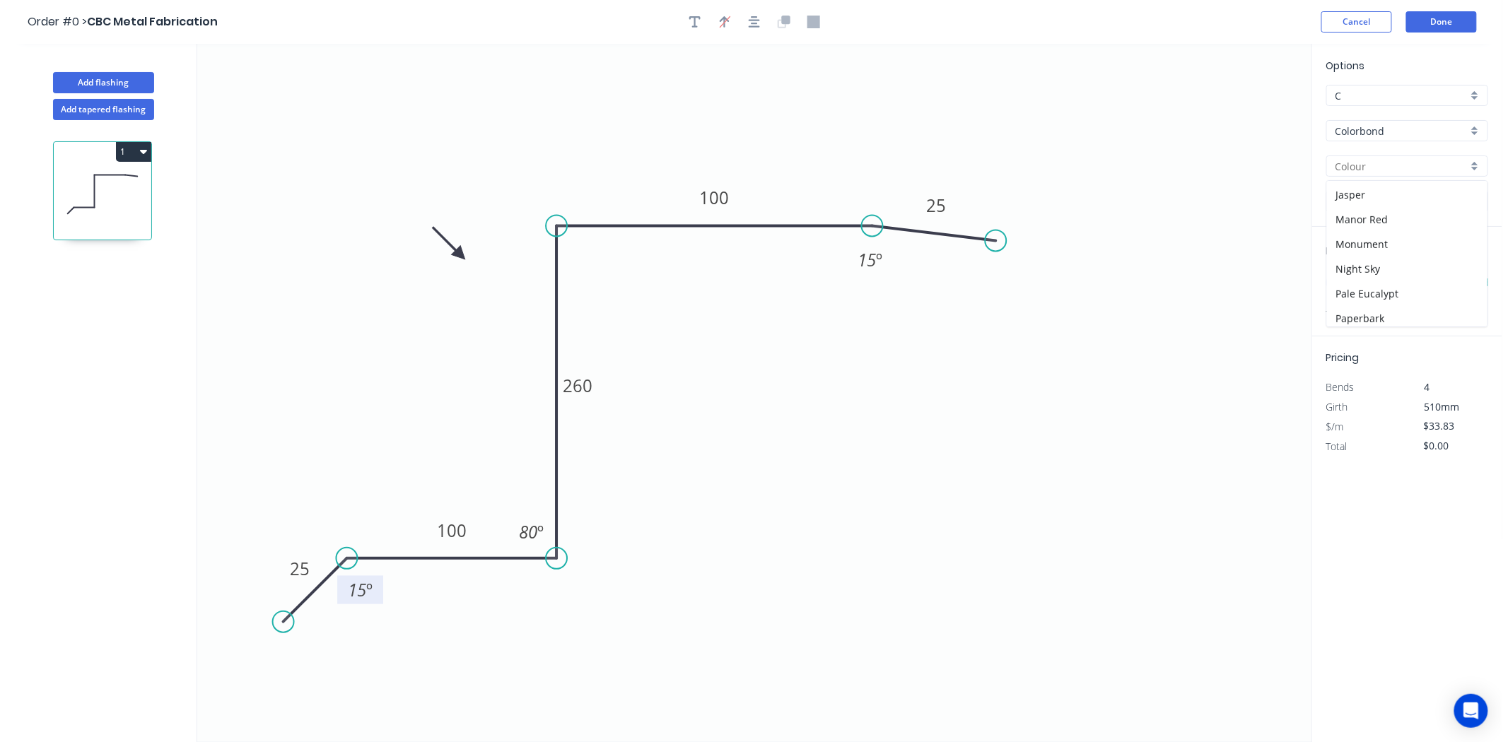
scroll to position [245, 0]
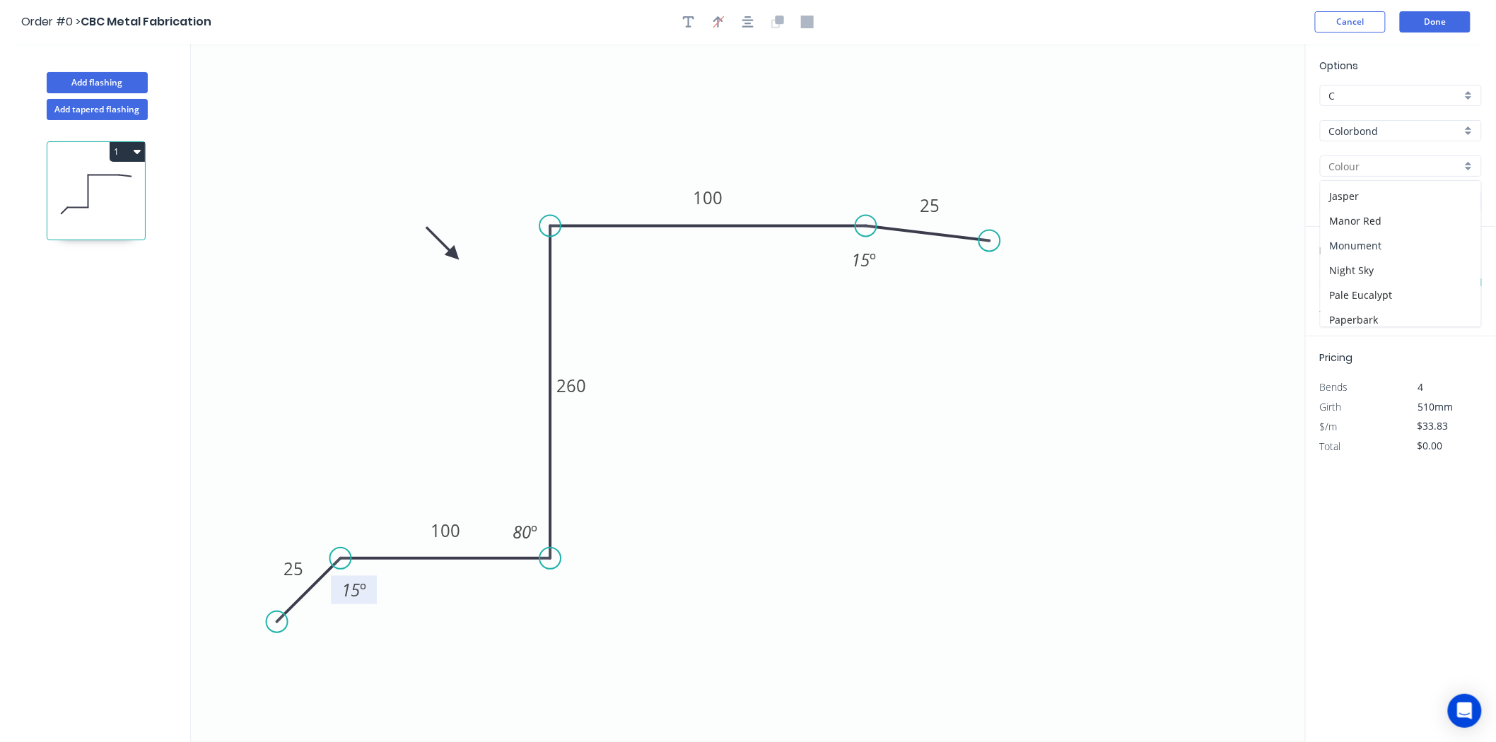
click at [1384, 255] on div "Monument" at bounding box center [1401, 245] width 160 height 25
type input "Monument"
click at [1343, 288] on input "text" at bounding box center [1341, 283] width 42 height 18
type input "2"
type input "4250"
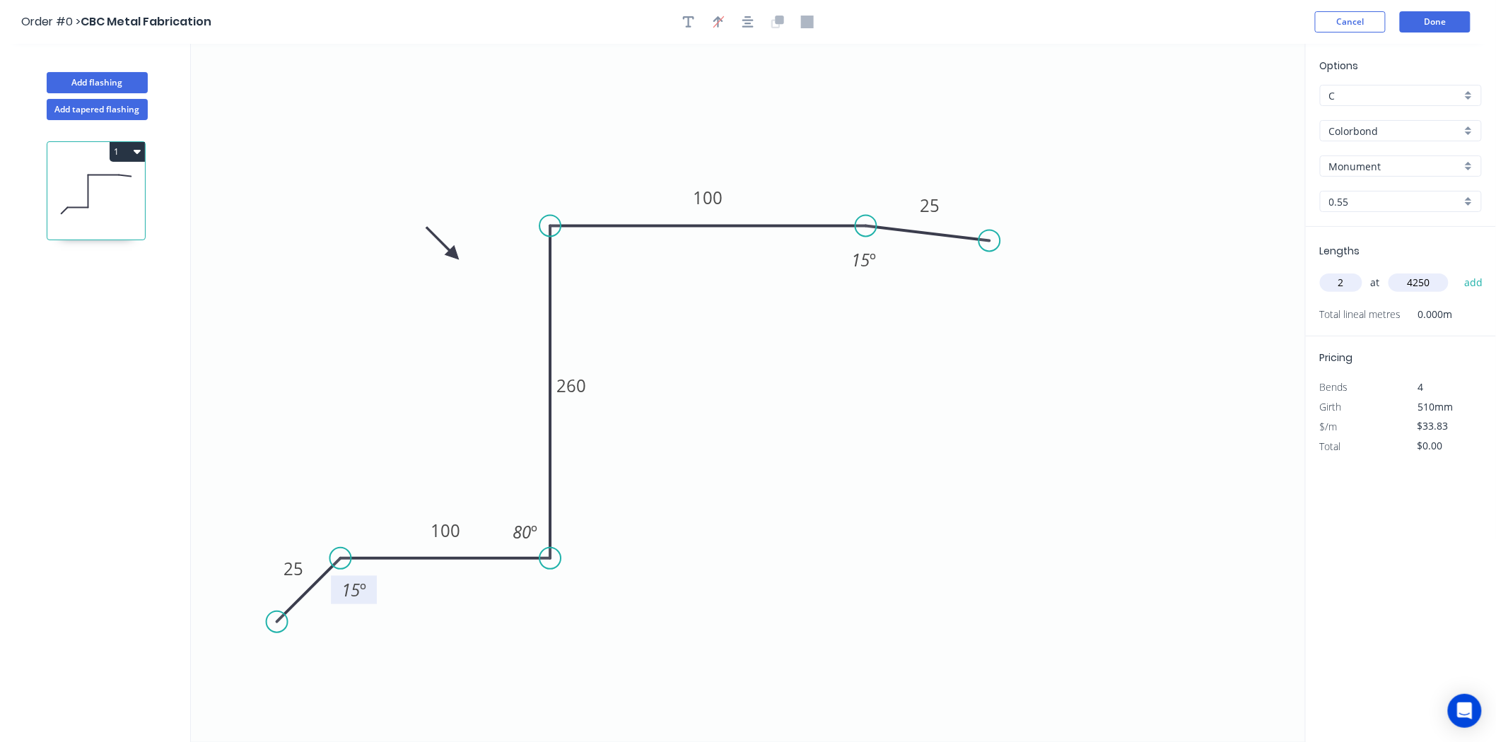
click at [1457, 271] on button "add" at bounding box center [1473, 283] width 33 height 24
type input "$287.56"
click at [1422, 33] on header "Order #0 > CBC Metal Fabrication Cancel Done" at bounding box center [748, 22] width 1496 height 44
click at [1424, 21] on button "Done" at bounding box center [1435, 21] width 71 height 21
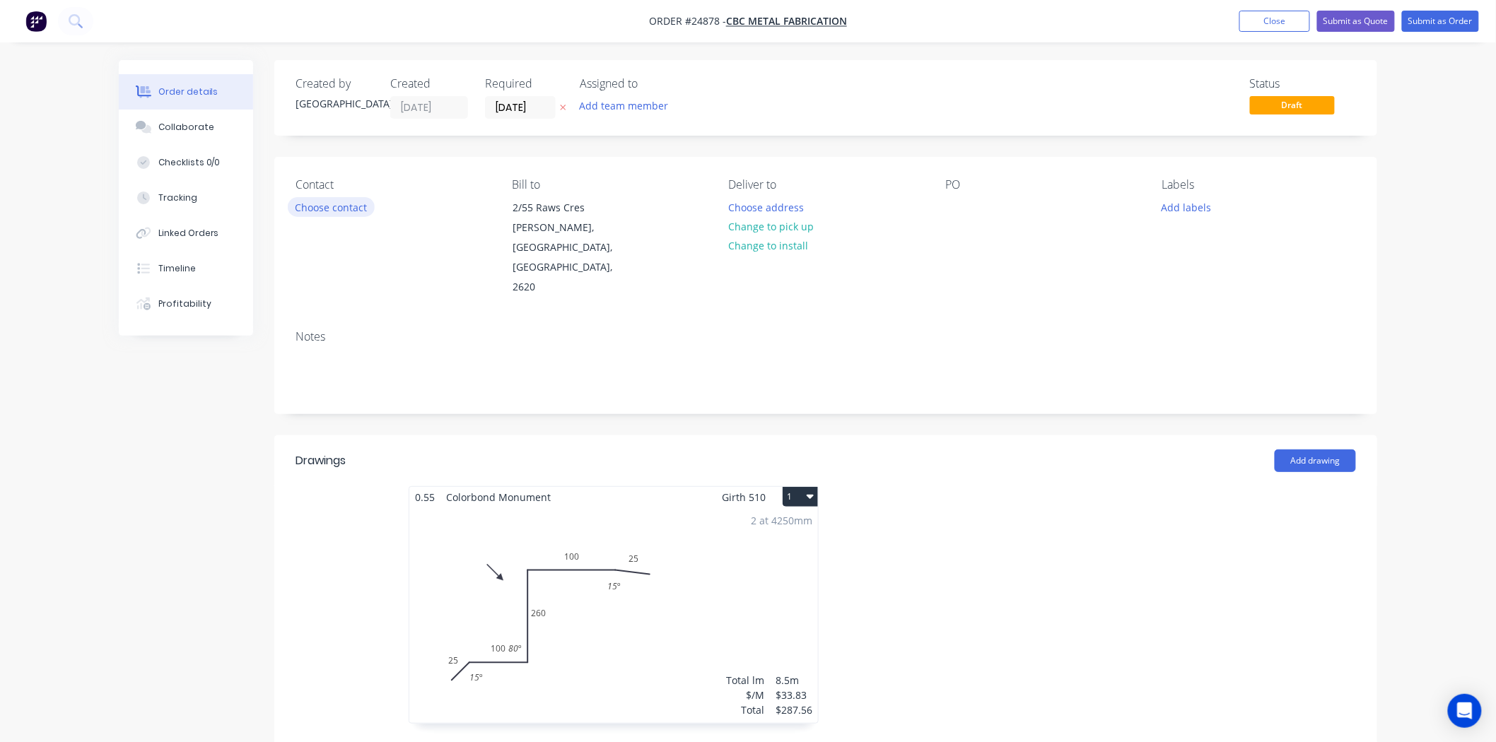
click at [341, 213] on button "Choose contact" at bounding box center [331, 206] width 87 height 19
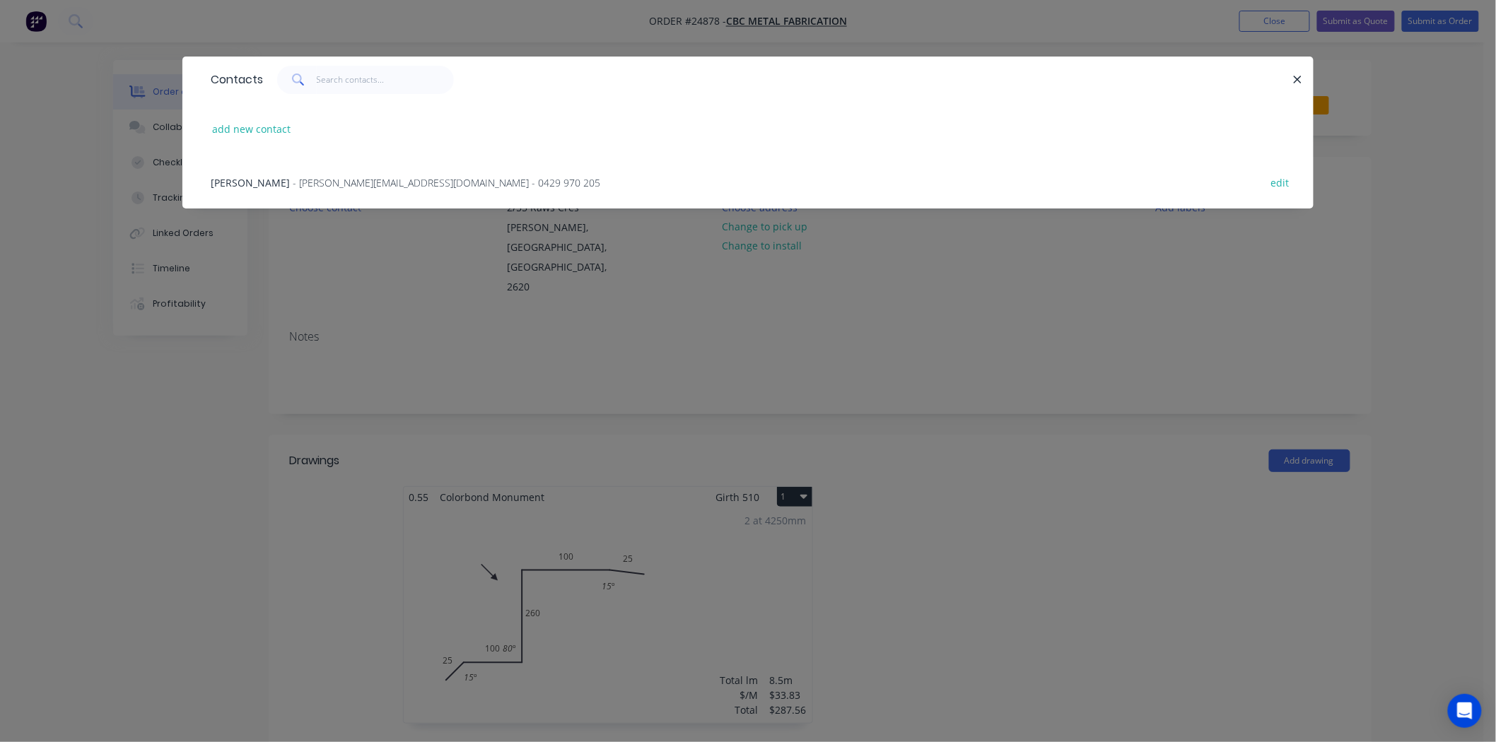
click at [342, 185] on span "- [PERSON_NAME][EMAIL_ADDRESS][DOMAIN_NAME] - 0429 970 205" at bounding box center [447, 182] width 308 height 13
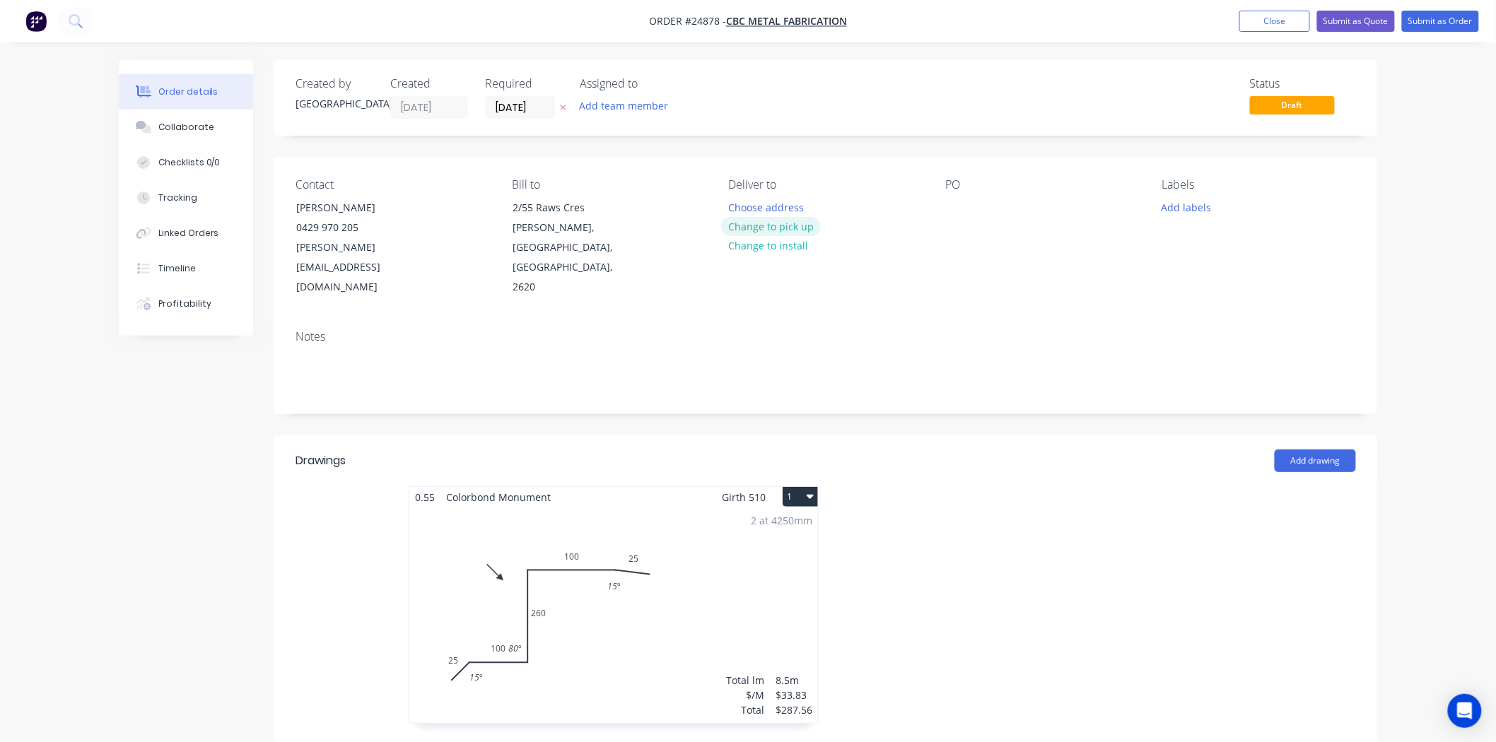
click at [800, 229] on button "Change to pick up" at bounding box center [771, 226] width 100 height 19
click at [1427, 21] on button "Submit as Order" at bounding box center [1440, 21] width 77 height 21
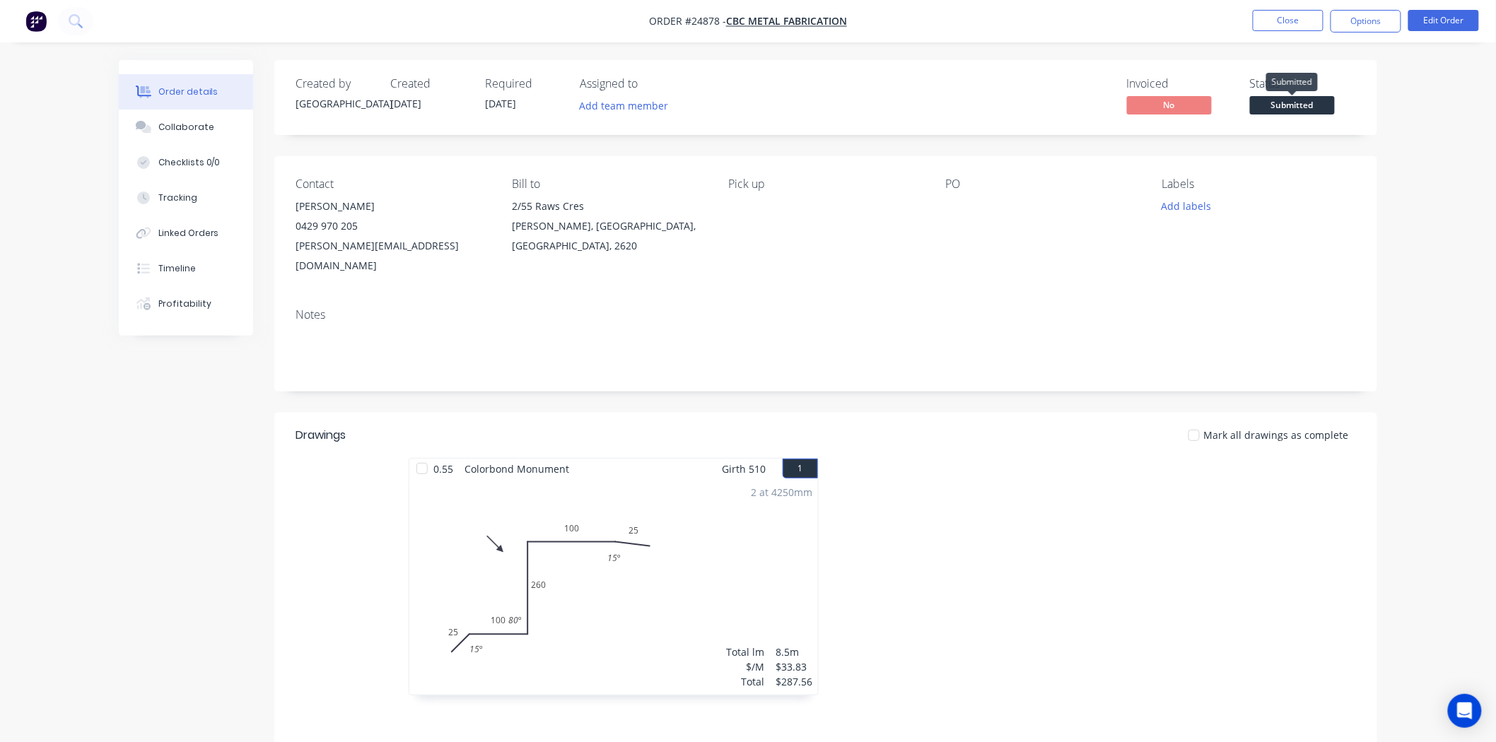
click at [1294, 103] on span "Submitted" at bounding box center [1292, 105] width 85 height 18
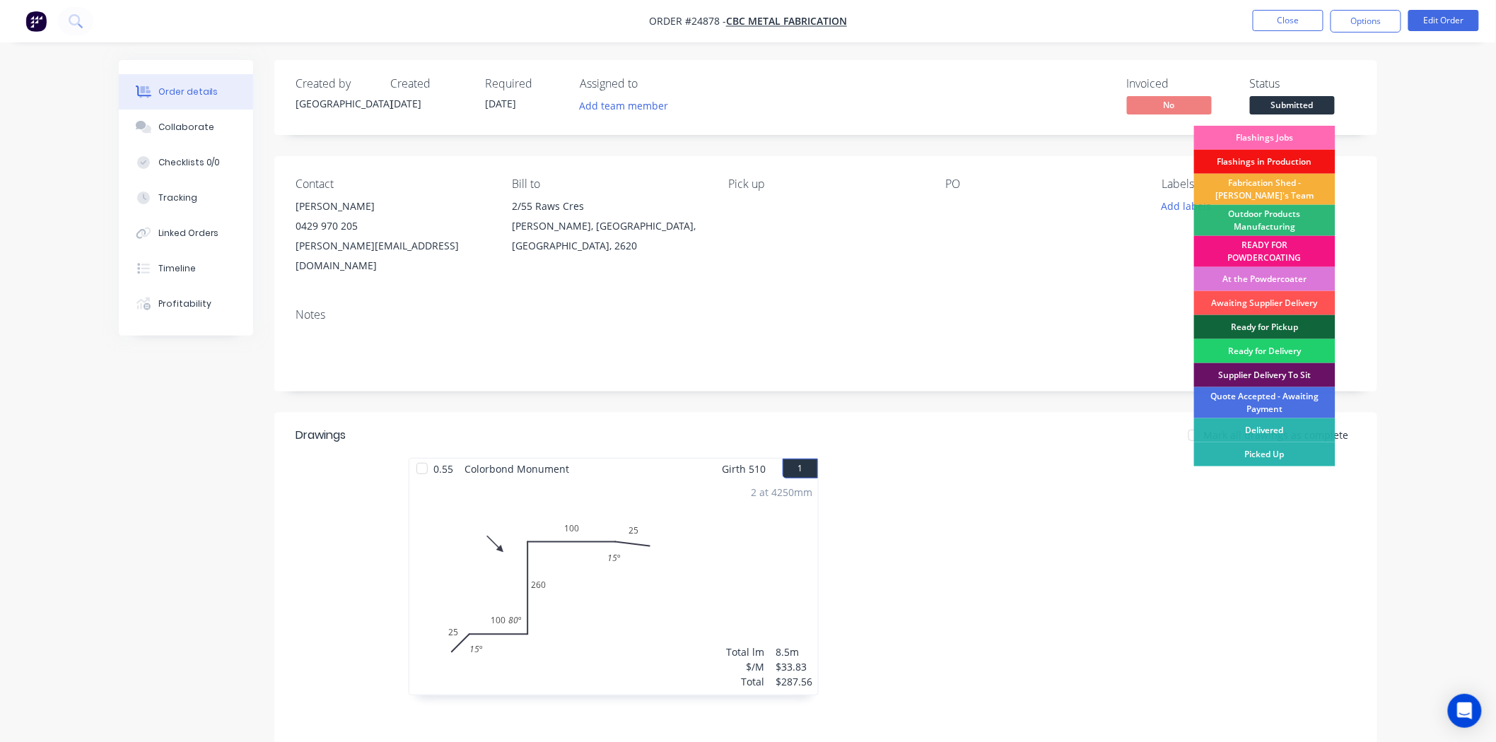
click at [1277, 135] on div "Flashings Jobs" at bounding box center [1264, 138] width 141 height 24
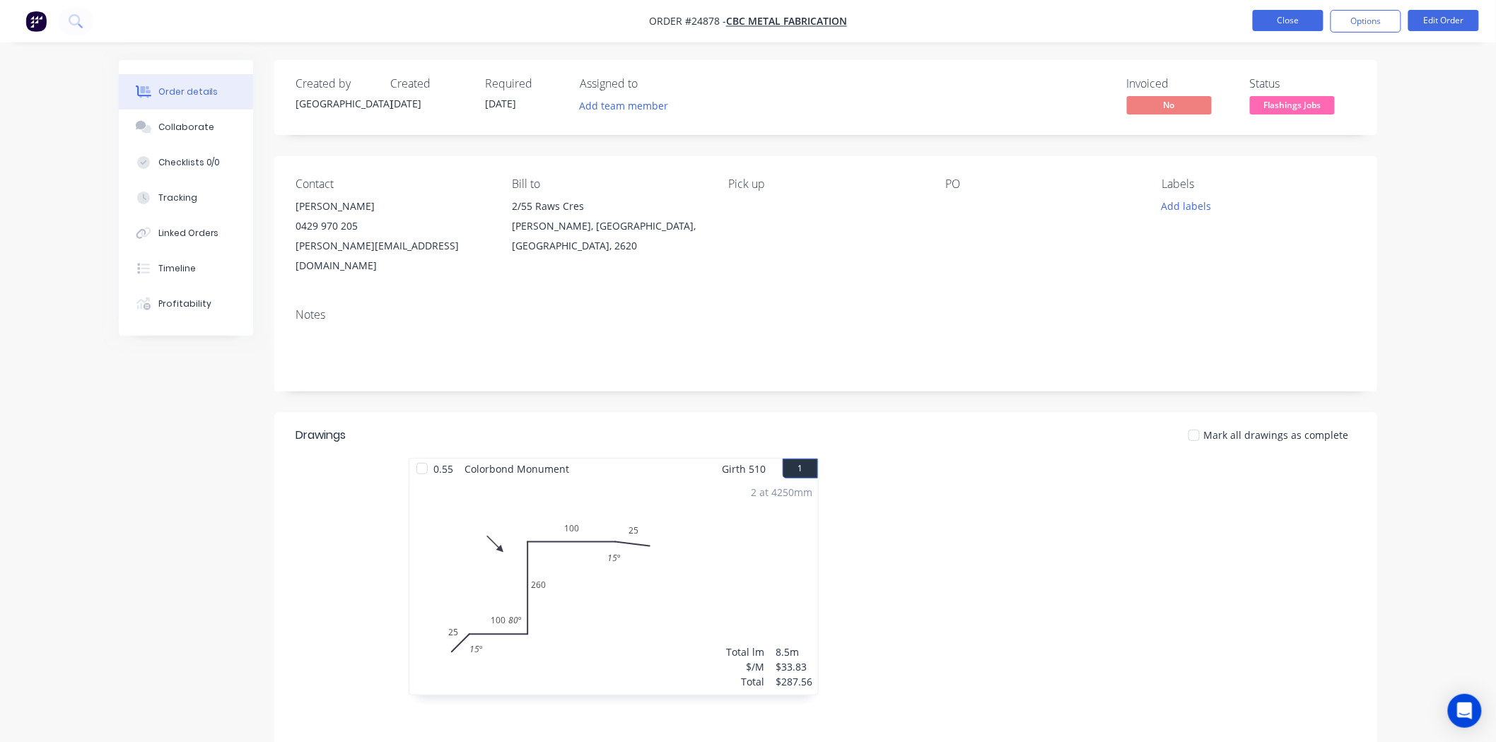
click at [1298, 16] on button "Close" at bounding box center [1288, 20] width 71 height 21
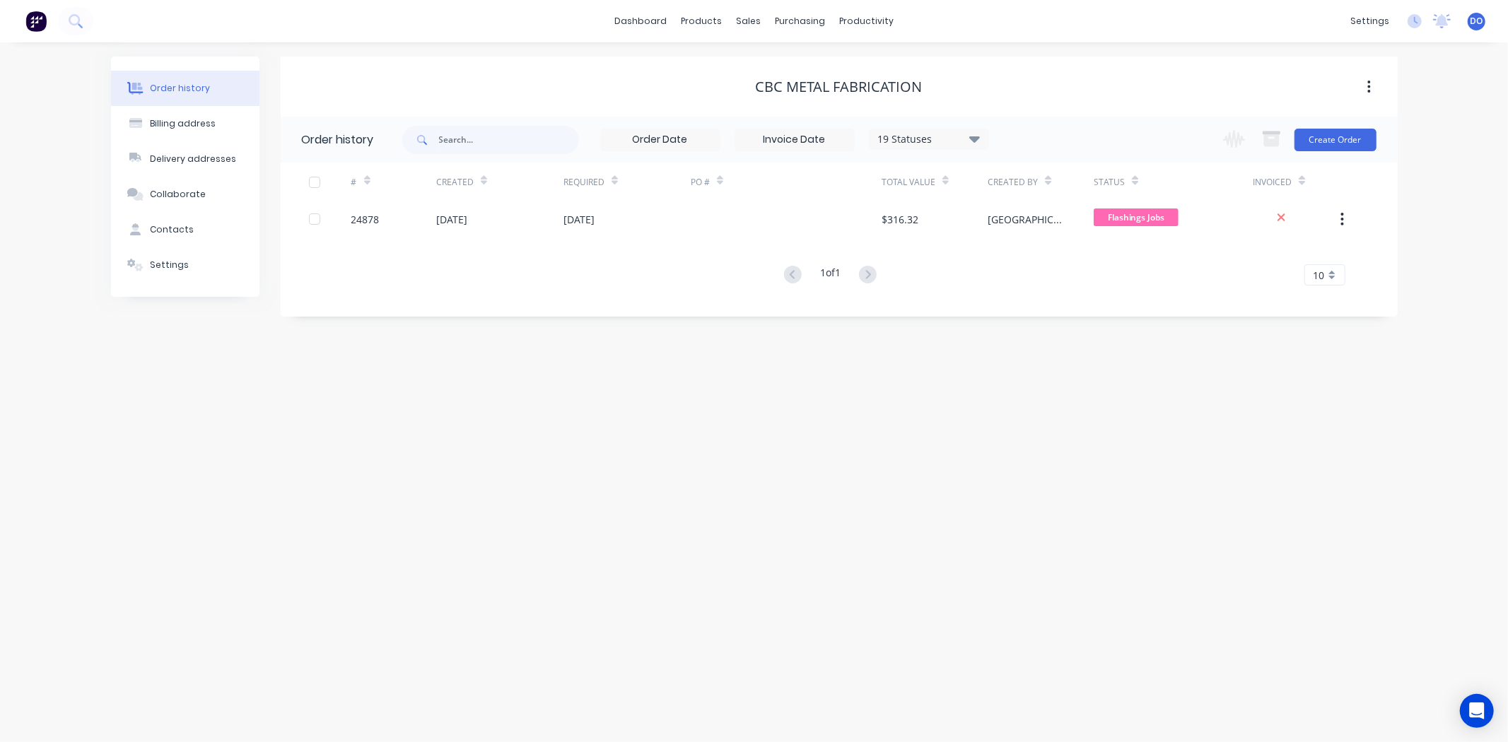
click at [1338, 664] on div "Order history Billing address Delivery addresses Collaborate Contacts Settings …" at bounding box center [754, 392] width 1508 height 700
click at [1339, 364] on div "Order history Billing address Delivery addresses Collaborate Contacts Settings …" at bounding box center [754, 392] width 1508 height 700
